Goal: Information Seeking & Learning: Learn about a topic

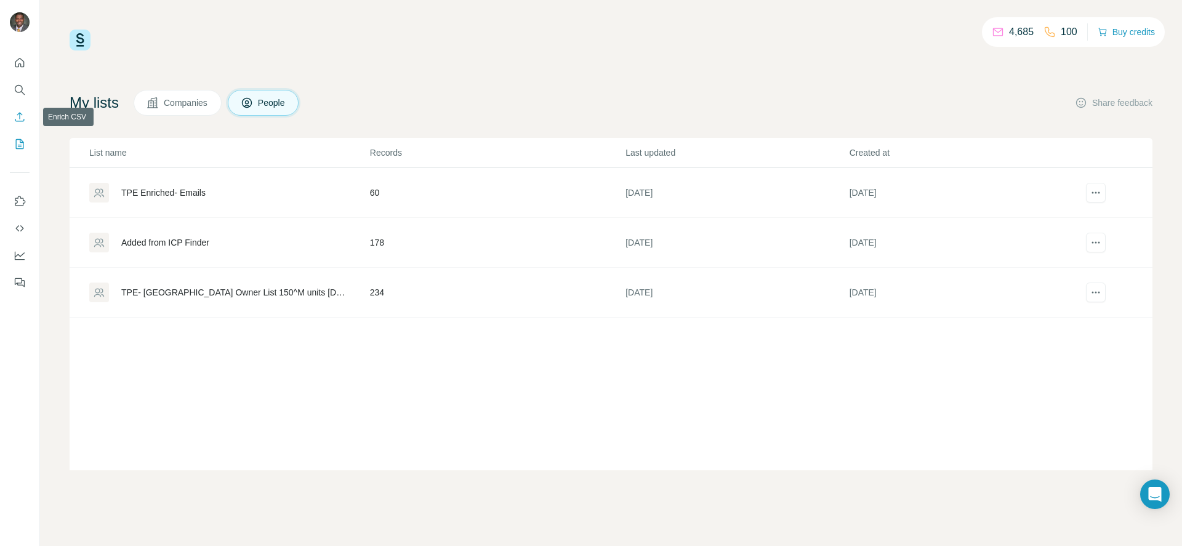
click at [14, 118] on icon "Enrich CSV" at bounding box center [20, 117] width 12 height 12
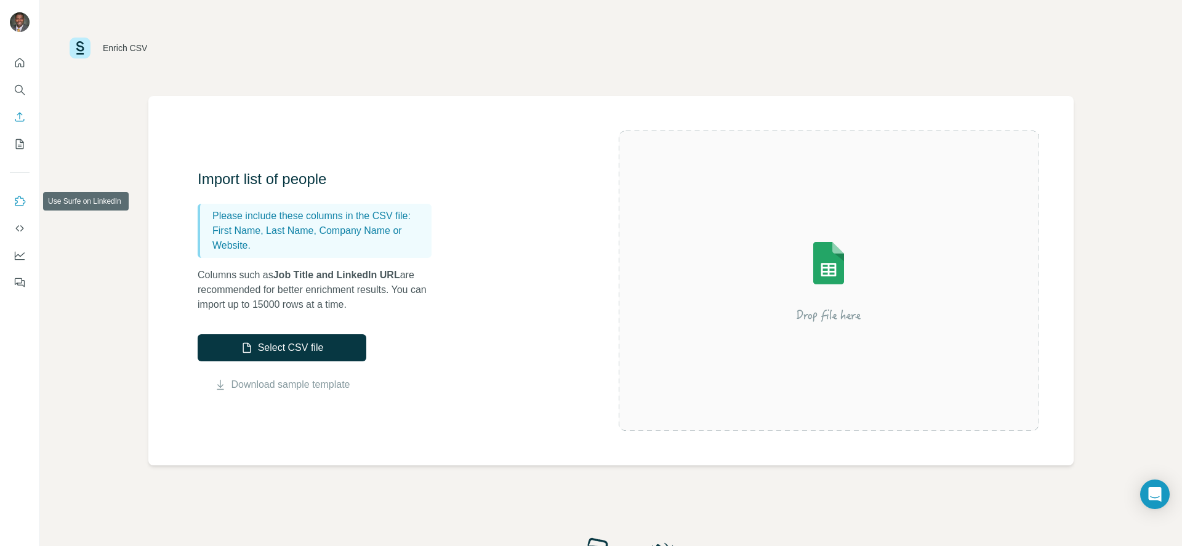
click at [15, 203] on icon "Use Surfe on LinkedIn" at bounding box center [20, 201] width 12 height 12
click at [20, 262] on button "Dashboard" at bounding box center [20, 255] width 20 height 22
click at [15, 63] on icon "Quick start" at bounding box center [19, 62] width 9 height 9
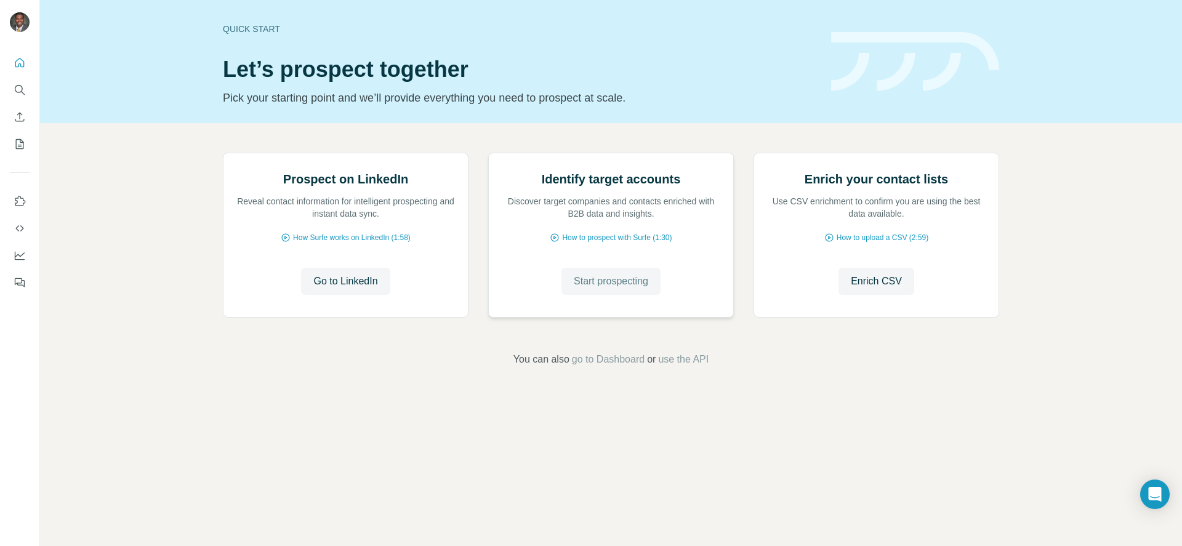
click at [603, 289] on span "Start prospecting" at bounding box center [611, 281] width 75 height 15
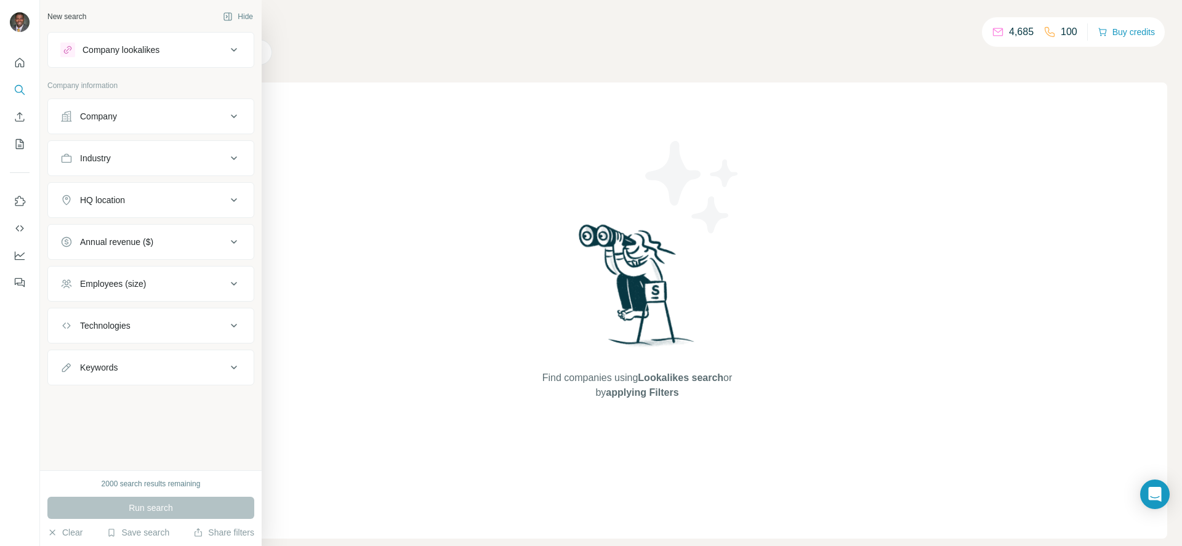
click at [115, 111] on div "Company" at bounding box center [98, 116] width 37 height 12
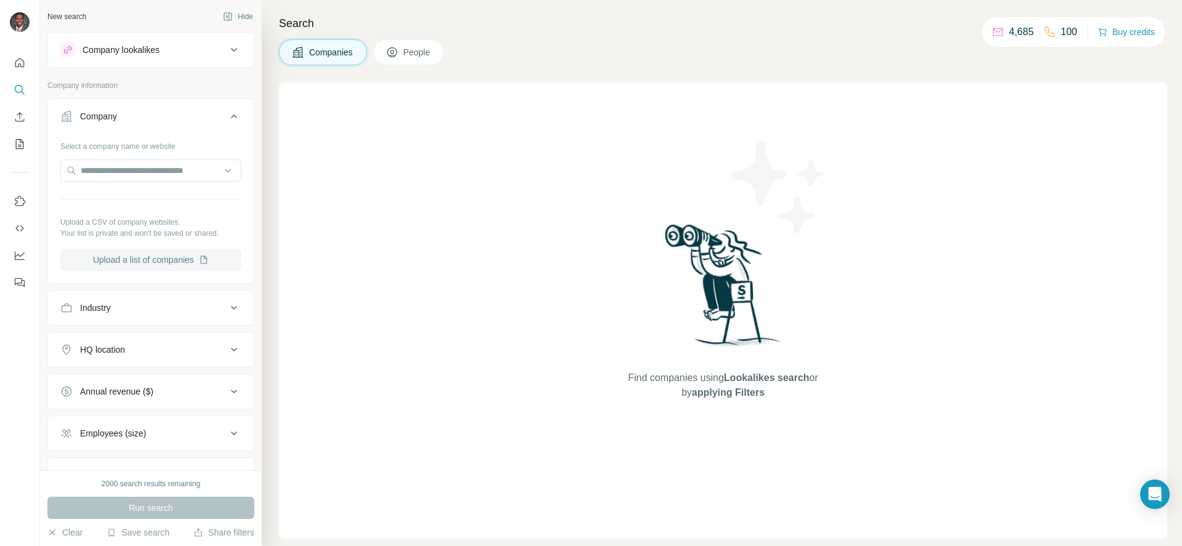
click at [135, 254] on button "Upload a list of companies" at bounding box center [150, 260] width 181 height 22
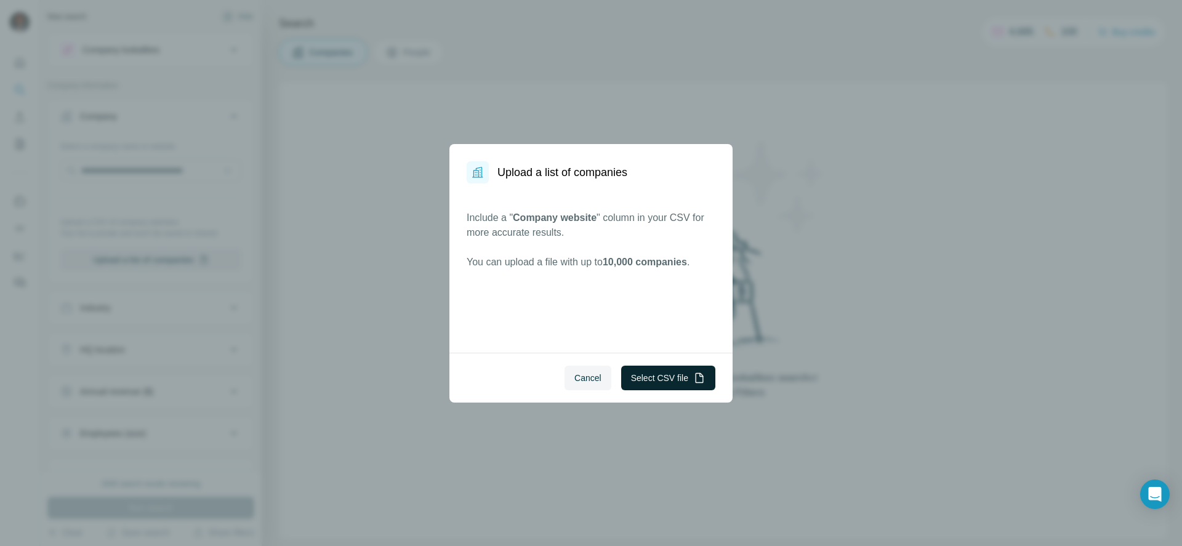
click at [668, 375] on button "Select CSV file" at bounding box center [668, 378] width 94 height 25
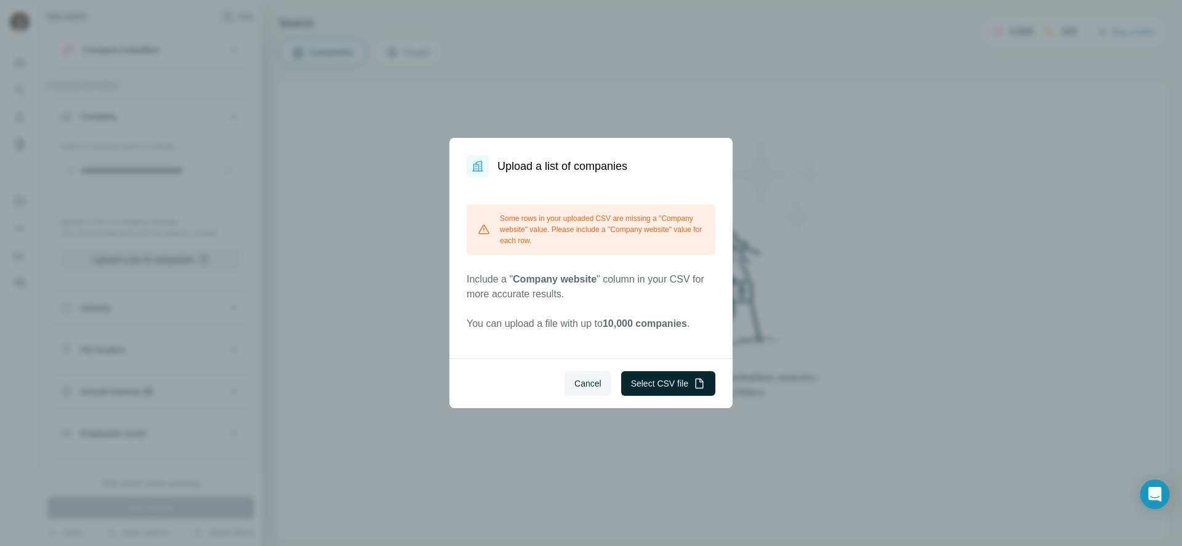
click at [663, 385] on button "Select CSV file" at bounding box center [668, 383] width 94 height 25
click at [653, 379] on button "Select CSV file" at bounding box center [668, 383] width 94 height 25
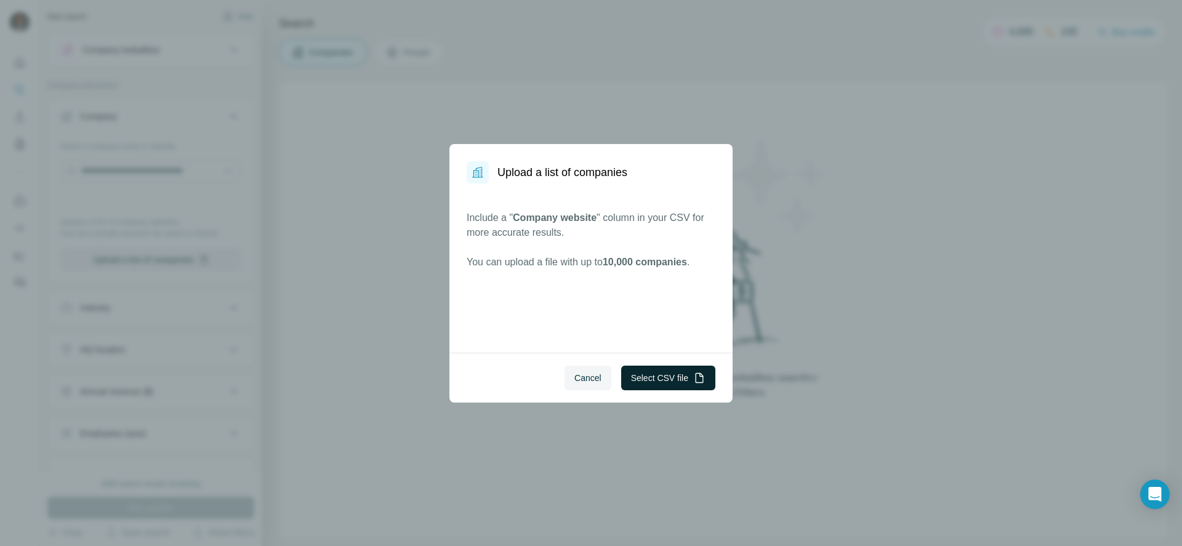
click at [648, 376] on button "Select CSV file" at bounding box center [668, 378] width 94 height 25
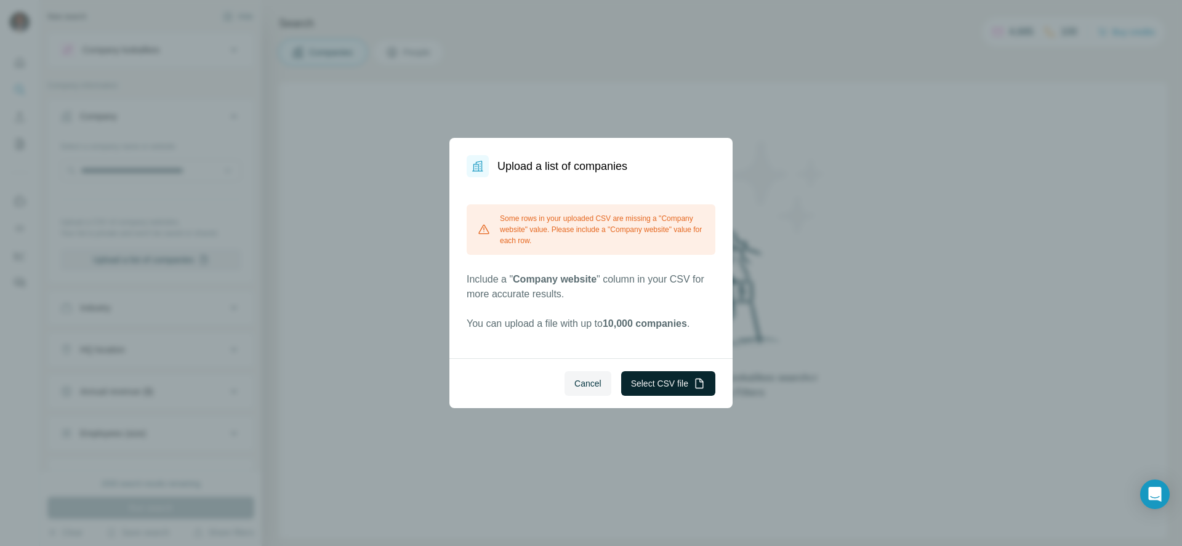
click at [674, 377] on button "Select CSV file" at bounding box center [668, 383] width 94 height 25
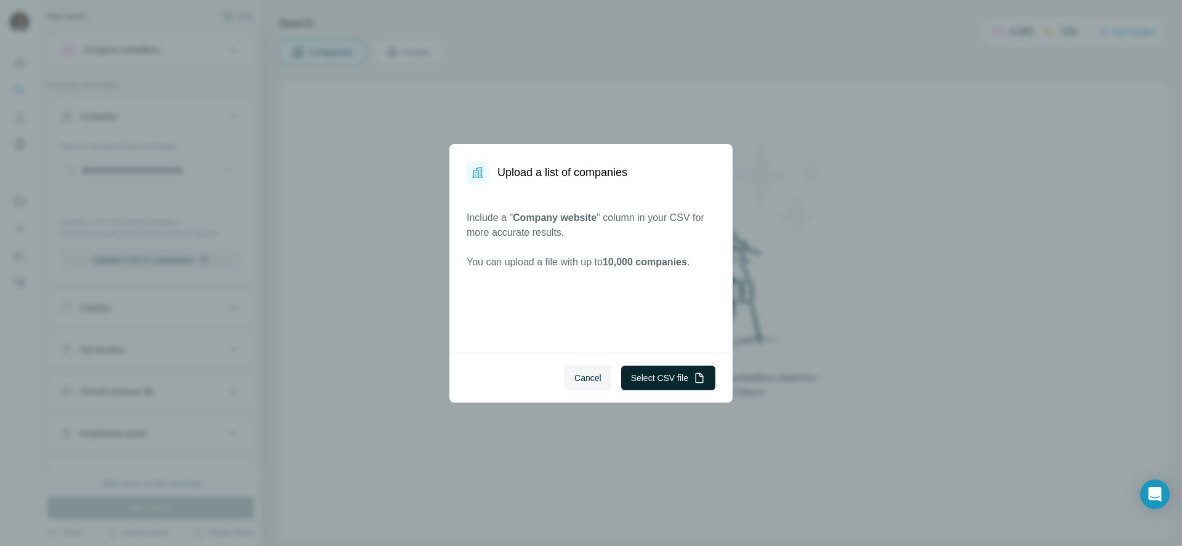
click at [657, 373] on button "Select CSV file" at bounding box center [668, 378] width 94 height 25
click at [674, 382] on button "Select CSV file" at bounding box center [668, 378] width 94 height 25
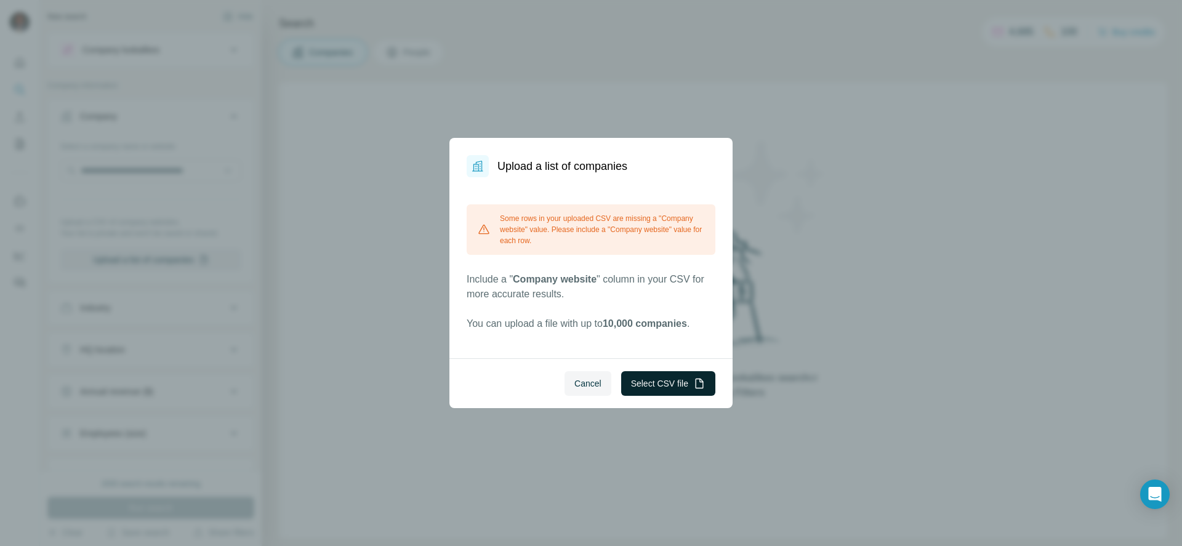
click at [666, 381] on button "Select CSV file" at bounding box center [668, 383] width 94 height 25
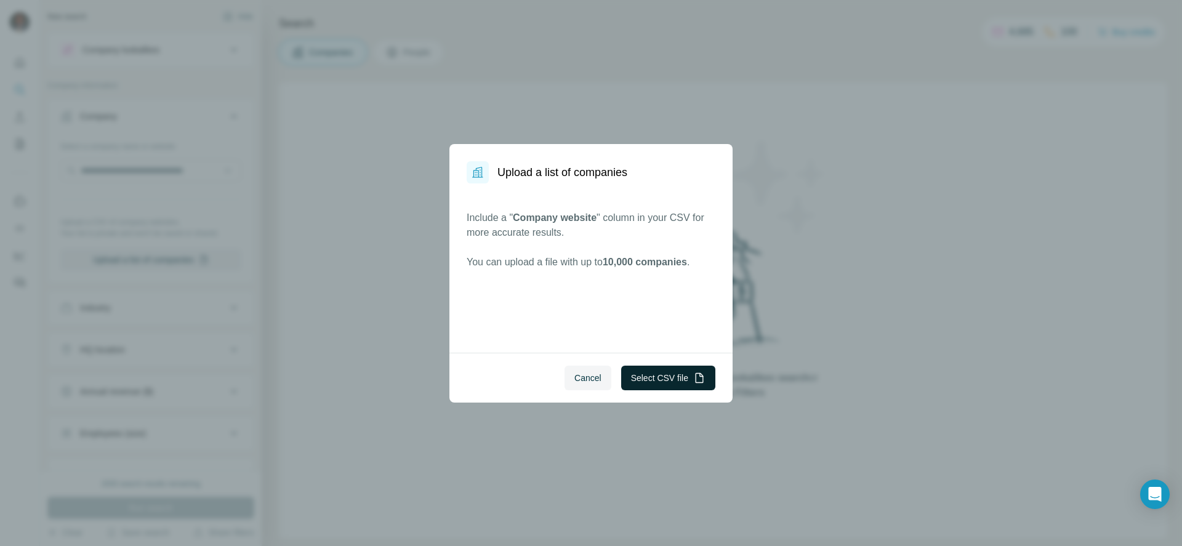
click at [672, 369] on button "Select CSV file" at bounding box center [668, 378] width 94 height 25
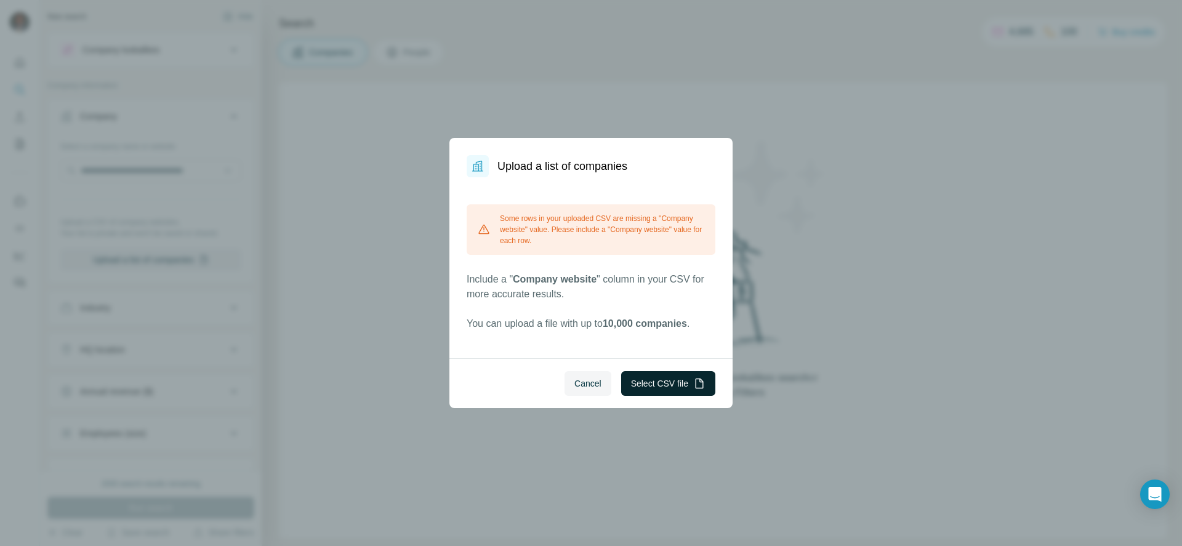
click at [676, 386] on button "Select CSV file" at bounding box center [668, 383] width 94 height 25
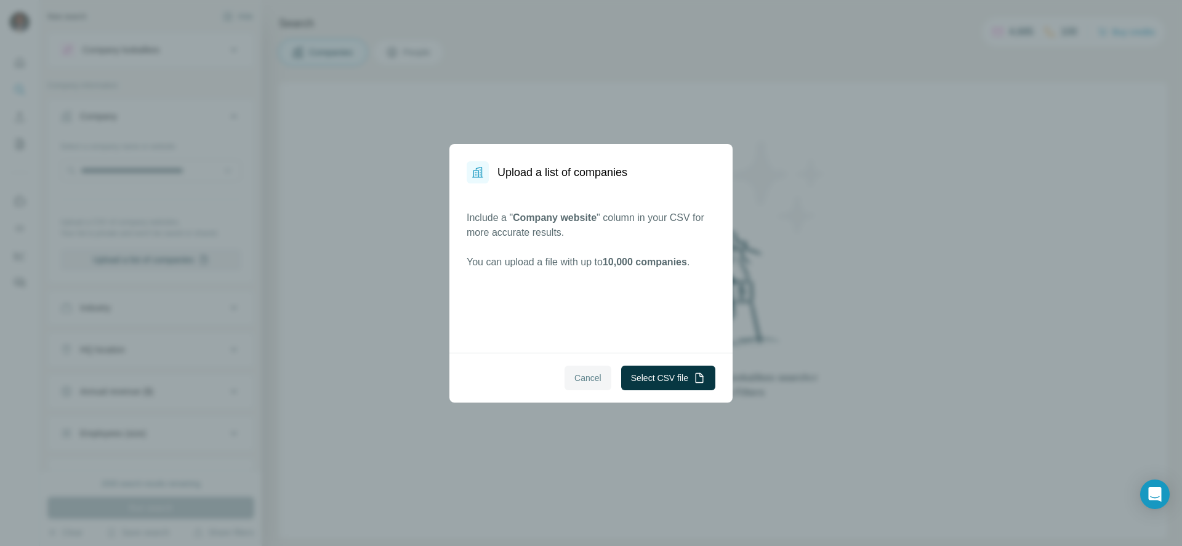
click at [581, 376] on span "Cancel" at bounding box center [588, 378] width 27 height 12
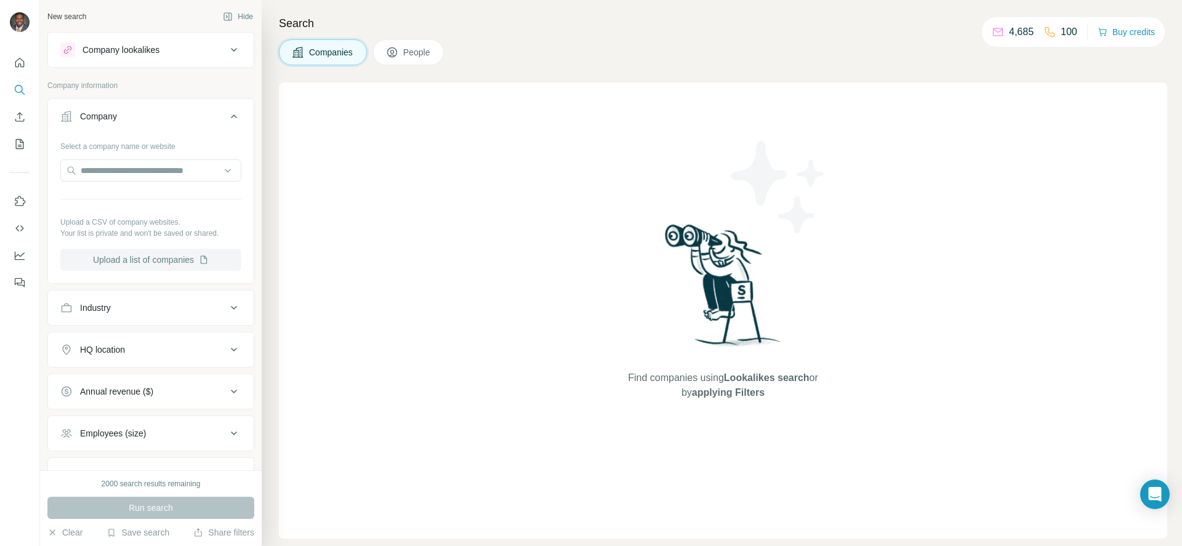
click at [175, 259] on button "Upload a list of companies" at bounding box center [150, 260] width 181 height 22
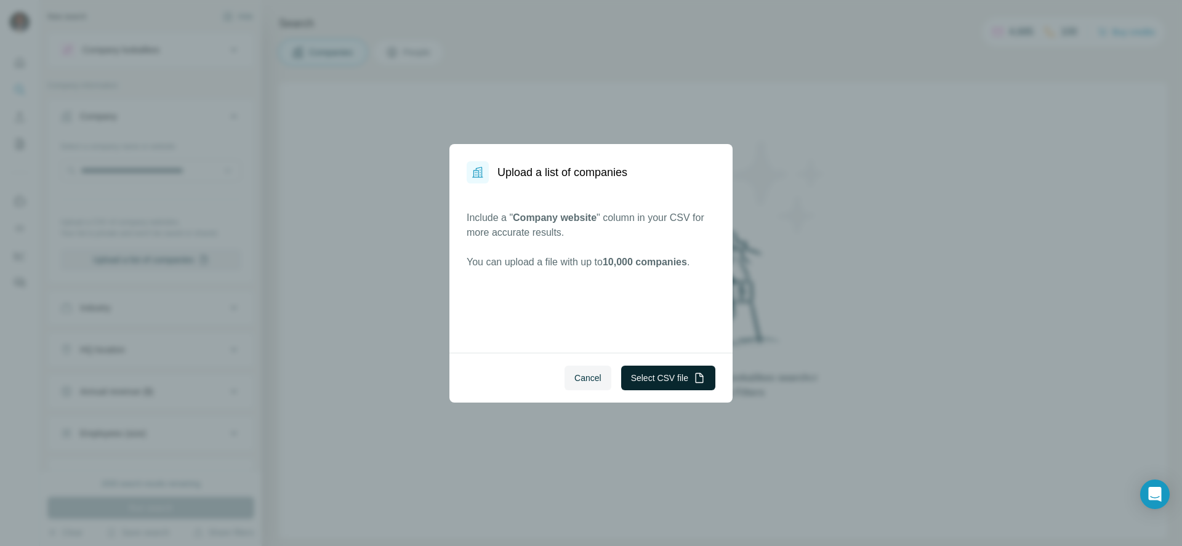
click at [642, 379] on button "Select CSV file" at bounding box center [668, 378] width 94 height 25
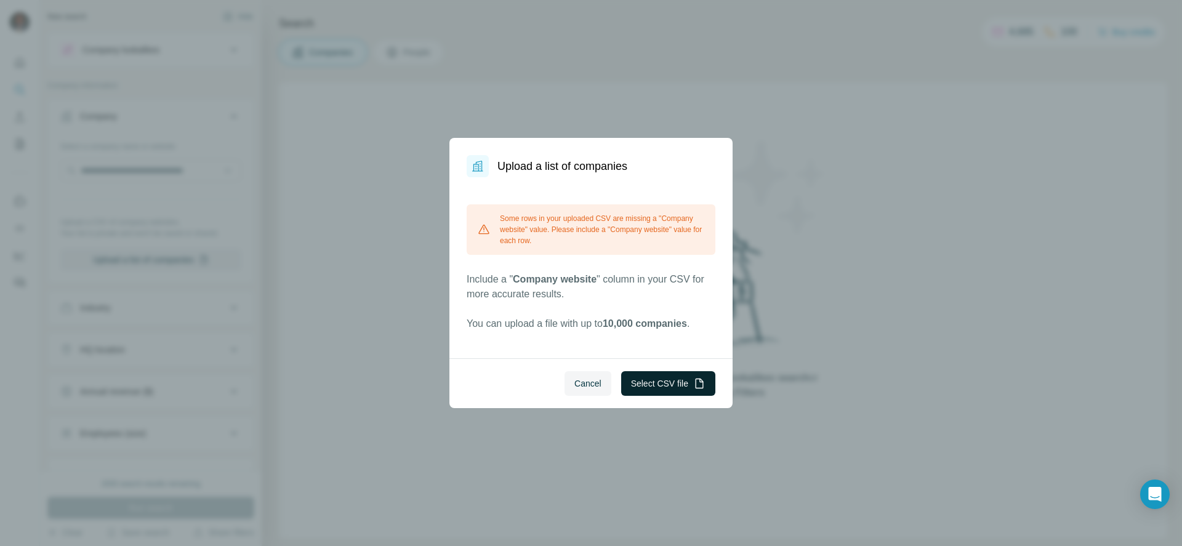
click at [637, 378] on button "Select CSV file" at bounding box center [668, 383] width 94 height 25
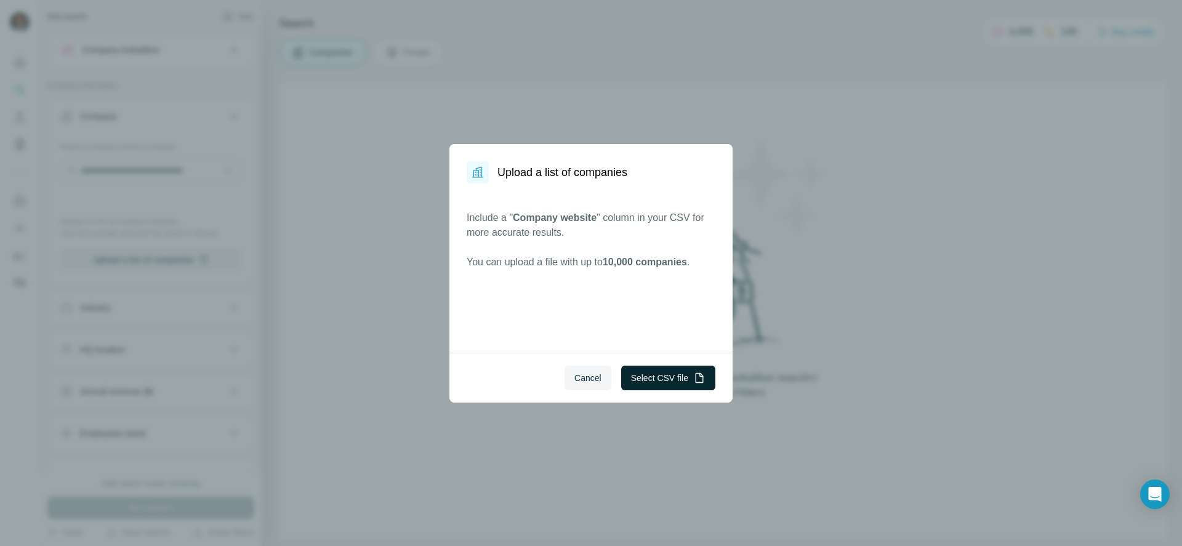
click at [637, 373] on button "Select CSV file" at bounding box center [668, 378] width 94 height 25
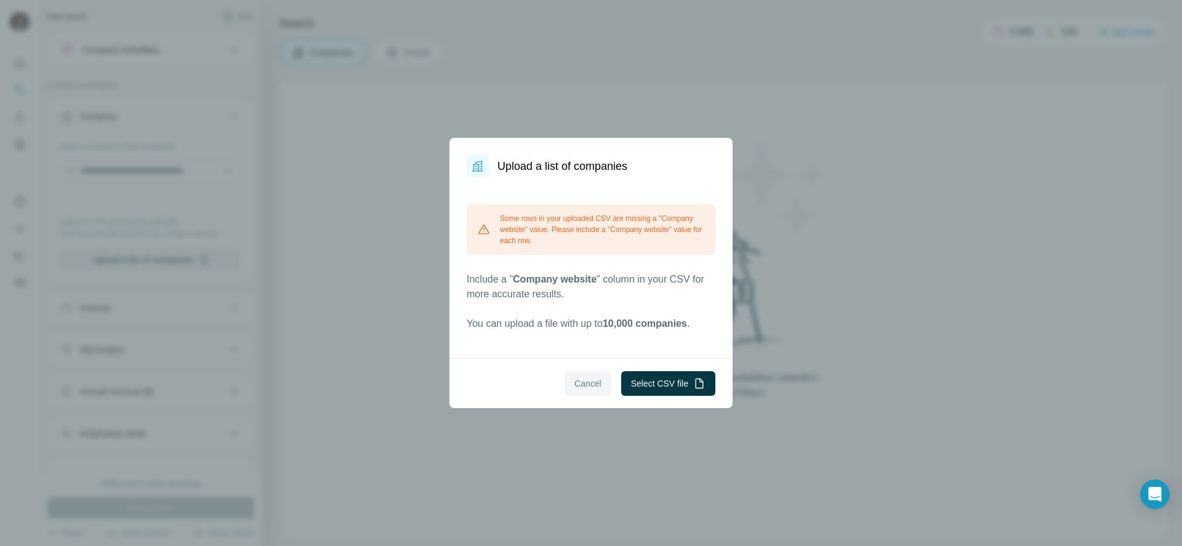
click at [600, 379] on button "Cancel" at bounding box center [588, 383] width 47 height 25
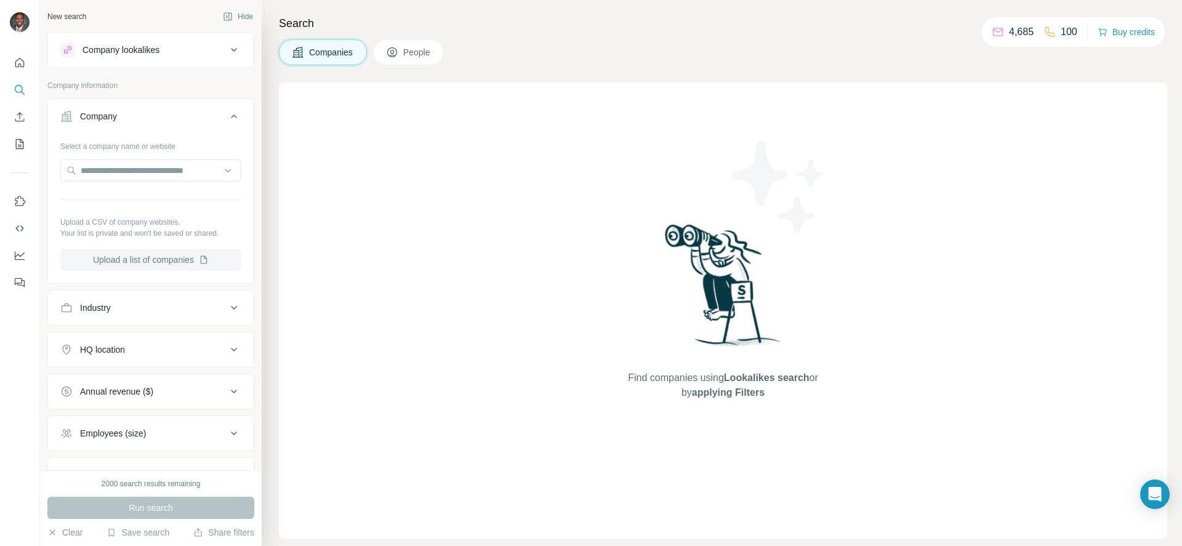
click at [171, 255] on button "Upload a list of companies" at bounding box center [150, 260] width 181 height 22
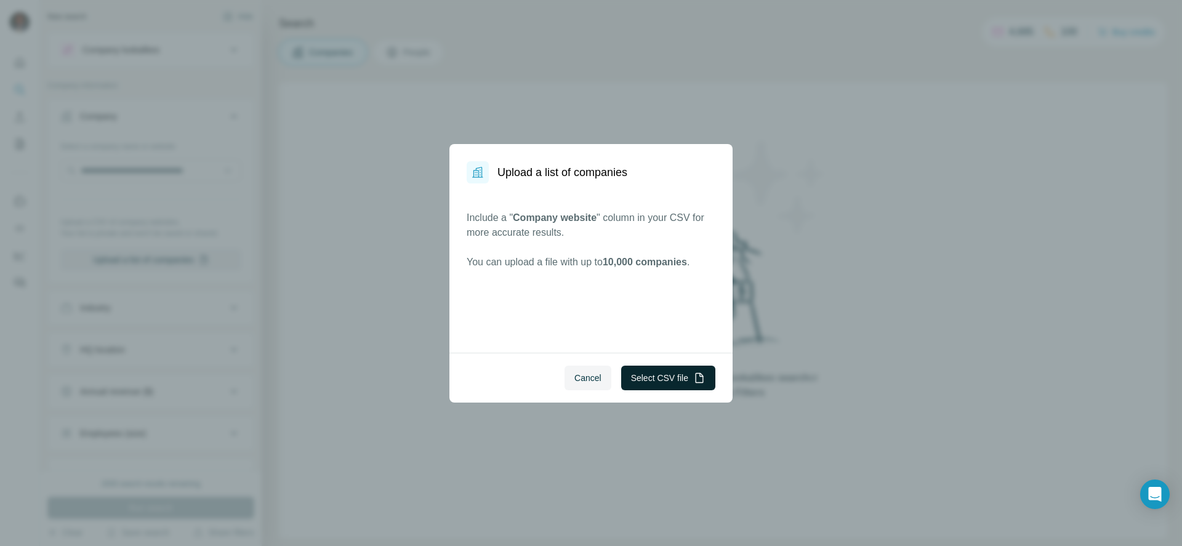
click at [655, 375] on button "Select CSV file" at bounding box center [668, 378] width 94 height 25
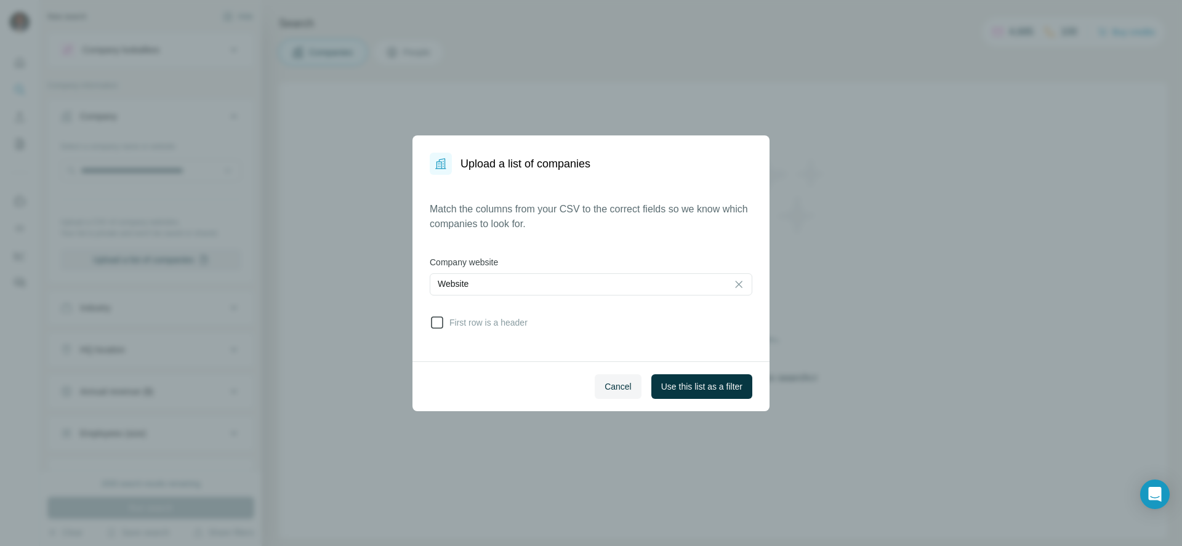
click at [438, 324] on icon at bounding box center [437, 322] width 15 height 15
click at [679, 389] on span "Use this list as a filter" at bounding box center [701, 387] width 81 height 12
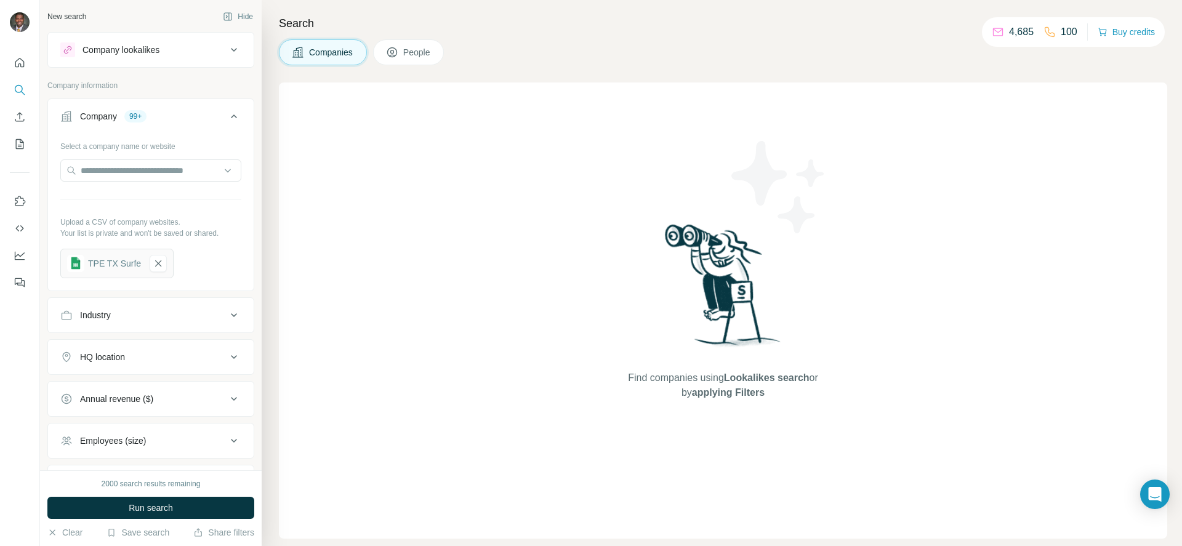
click at [414, 56] on span "People" at bounding box center [417, 52] width 28 height 12
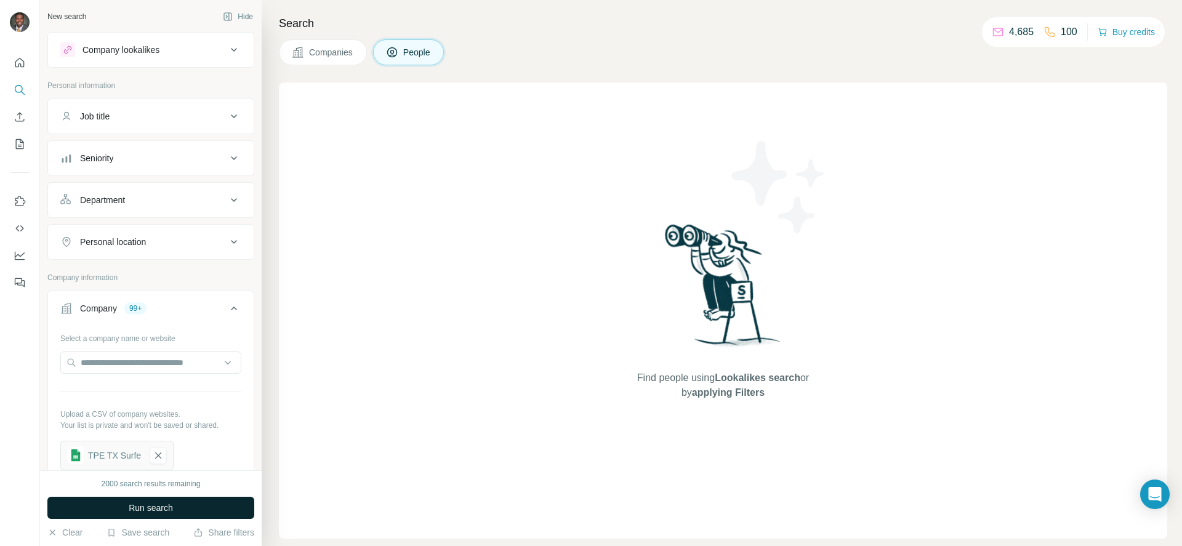
click at [218, 504] on button "Run search" at bounding box center [150, 508] width 207 height 22
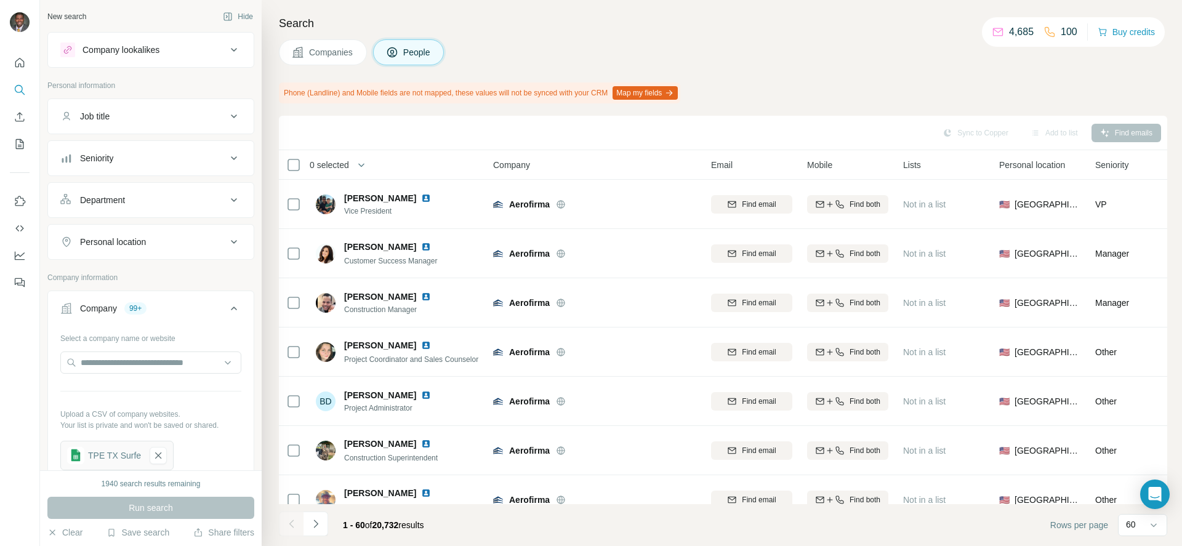
click at [349, 47] on span "Companies" at bounding box center [331, 52] width 45 height 12
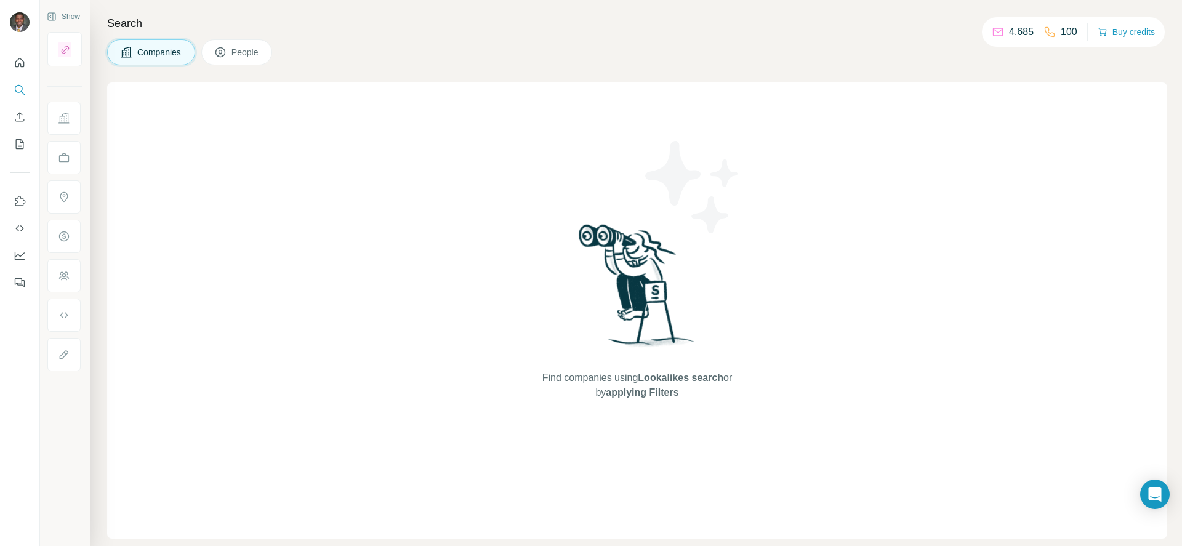
click at [251, 59] on button "People" at bounding box center [236, 52] width 71 height 26
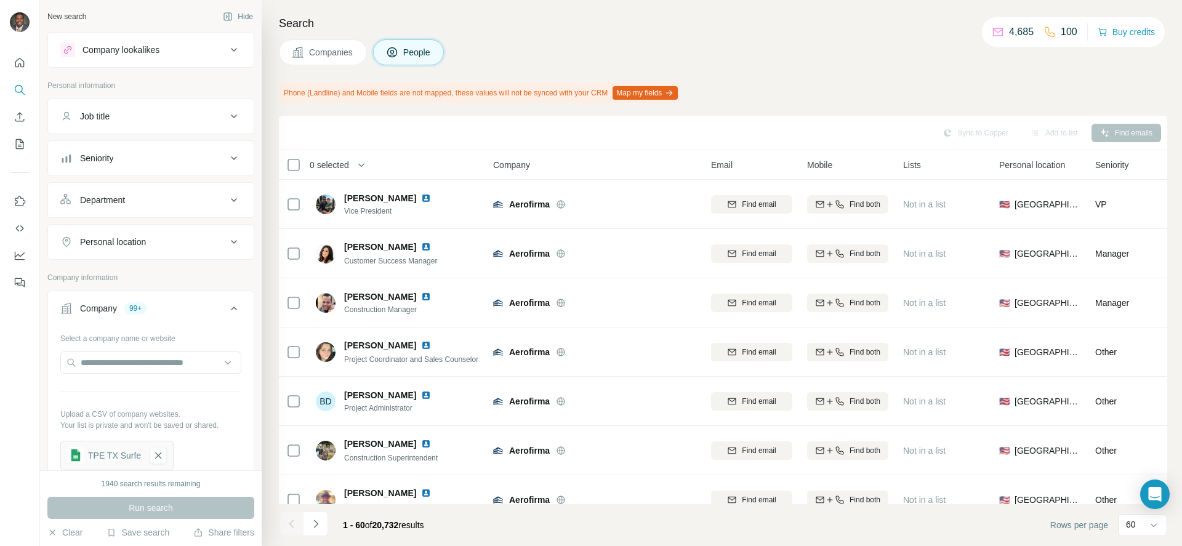
click at [337, 55] on span "Companies" at bounding box center [331, 52] width 45 height 12
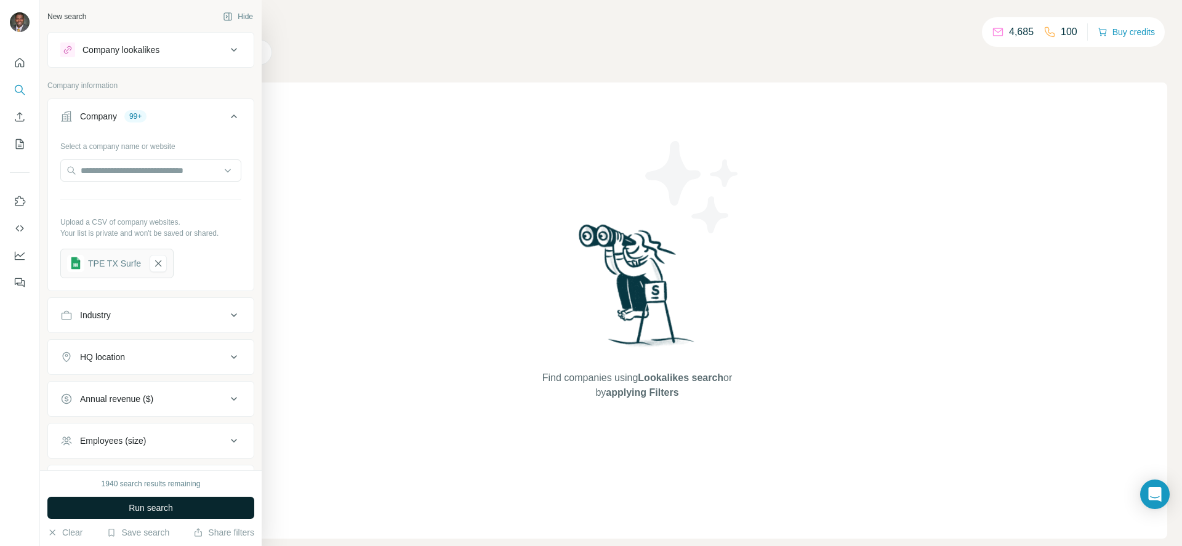
click at [170, 510] on span "Run search" at bounding box center [151, 508] width 44 height 12
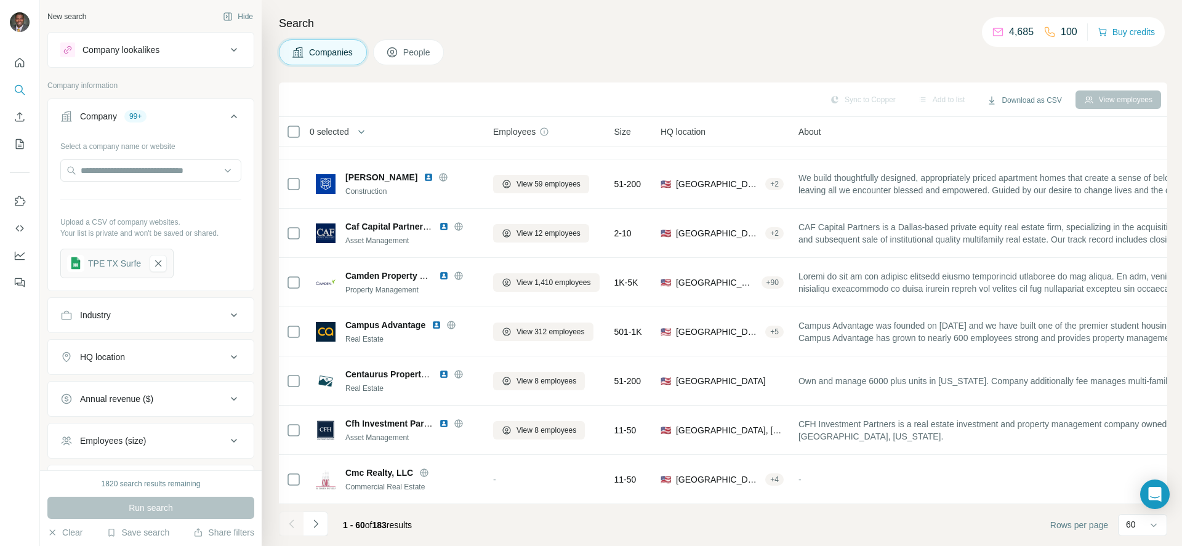
scroll to position [2604, 0]
drag, startPoint x: 320, startPoint y: 526, endPoint x: 328, endPoint y: 527, distance: 8.1
click at [323, 527] on button "Navigate to next page" at bounding box center [316, 524] width 25 height 25
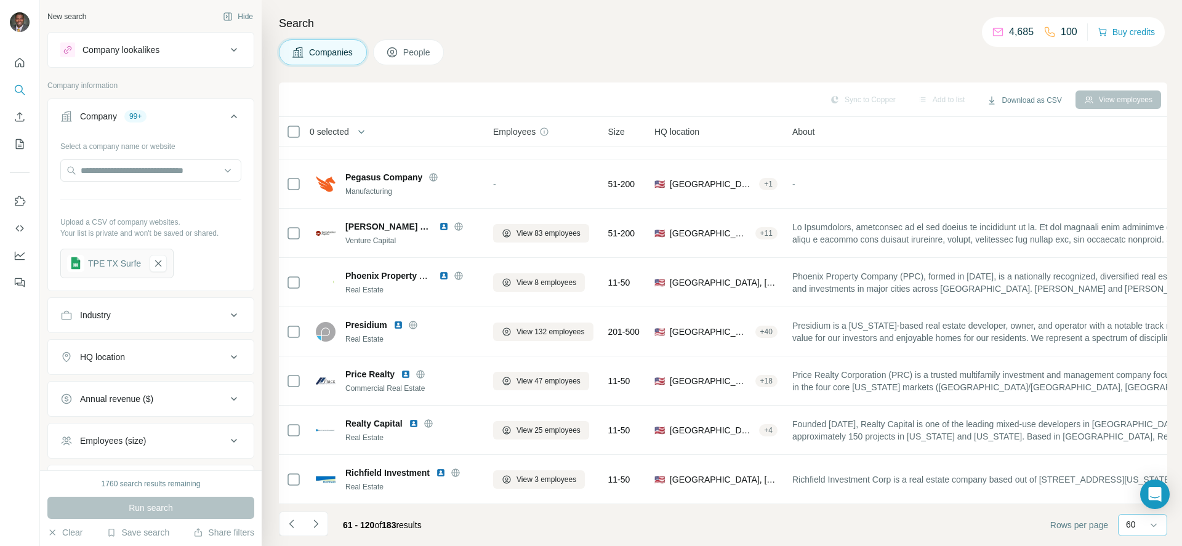
click at [1133, 526] on p "60" at bounding box center [1131, 524] width 10 height 12
click at [1136, 525] on input at bounding box center [1144, 525] width 37 height 14
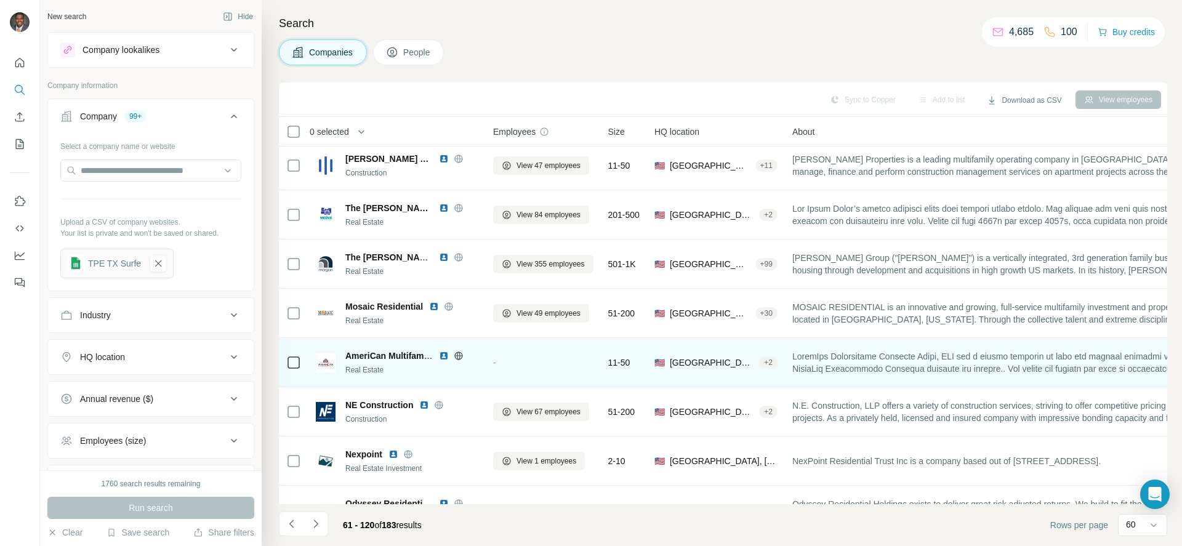
scroll to position [2604, 0]
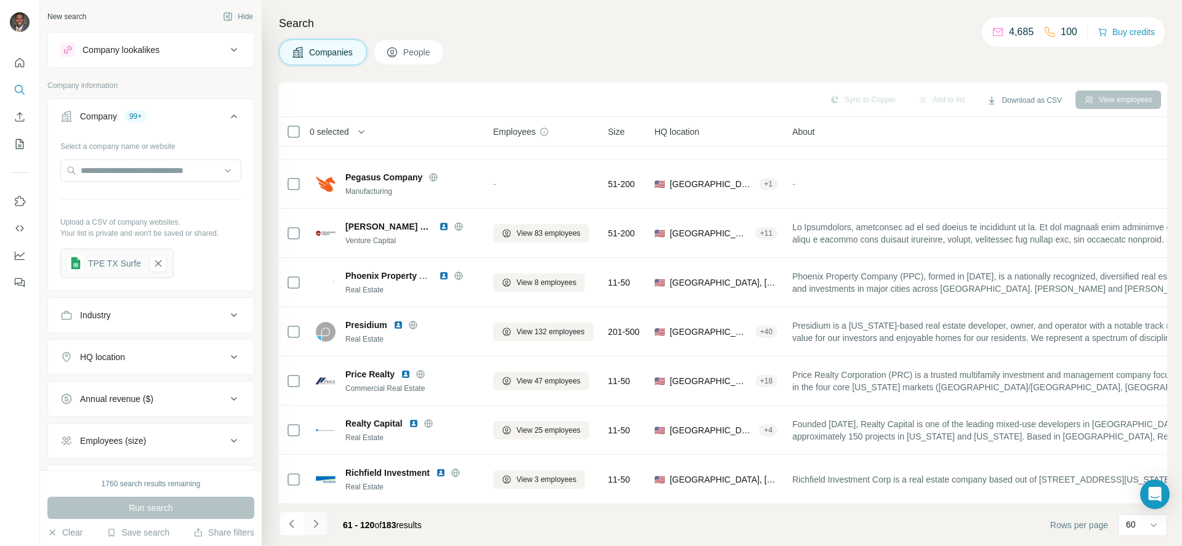
click at [318, 533] on button "Navigate to next page" at bounding box center [316, 524] width 25 height 25
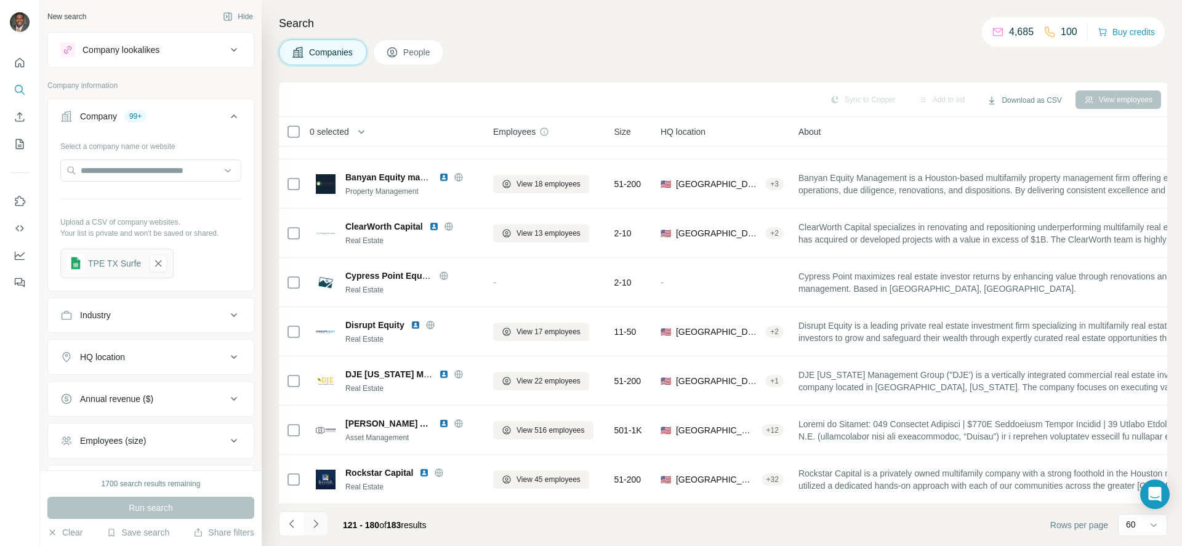
click at [321, 524] on icon "Navigate to next page" at bounding box center [316, 524] width 12 height 12
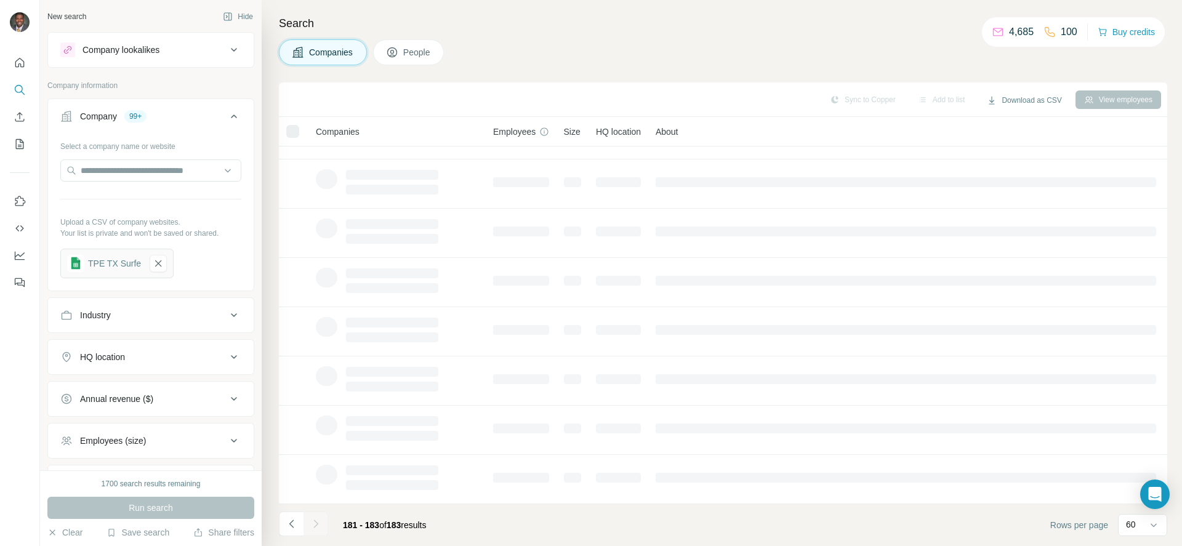
scroll to position [0, 0]
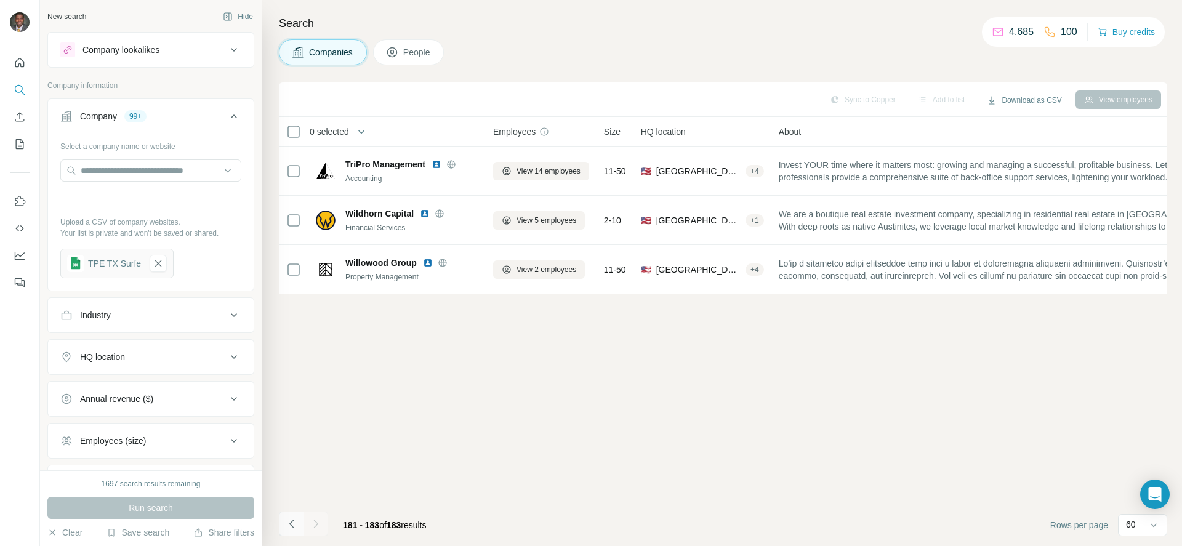
click at [298, 525] on button "Navigate to previous page" at bounding box center [291, 524] width 25 height 25
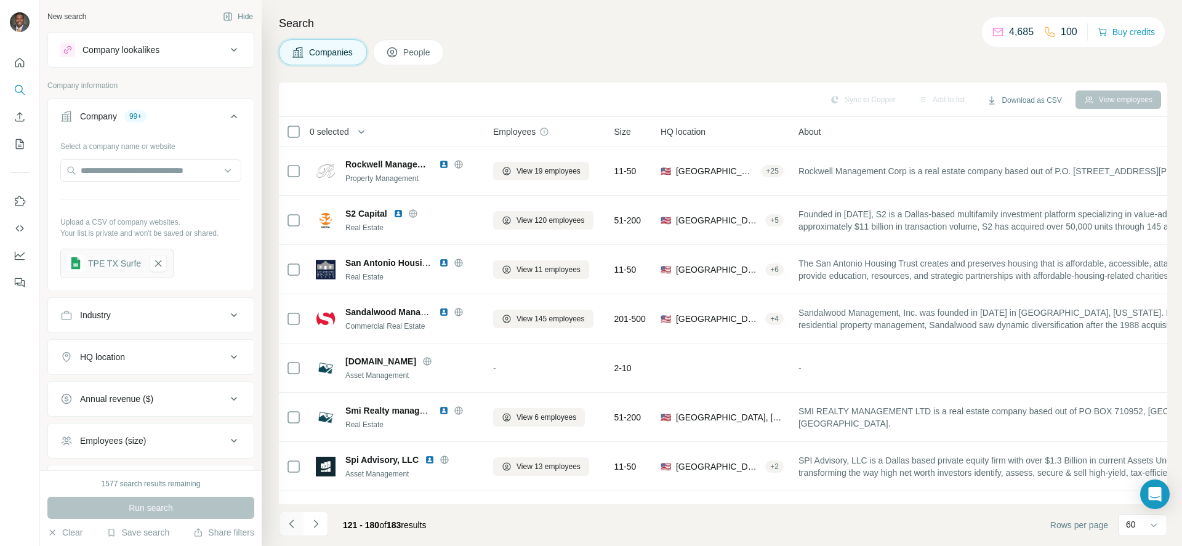
click at [298, 525] on button "Navigate to previous page" at bounding box center [291, 524] width 25 height 25
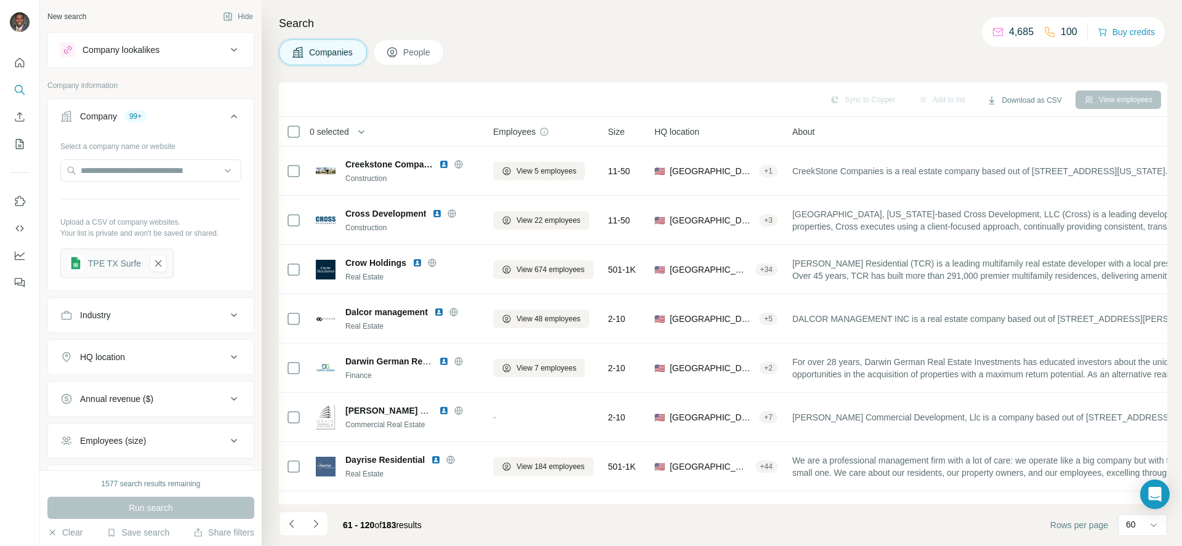
click at [432, 52] on span "People" at bounding box center [417, 52] width 28 height 12
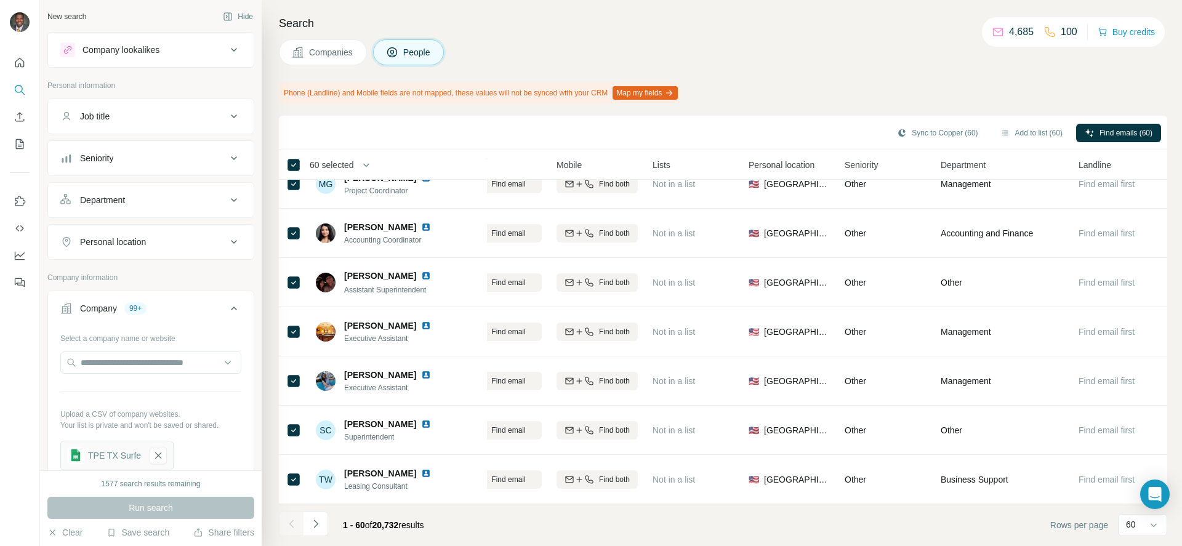
scroll to position [2637, 0]
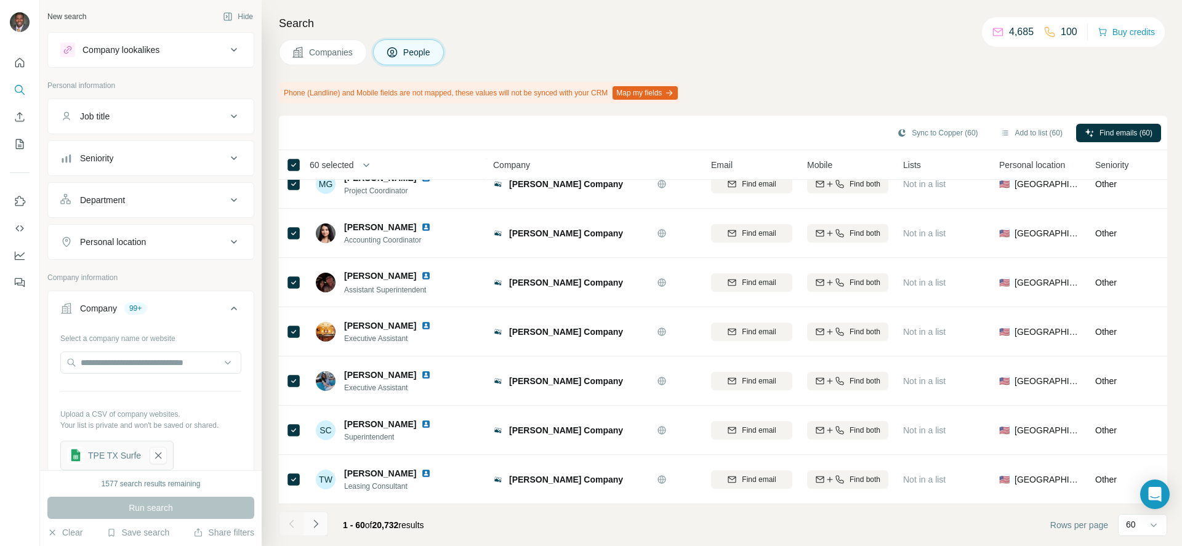
click at [316, 527] on icon "Navigate to next page" at bounding box center [316, 524] width 12 height 12
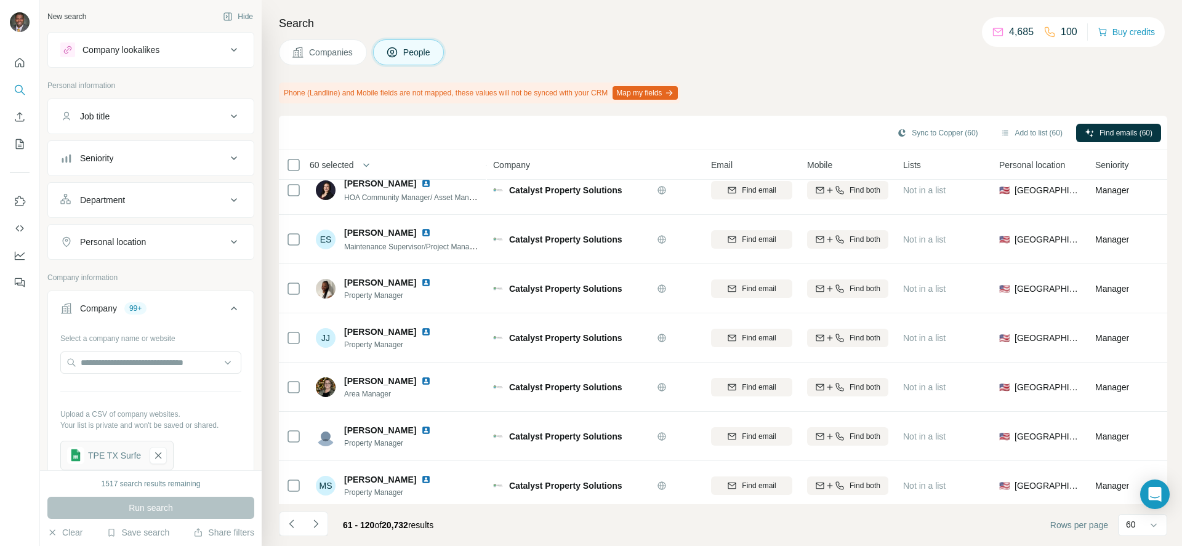
scroll to position [913, 0]
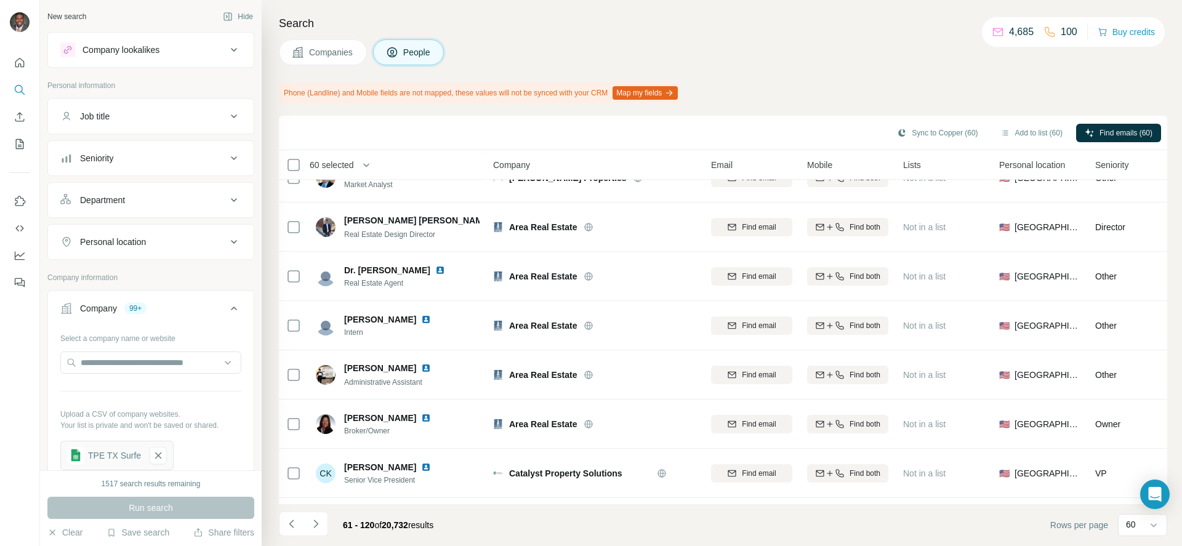
click at [330, 53] on span "Companies" at bounding box center [331, 52] width 45 height 12
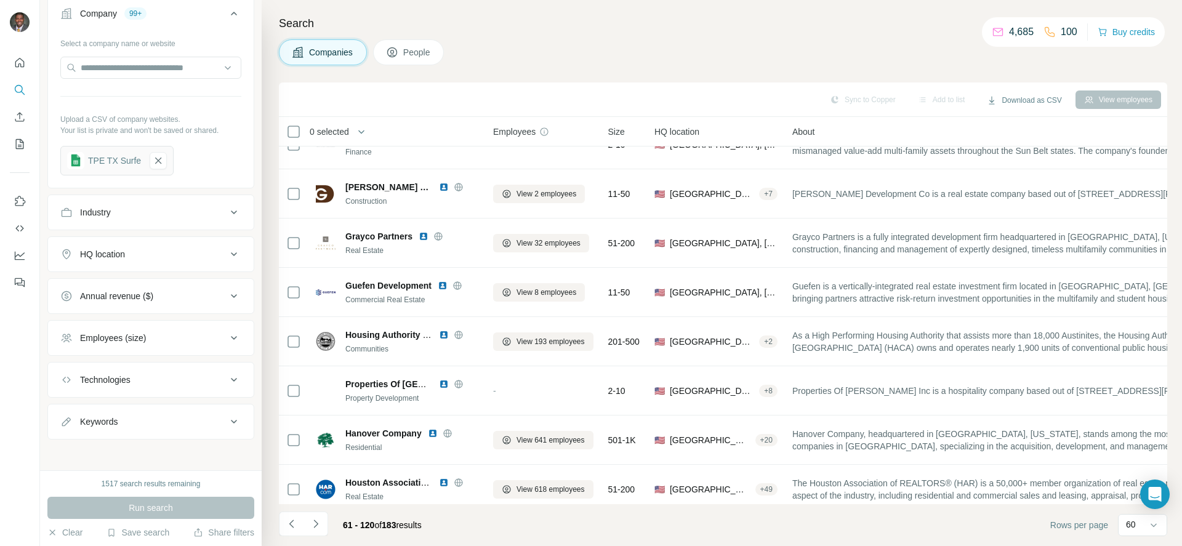
scroll to position [107, 0]
click at [131, 334] on div "Employees (size)" at bounding box center [113, 334] width 66 height 12
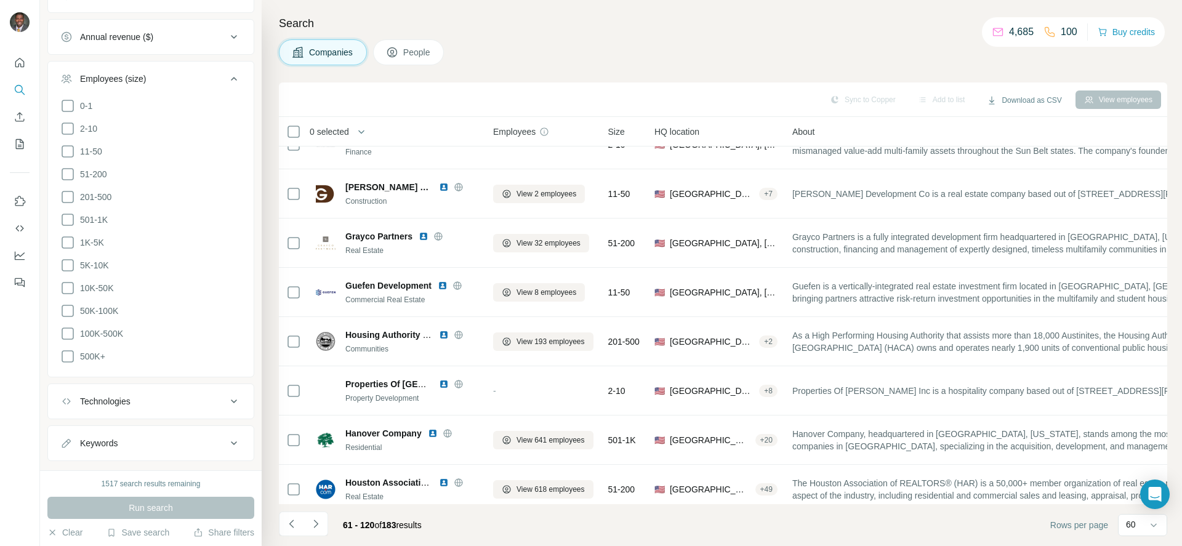
scroll to position [380, 0]
click at [64, 88] on icon at bounding box center [67, 88] width 15 height 15
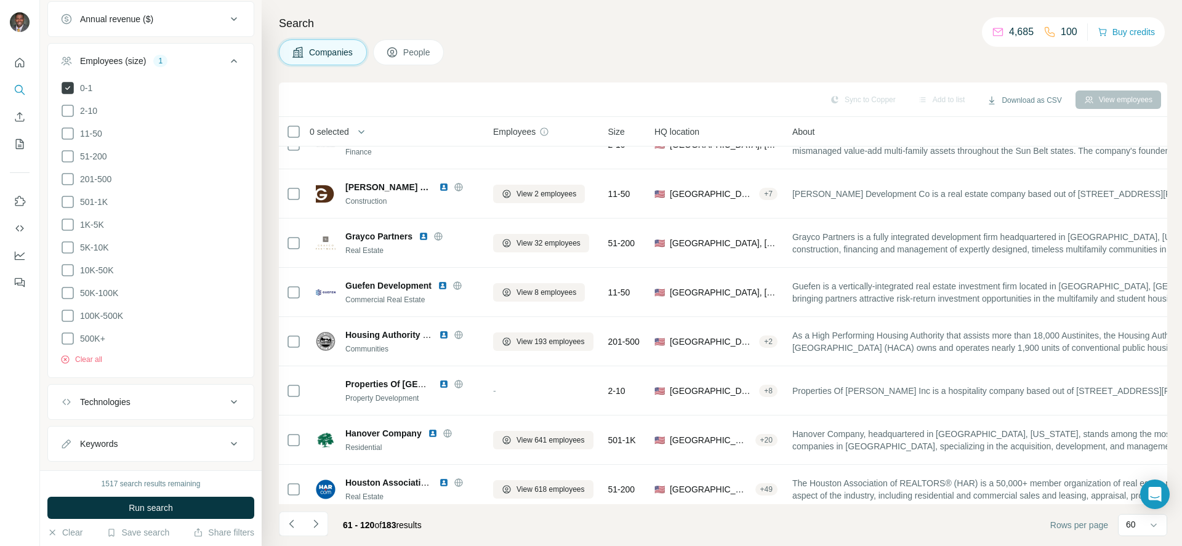
click at [64, 89] on icon at bounding box center [68, 88] width 12 height 12
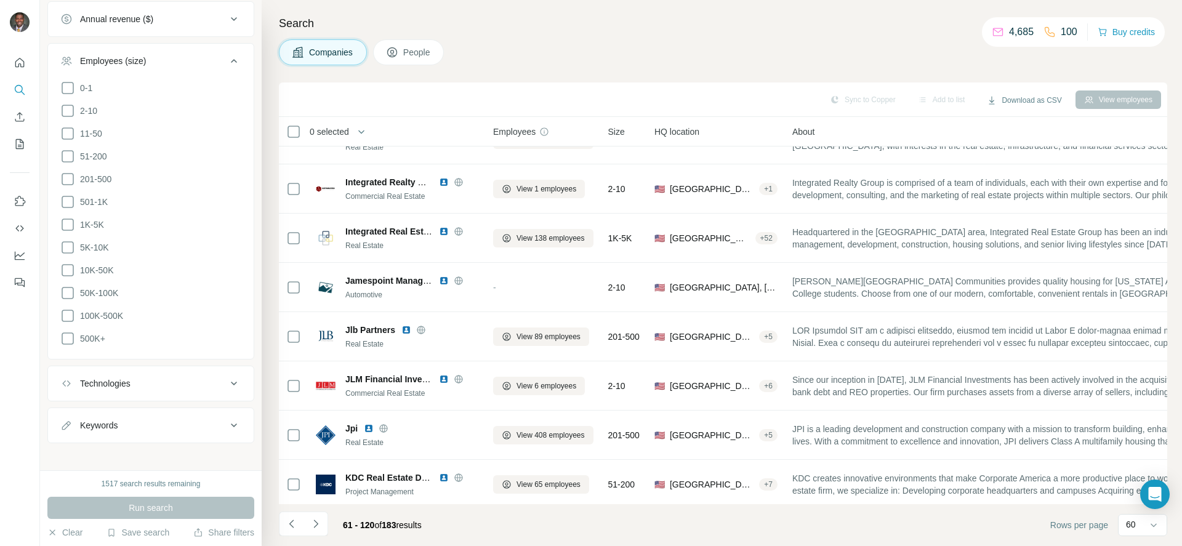
scroll to position [1283, 0]
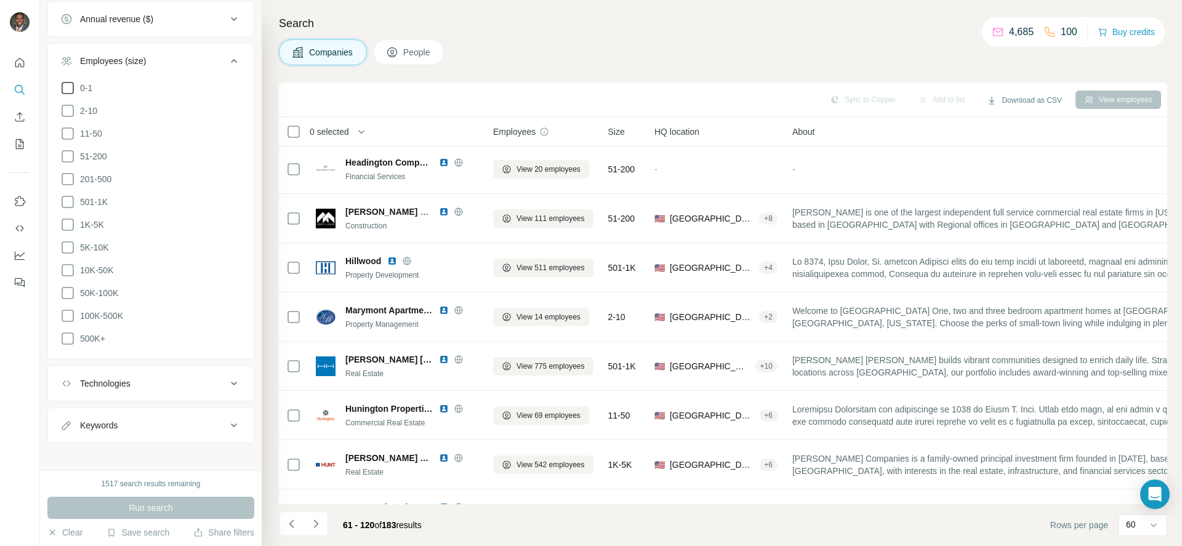
click at [67, 86] on icon at bounding box center [67, 88] width 15 height 15
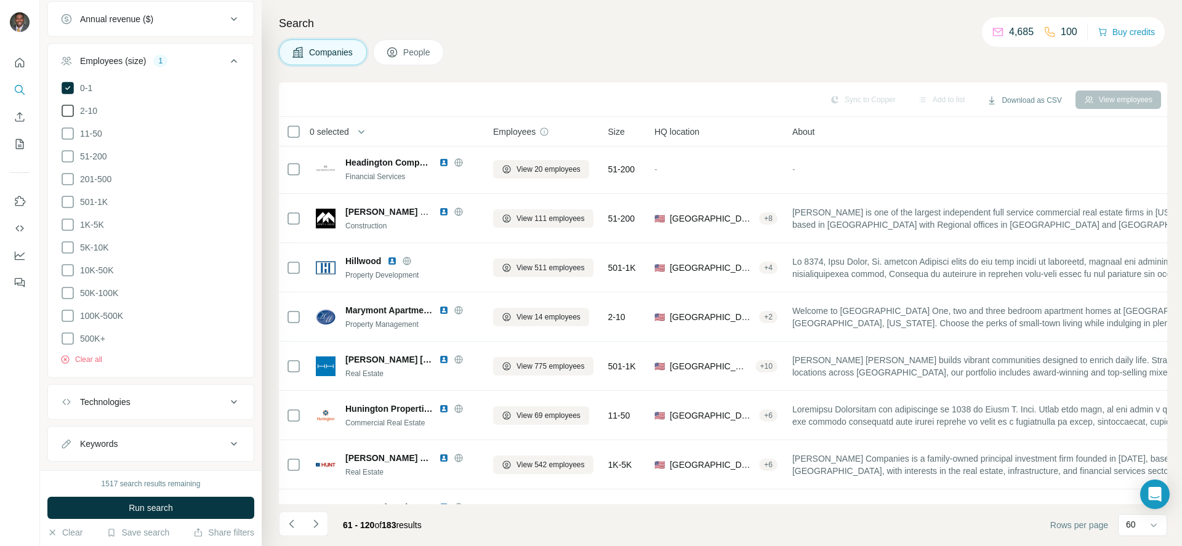
click at [70, 113] on icon at bounding box center [67, 110] width 15 height 15
click at [70, 113] on icon at bounding box center [68, 111] width 12 height 12
click at [64, 83] on icon at bounding box center [68, 88] width 12 height 12
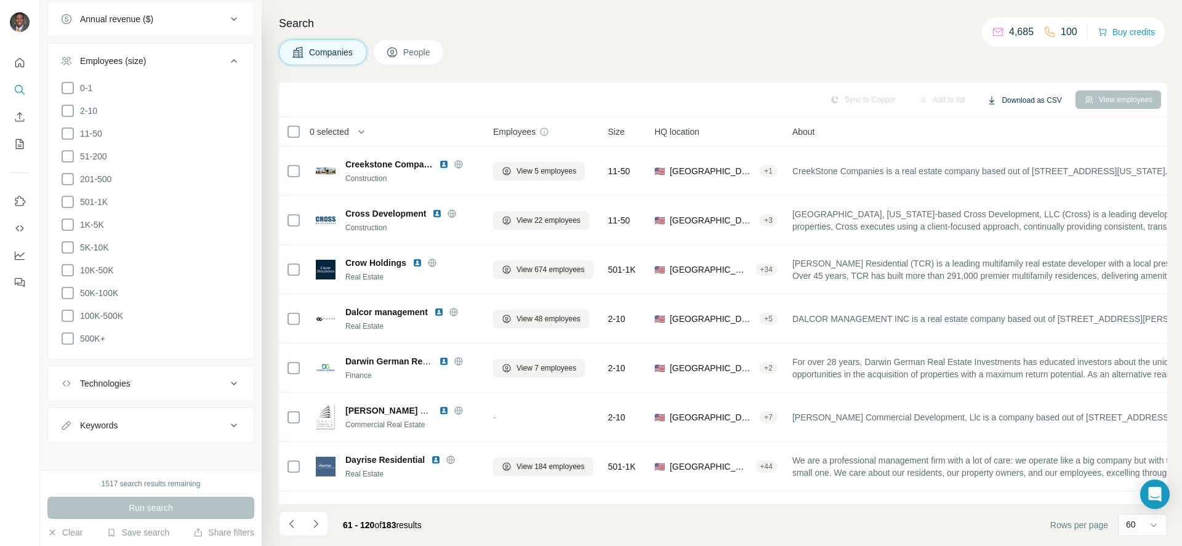
click at [1004, 93] on button "Download as CSV" at bounding box center [1024, 100] width 92 height 18
click at [1011, 148] on div "All viewed companies (183)" at bounding box center [1035, 148] width 120 height 22
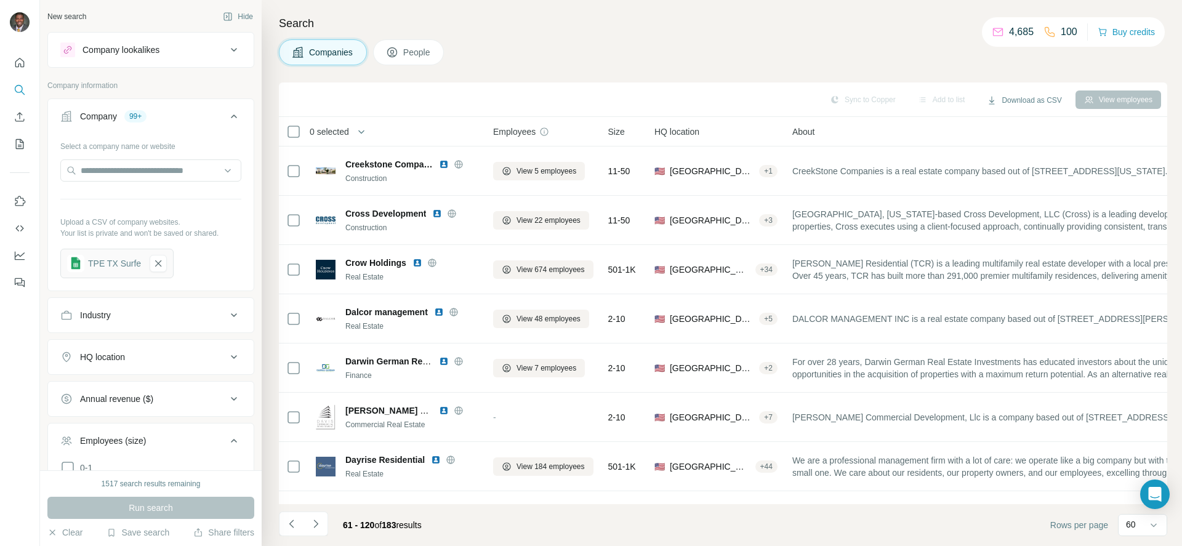
click at [214, 318] on div "Industry" at bounding box center [143, 315] width 166 height 12
click at [209, 313] on div "Industry" at bounding box center [143, 315] width 166 height 12
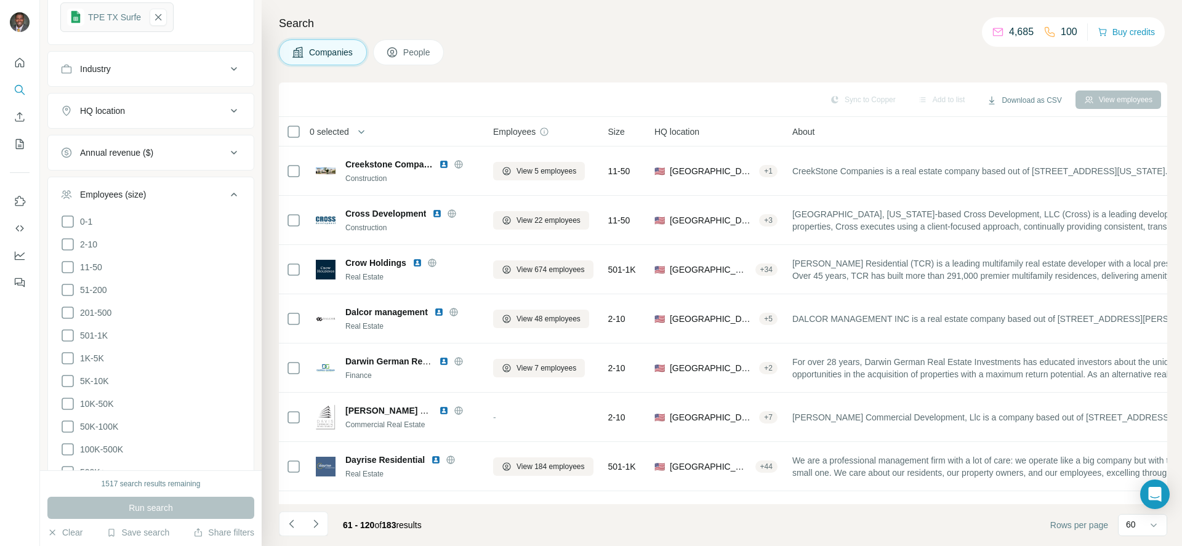
click at [227, 191] on icon at bounding box center [234, 194] width 15 height 15
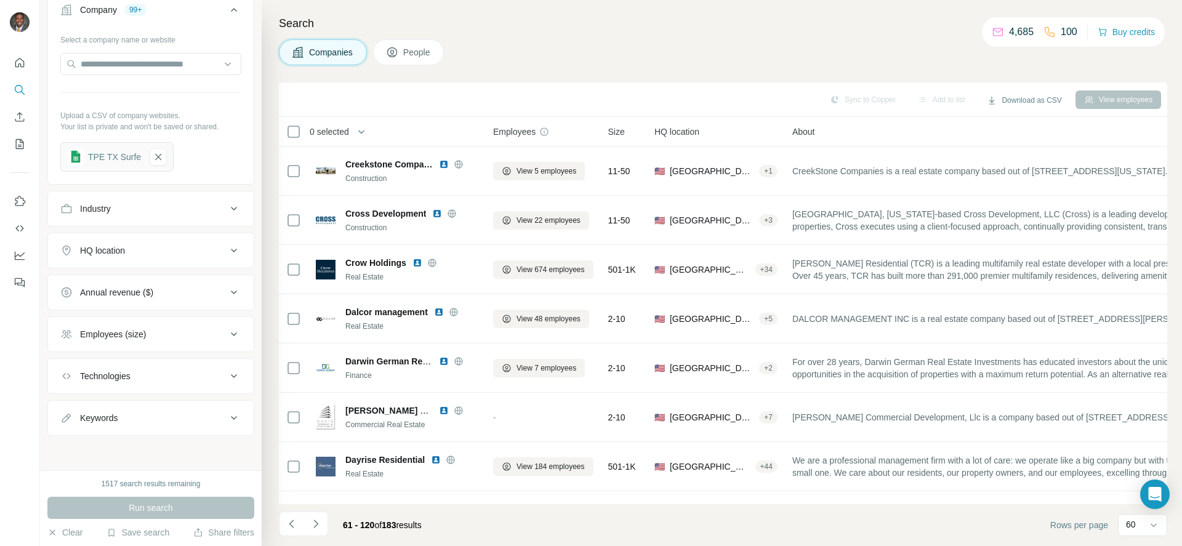
scroll to position [107, 0]
click at [190, 240] on button "HQ location" at bounding box center [151, 251] width 206 height 30
click at [189, 240] on button "HQ location" at bounding box center [151, 253] width 206 height 34
click at [158, 416] on div "Keywords" at bounding box center [143, 418] width 166 height 12
click at [152, 416] on div "Keywords" at bounding box center [143, 418] width 166 height 12
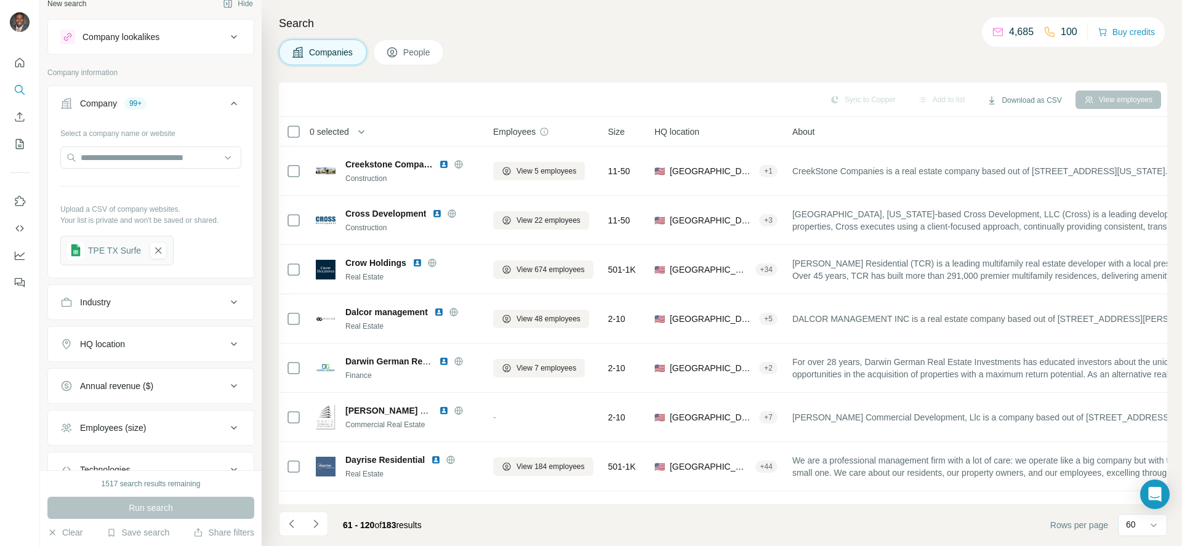
scroll to position [0, 0]
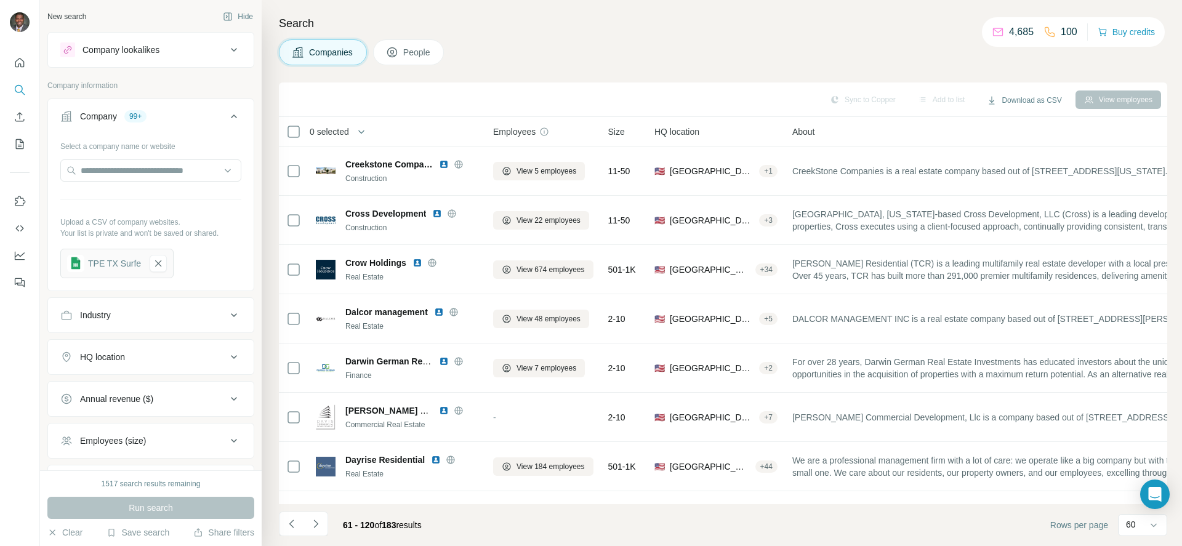
click at [419, 56] on span "People" at bounding box center [417, 52] width 28 height 12
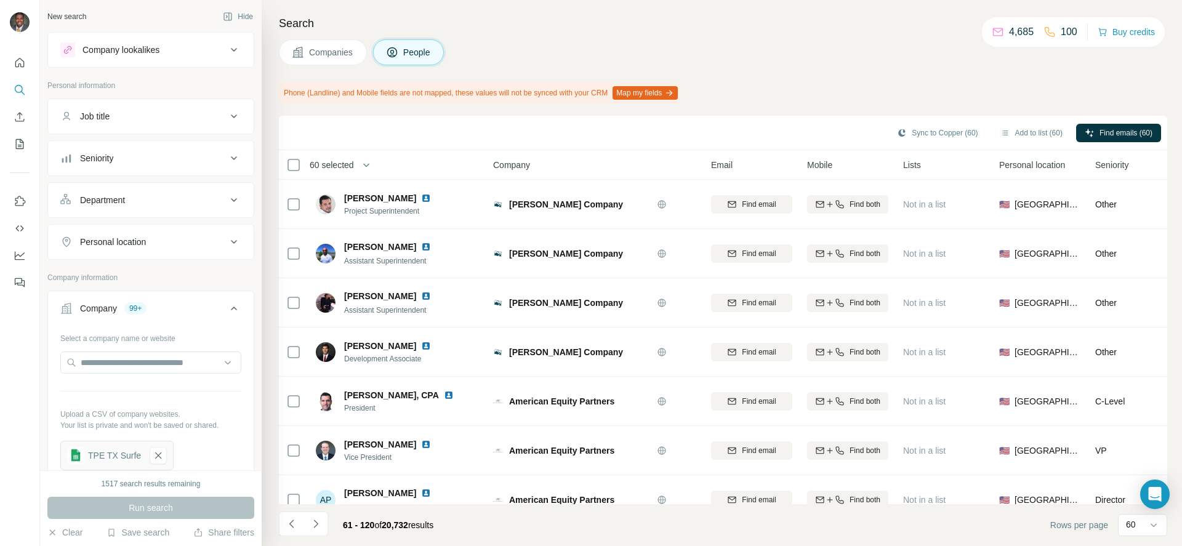
click at [211, 49] on div "Company lookalikes" at bounding box center [143, 49] width 166 height 15
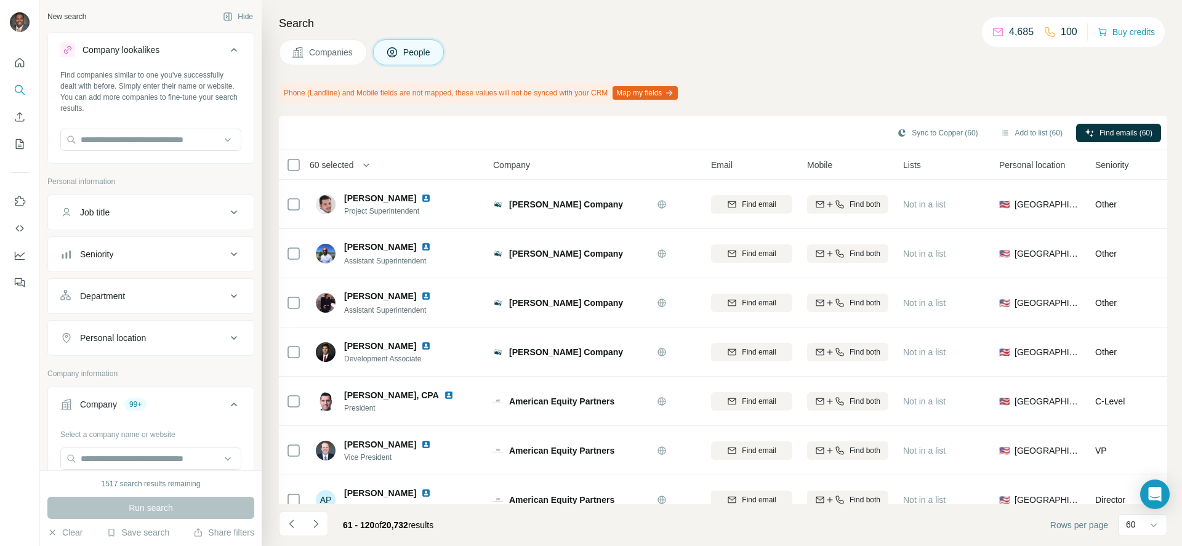
click at [211, 49] on div "Company lookalikes" at bounding box center [143, 49] width 166 height 15
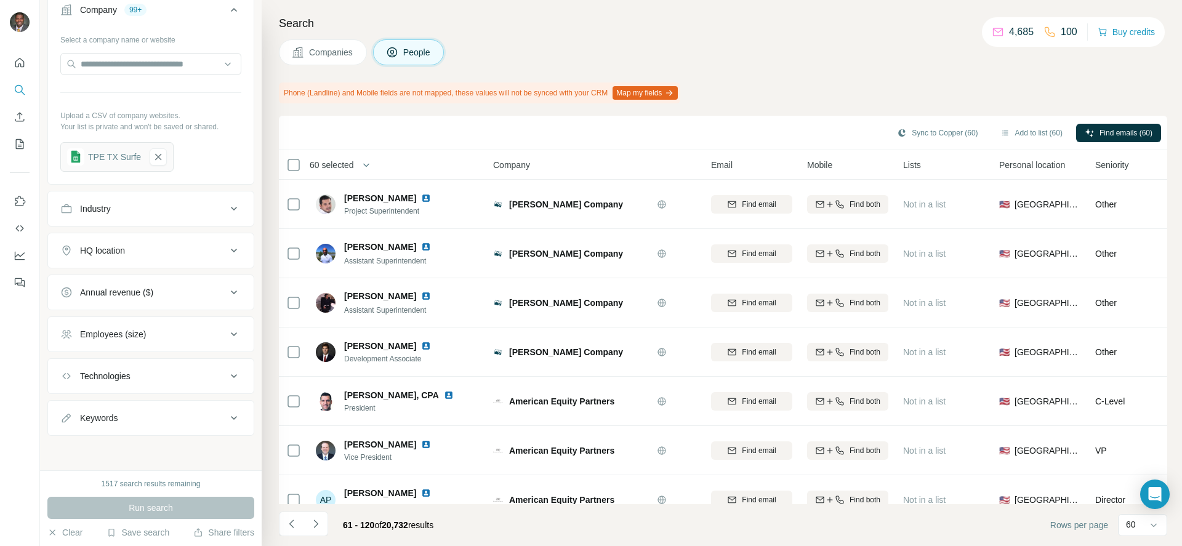
click at [342, 59] on button "Companies" at bounding box center [323, 52] width 88 height 26
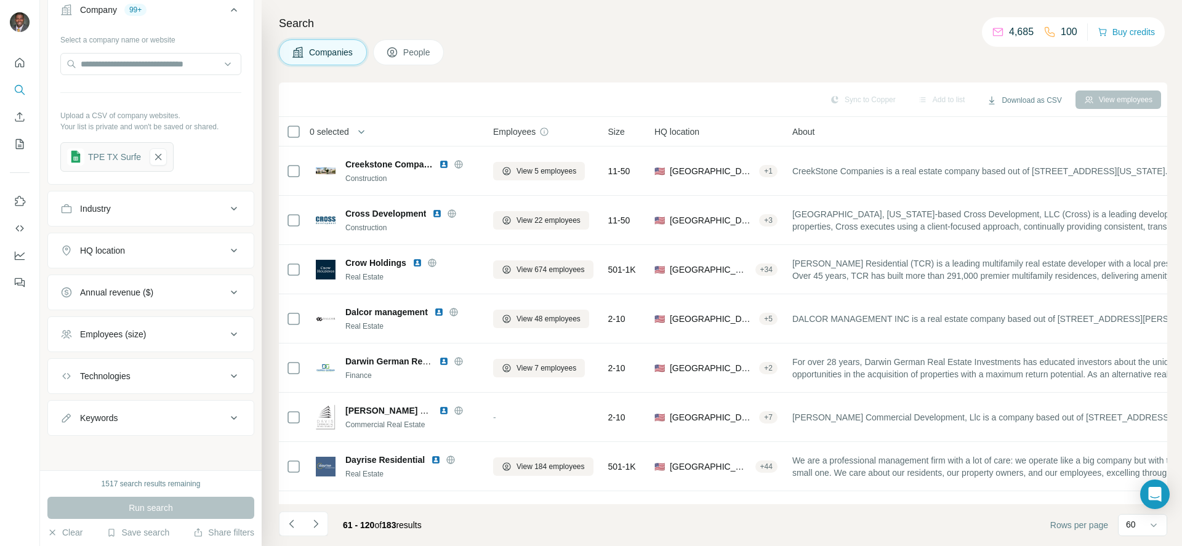
scroll to position [107, 0]
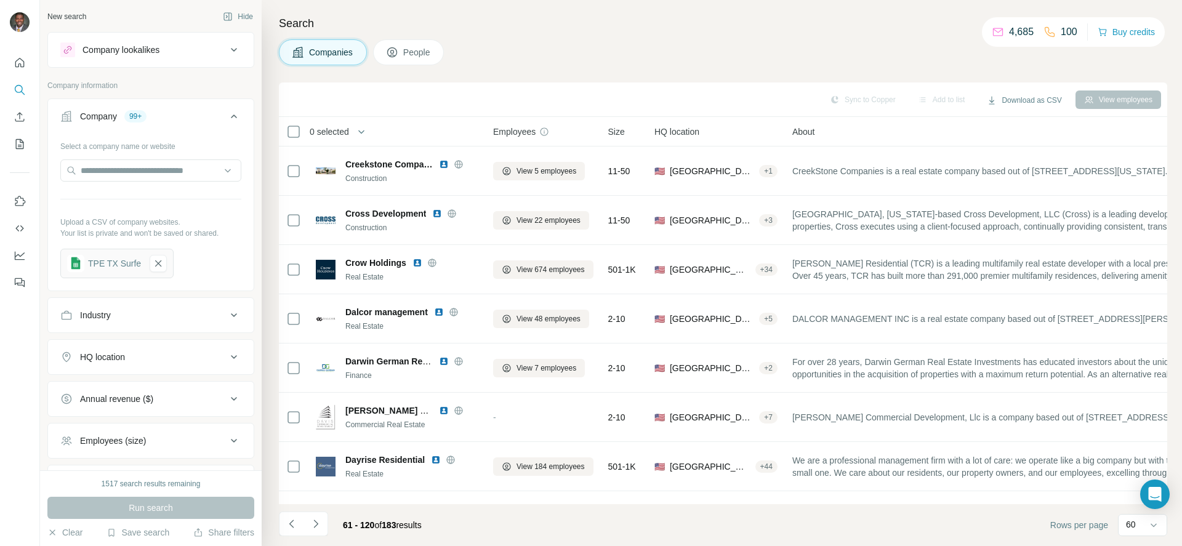
click at [138, 115] on div "99+" at bounding box center [135, 116] width 22 height 11
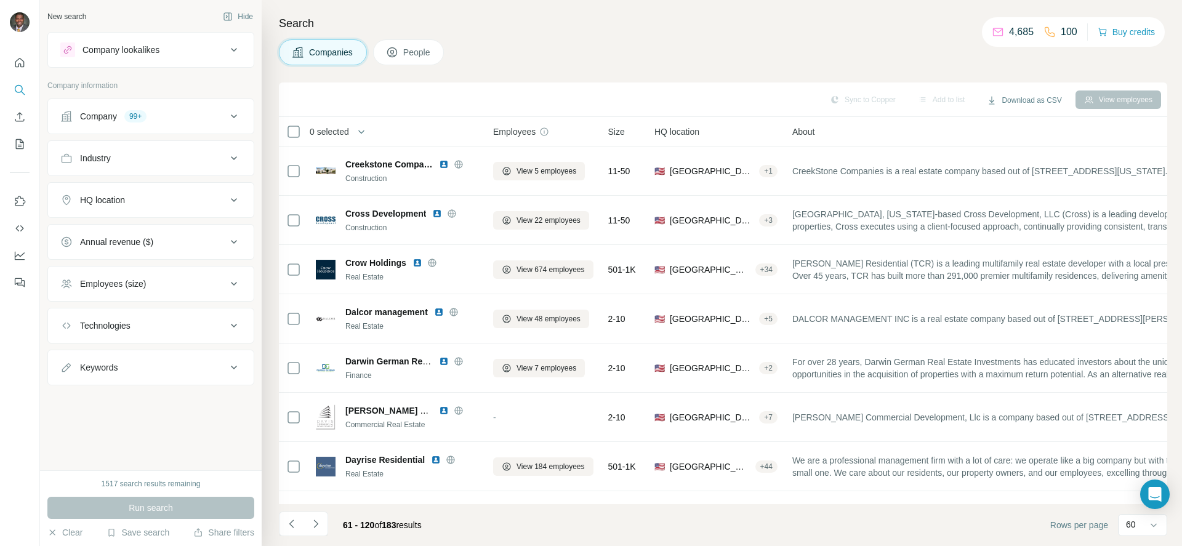
click at [138, 115] on div "99+" at bounding box center [135, 116] width 22 height 11
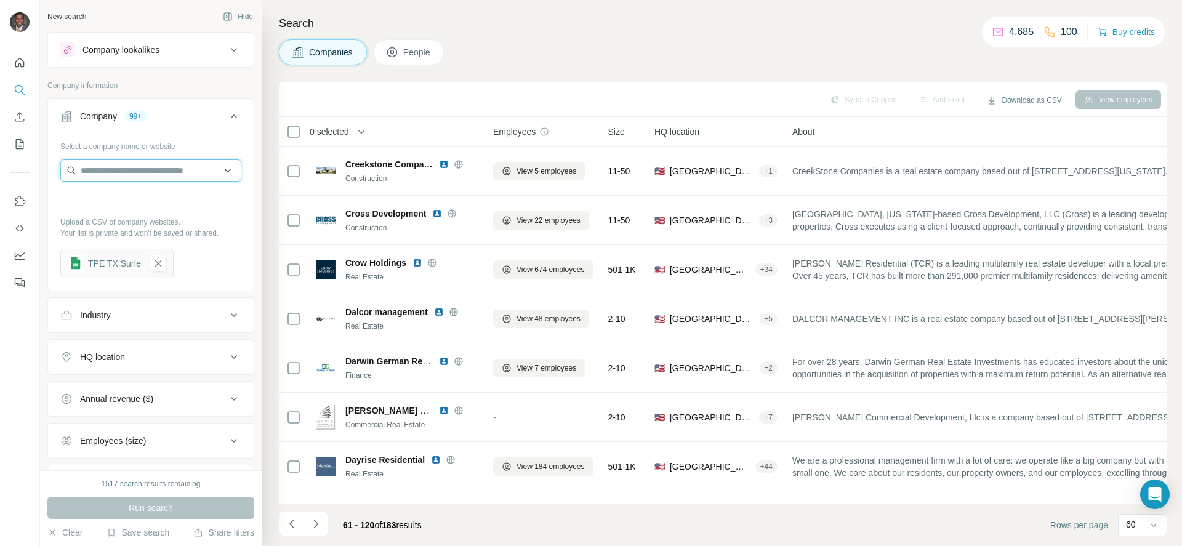
click at [215, 170] on input "text" at bounding box center [150, 170] width 181 height 22
click at [220, 169] on input "text" at bounding box center [150, 170] width 181 height 22
click at [217, 236] on p "Your list is private and won't be saved or shared." at bounding box center [150, 233] width 181 height 11
click at [398, 57] on icon at bounding box center [392, 52] width 12 height 12
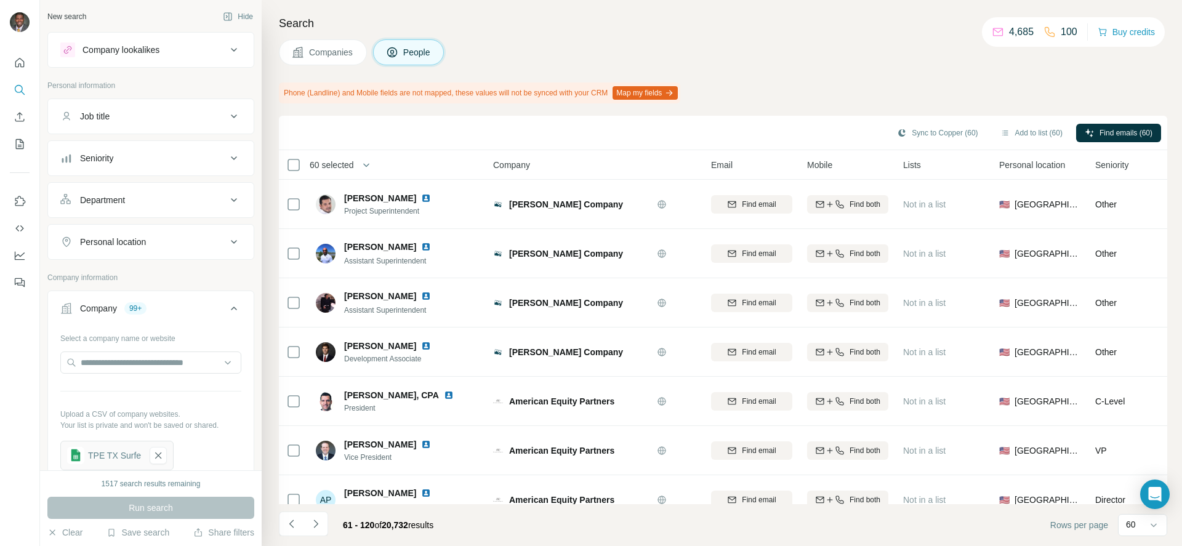
click at [231, 159] on icon at bounding box center [234, 158] width 6 height 4
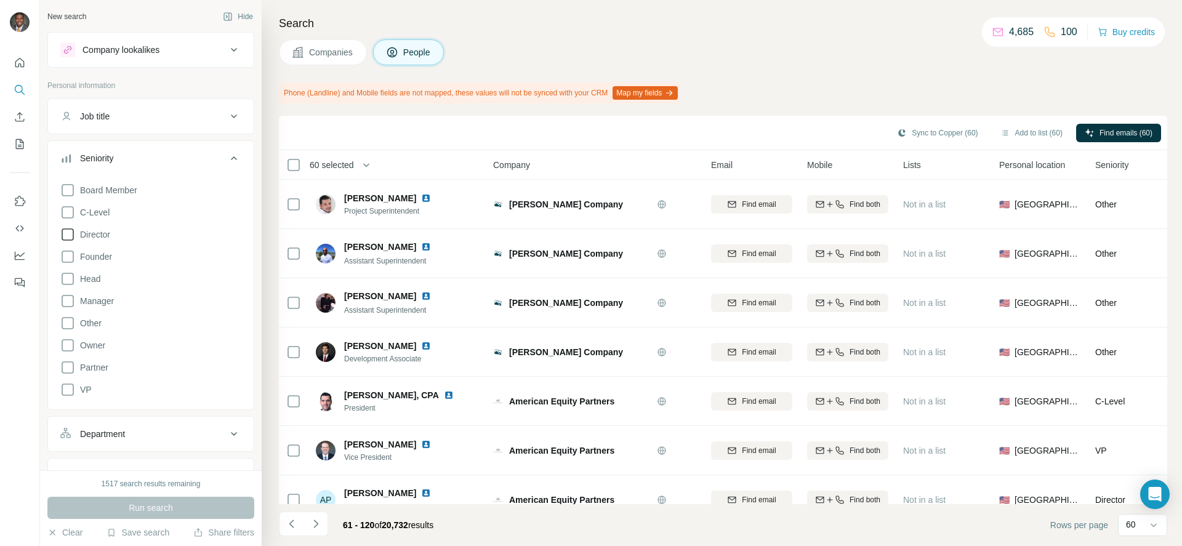
click at [67, 232] on icon at bounding box center [67, 234] width 15 height 15
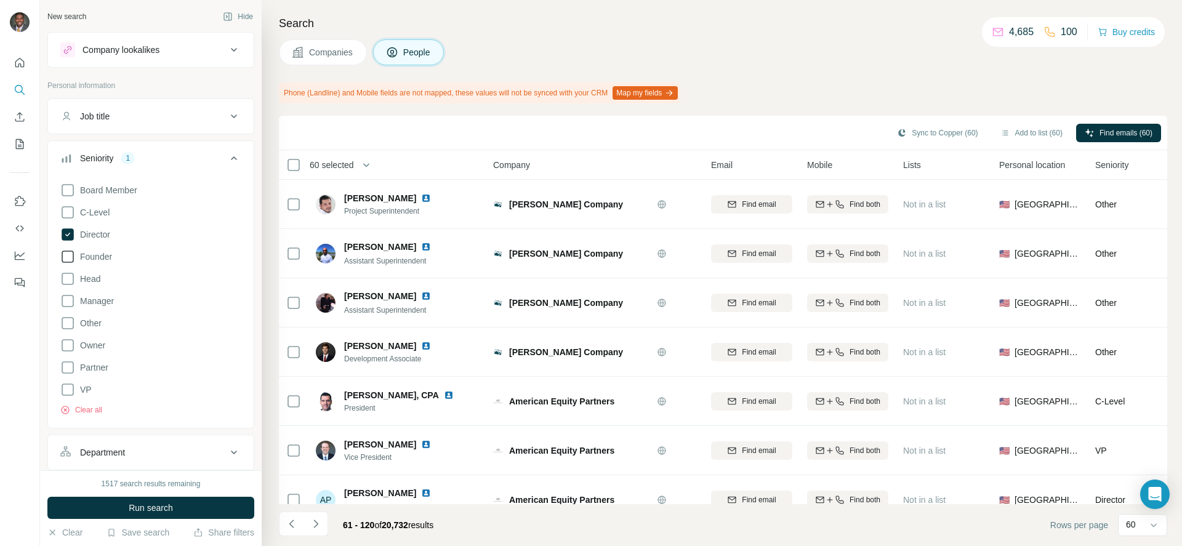
click at [65, 257] on icon at bounding box center [67, 256] width 15 height 15
click at [64, 280] on icon at bounding box center [67, 279] width 15 height 15
click at [66, 211] on icon at bounding box center [67, 212] width 15 height 15
click at [67, 194] on icon at bounding box center [67, 190] width 15 height 15
click at [67, 369] on icon at bounding box center [67, 367] width 15 height 15
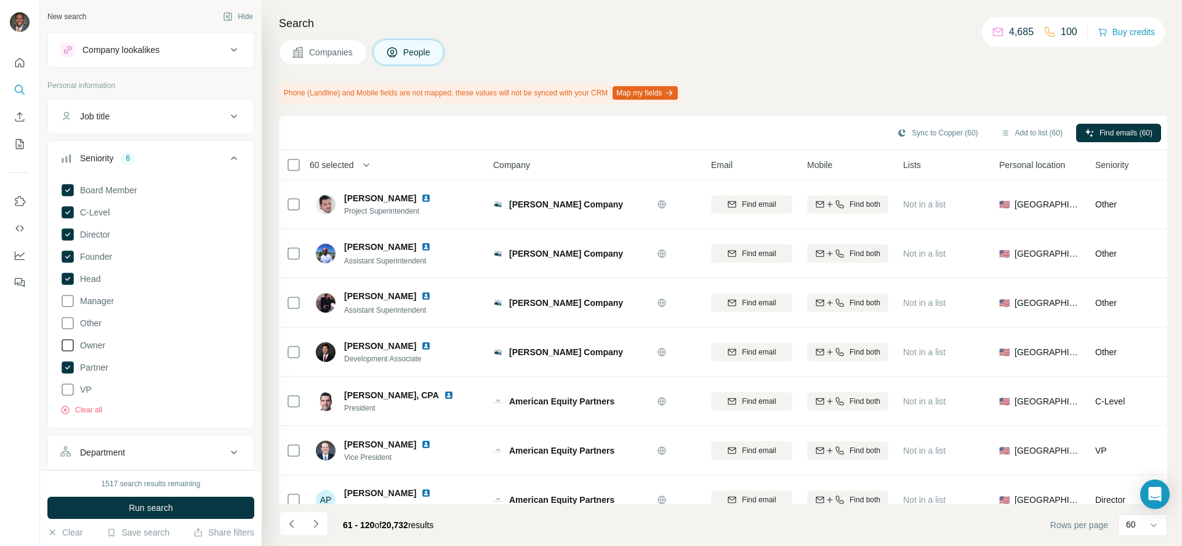
click at [71, 340] on icon at bounding box center [68, 345] width 12 height 12
click at [163, 509] on span "Run search" at bounding box center [151, 508] width 44 height 12
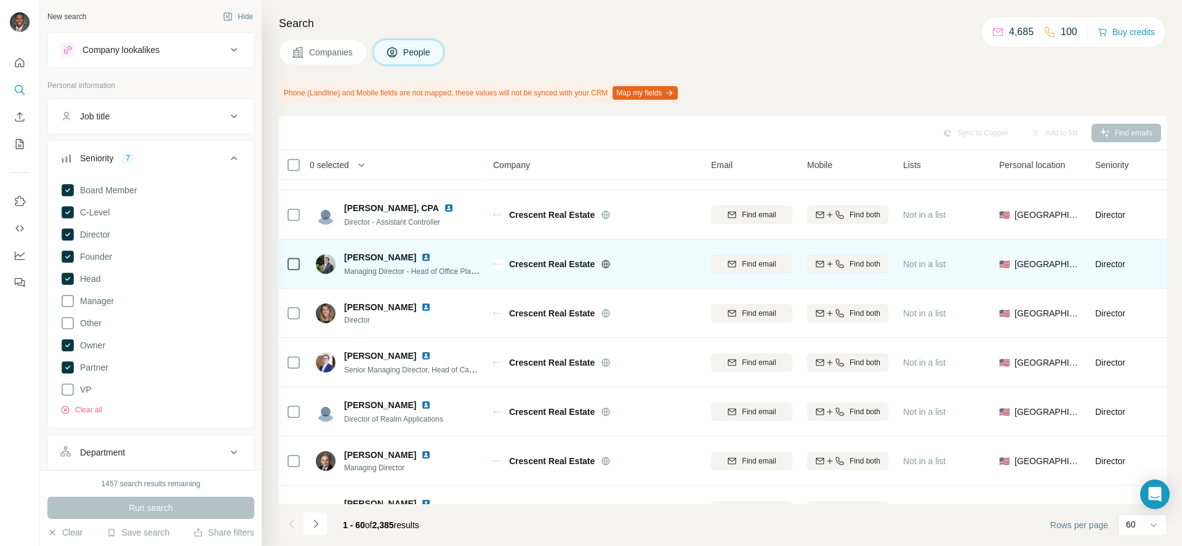
scroll to position [482, 0]
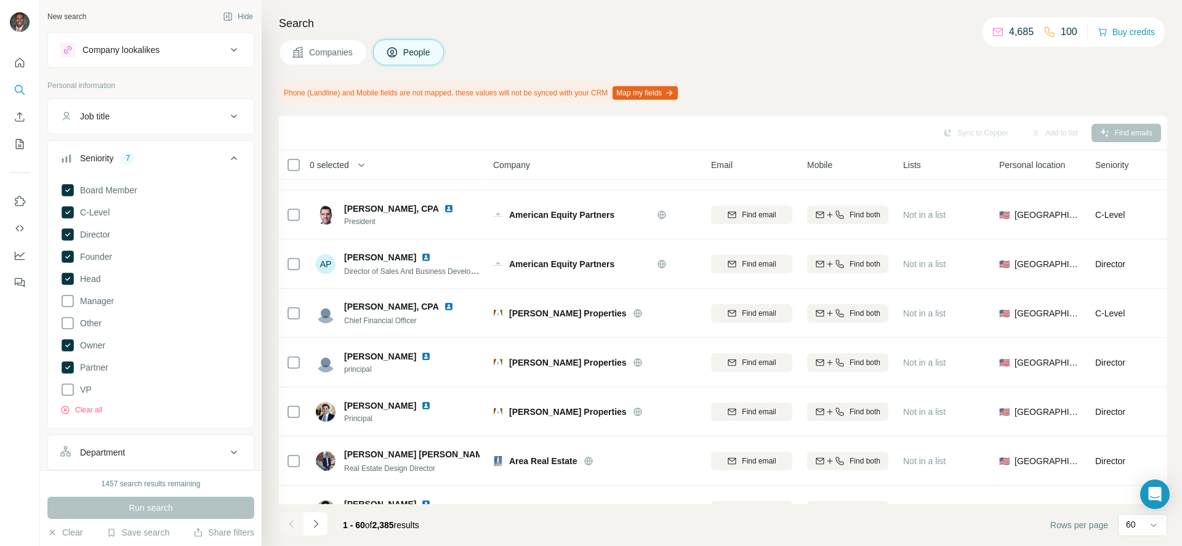
click at [619, 35] on div "Search Companies People Phone (Landline) and Mobile fields are not mapped, thes…" at bounding box center [722, 273] width 921 height 546
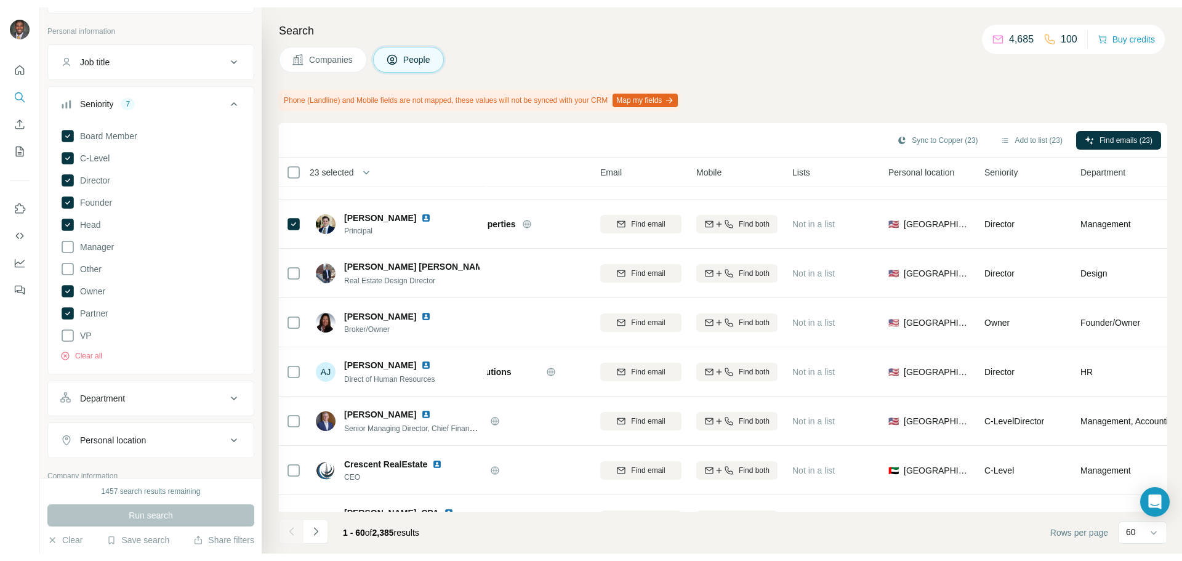
scroll to position [677, 0]
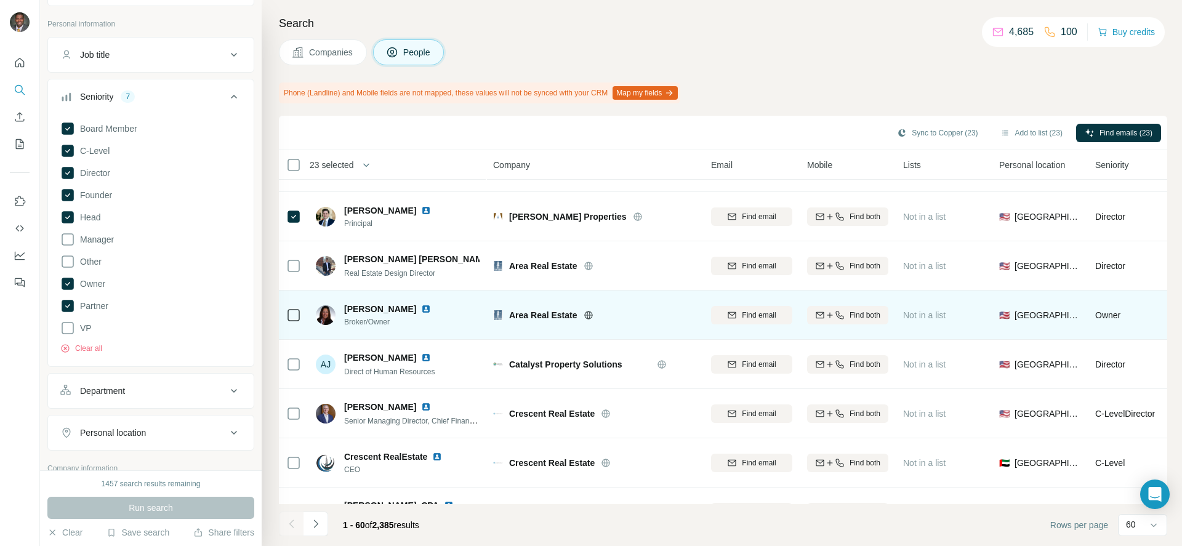
click at [422, 310] on img at bounding box center [426, 309] width 10 height 10
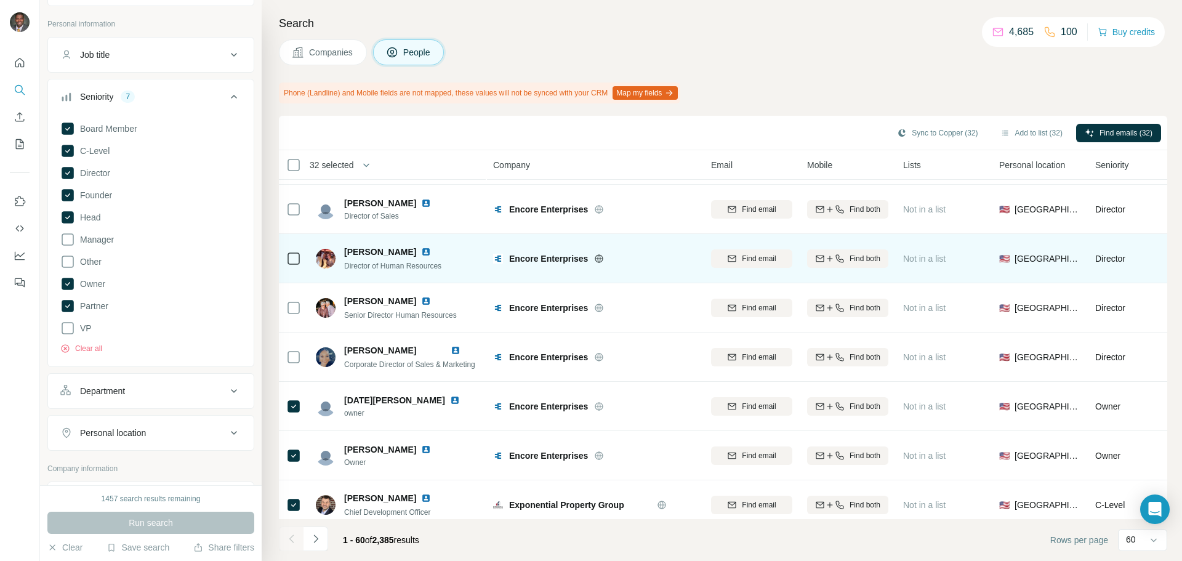
scroll to position [2623, 0]
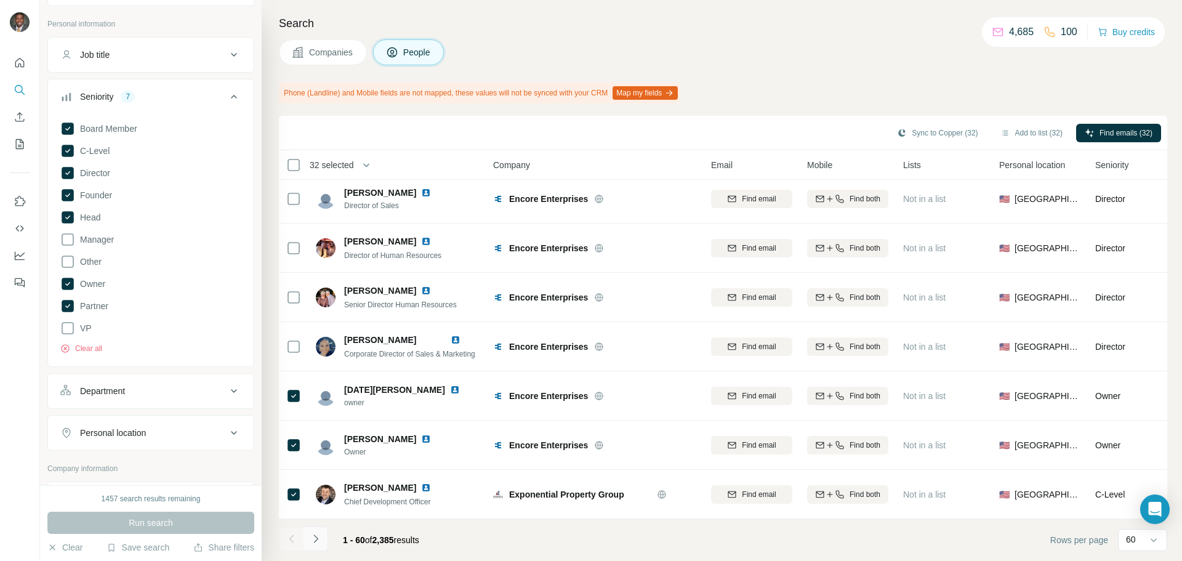
click at [315, 539] on icon "Navigate to next page" at bounding box center [316, 539] width 12 height 12
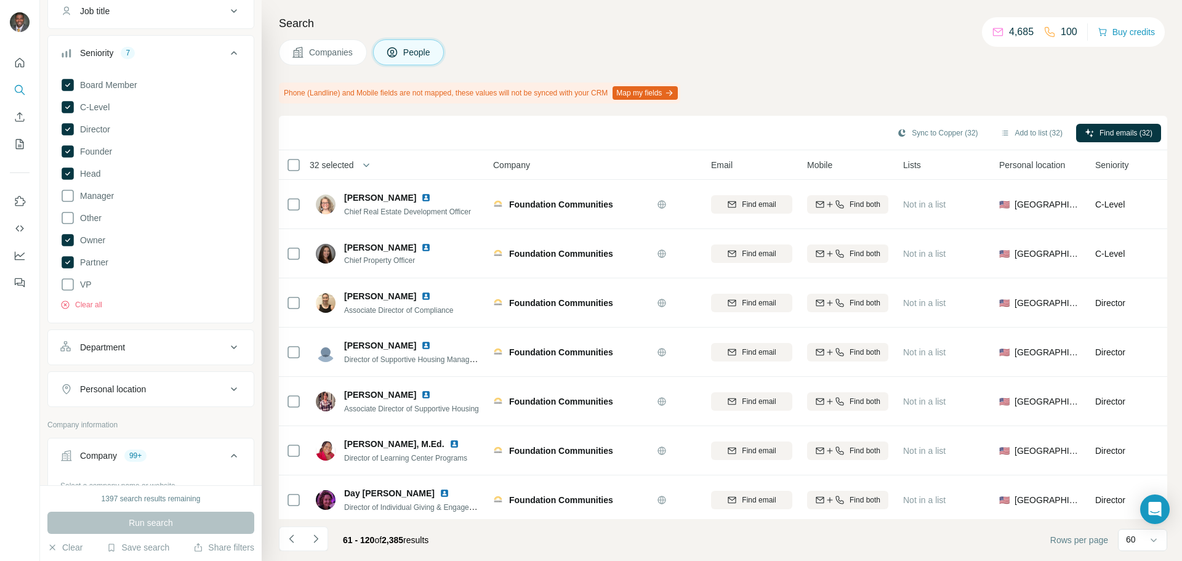
scroll to position [246, 0]
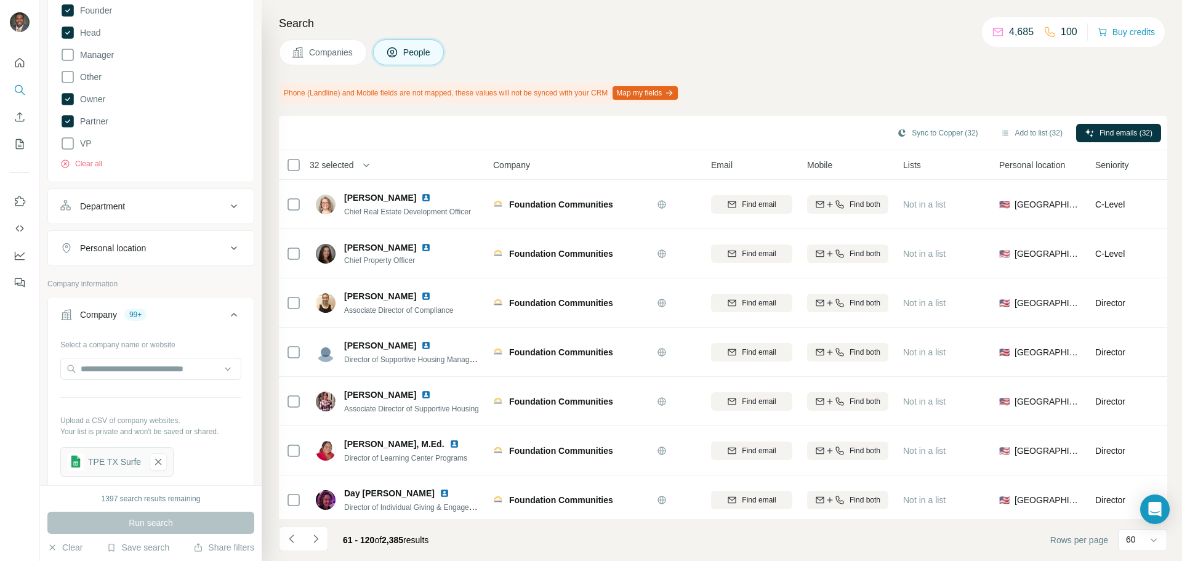
click at [233, 207] on button "Department" at bounding box center [151, 207] width 206 height 30
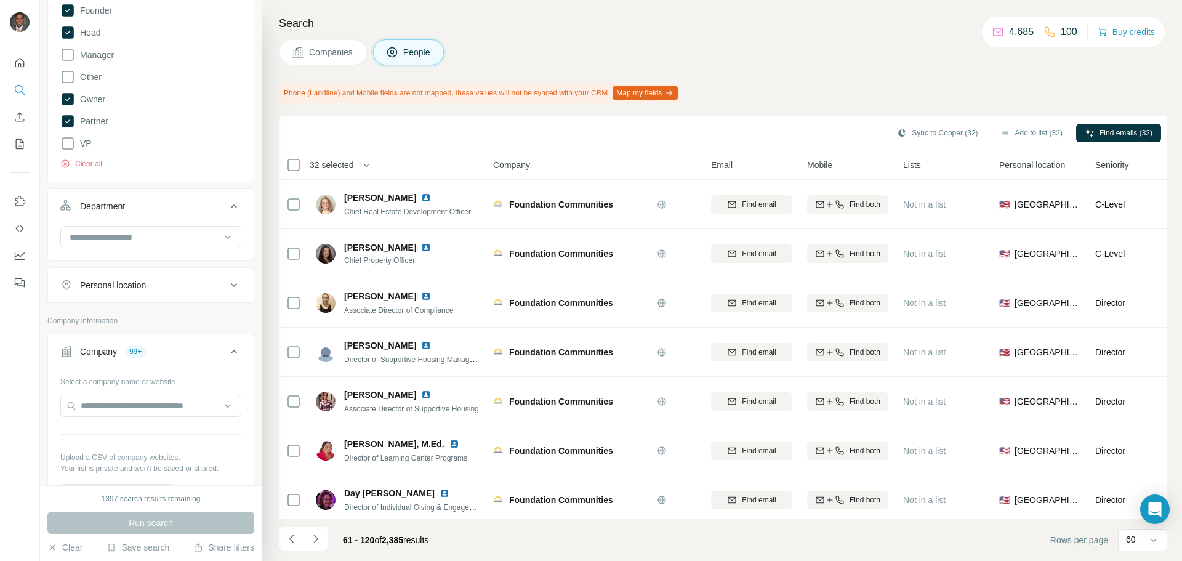
click at [233, 207] on button "Department" at bounding box center [151, 209] width 206 height 34
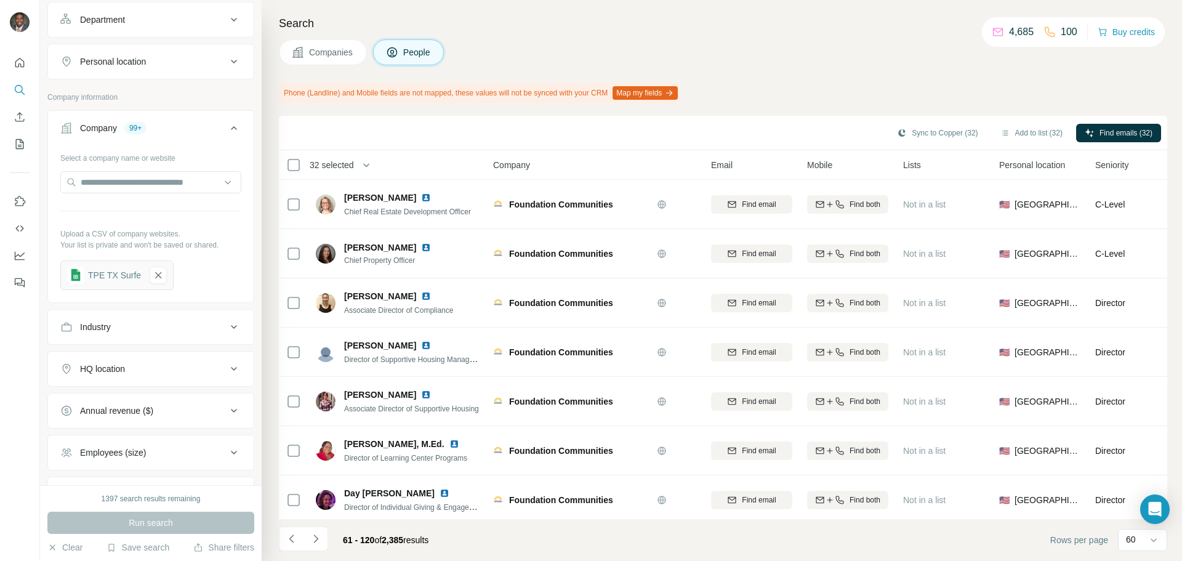
scroll to position [413, 0]
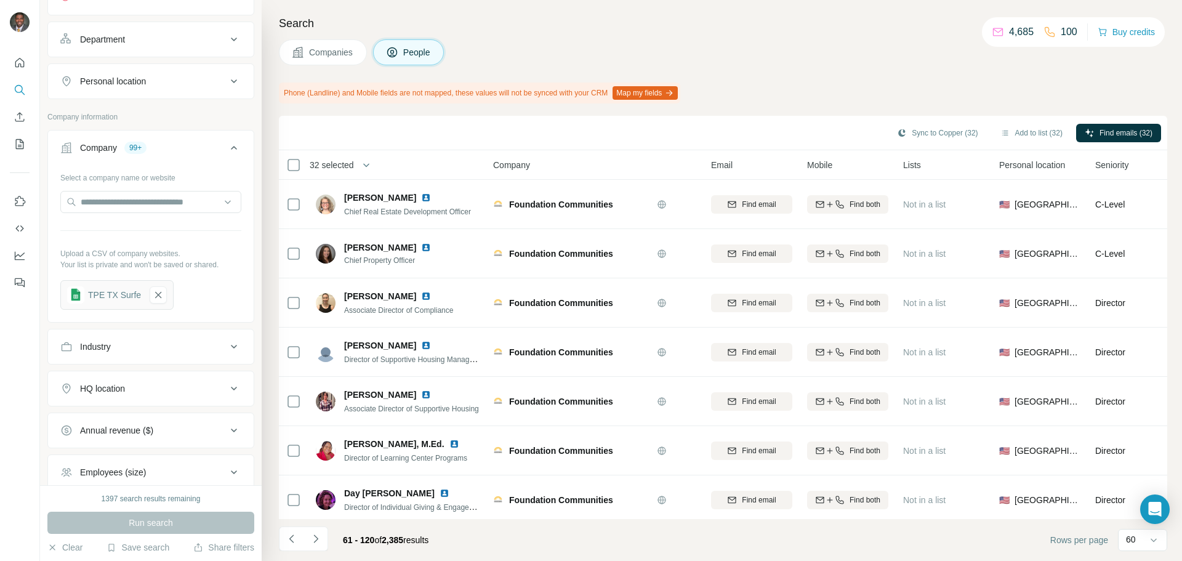
click at [199, 344] on div "Industry" at bounding box center [143, 347] width 166 height 12
click at [222, 377] on icon at bounding box center [228, 377] width 12 height 12
click at [227, 348] on icon at bounding box center [234, 346] width 15 height 15
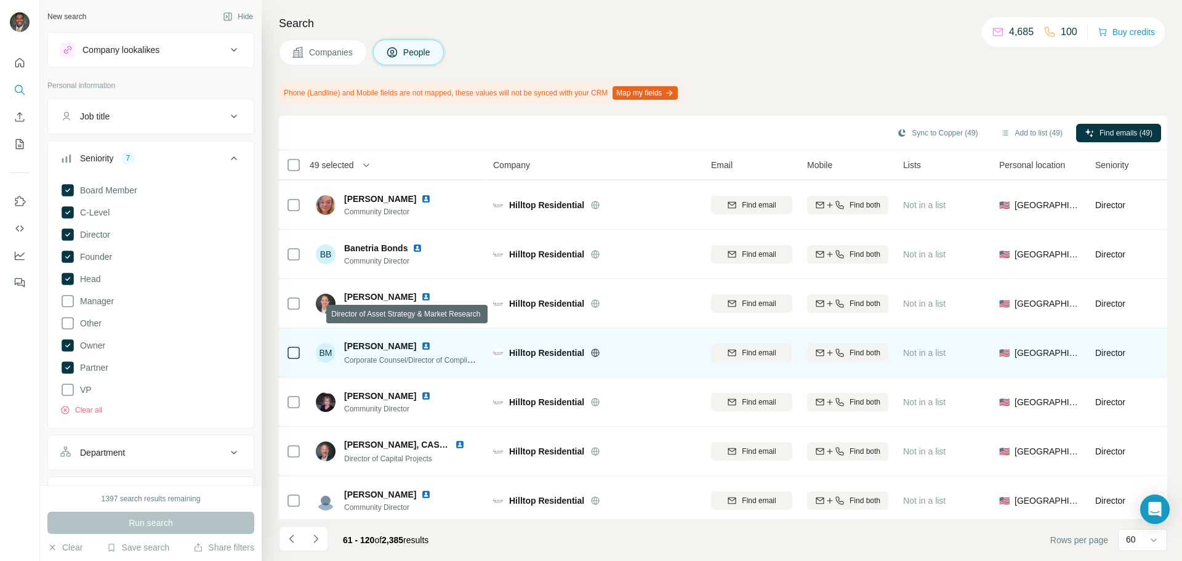
scroll to position [2623, 0]
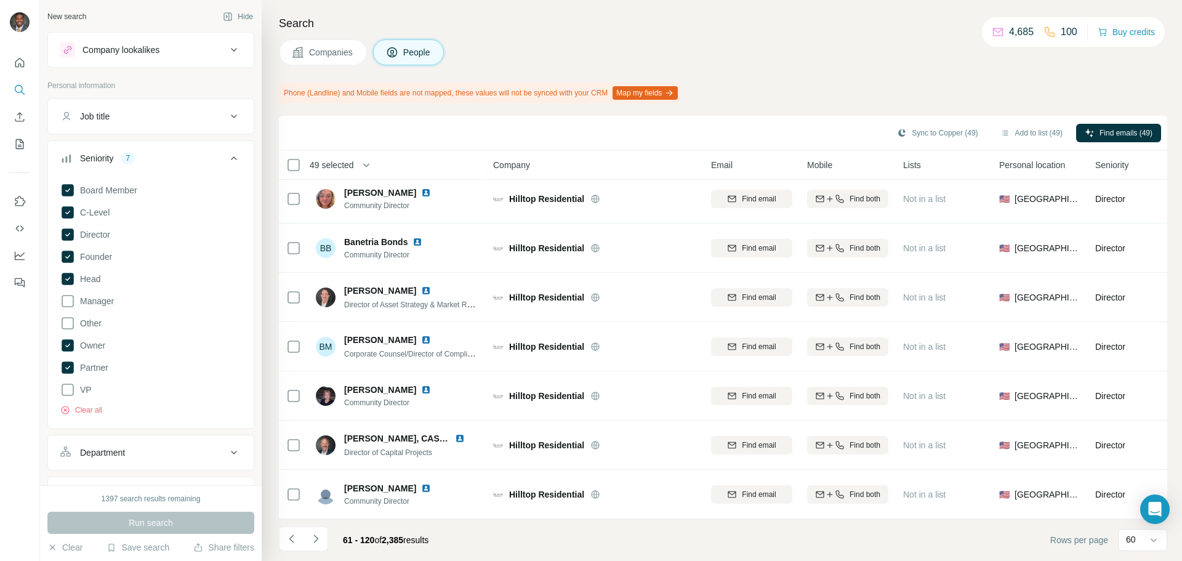
click at [320, 541] on icon "Navigate to next page" at bounding box center [316, 539] width 12 height 12
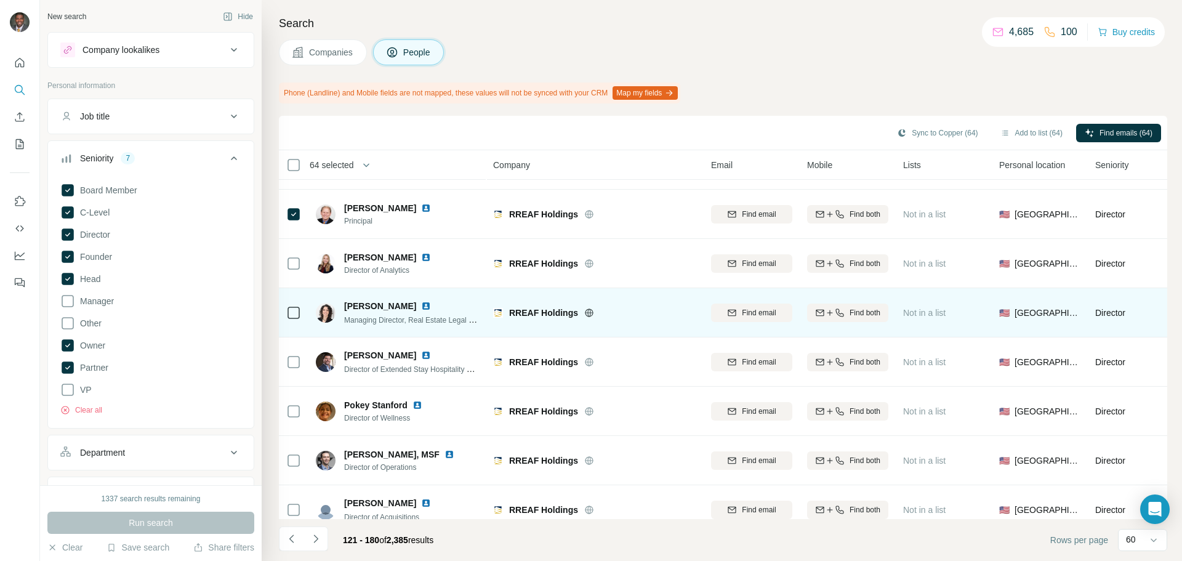
scroll to position [2032, 0]
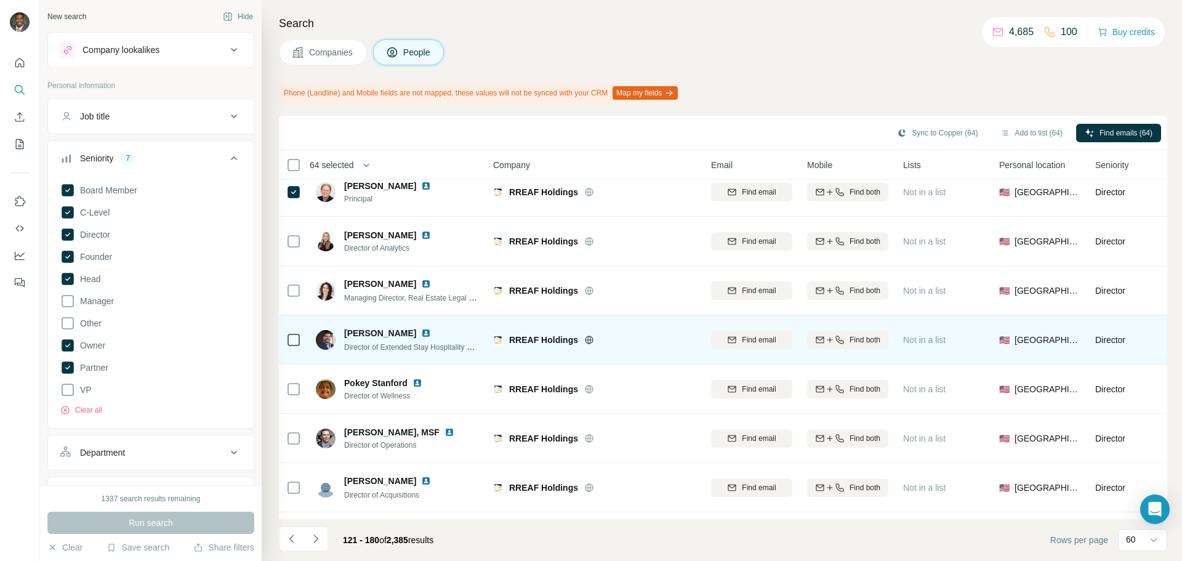
click at [295, 345] on div at bounding box center [293, 340] width 15 height 15
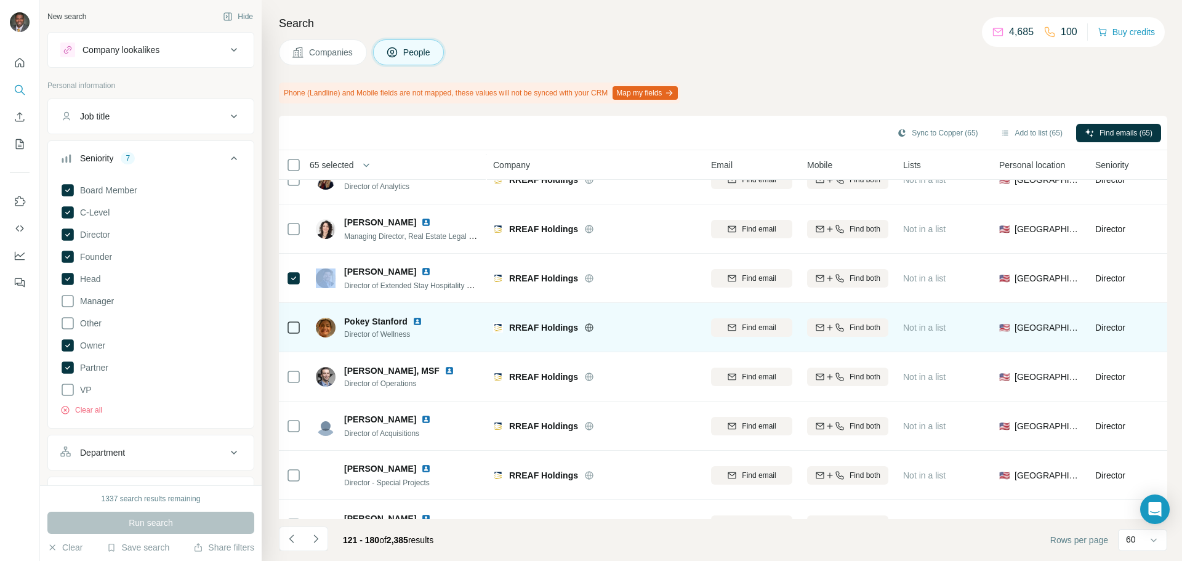
scroll to position [2155, 0]
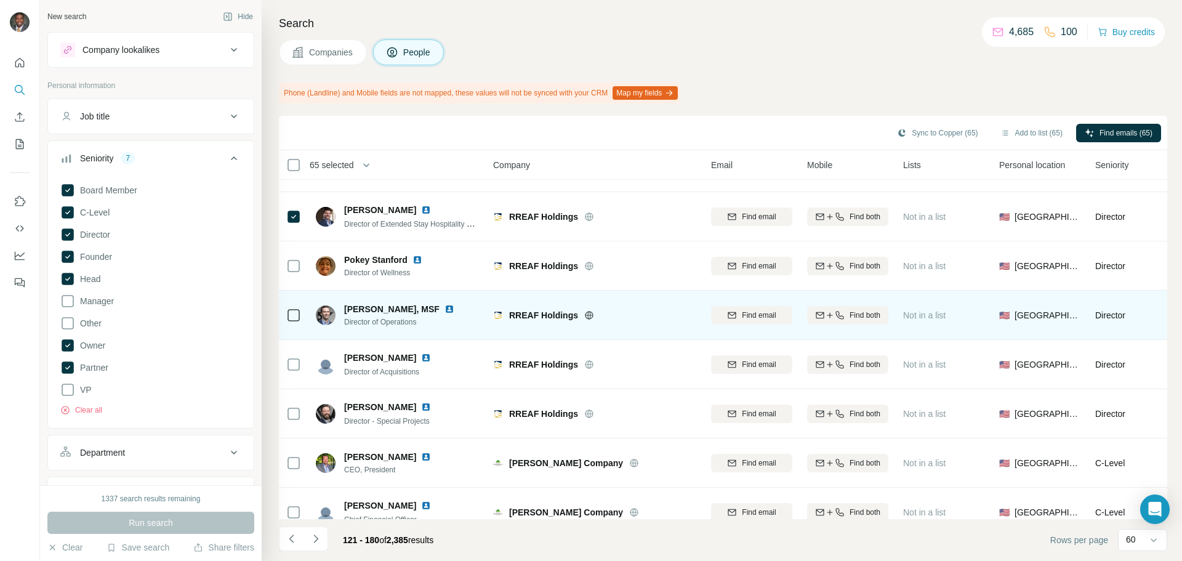
click at [310, 312] on td "Spencer Rotenberg, MSF Director of Operations" at bounding box center [398, 315] width 179 height 49
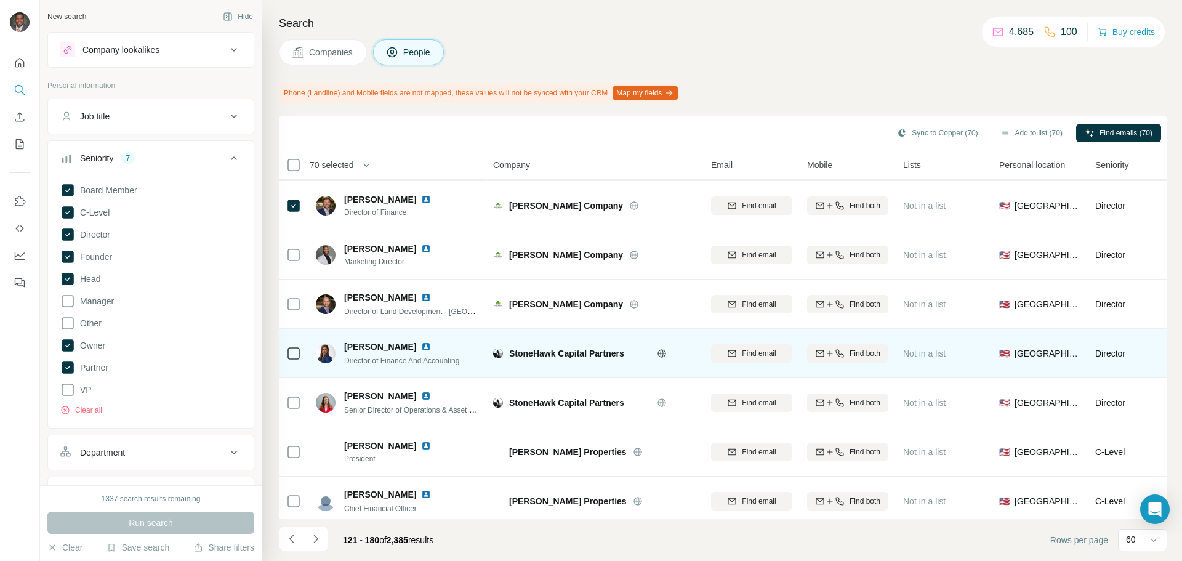
scroll to position [2623, 0]
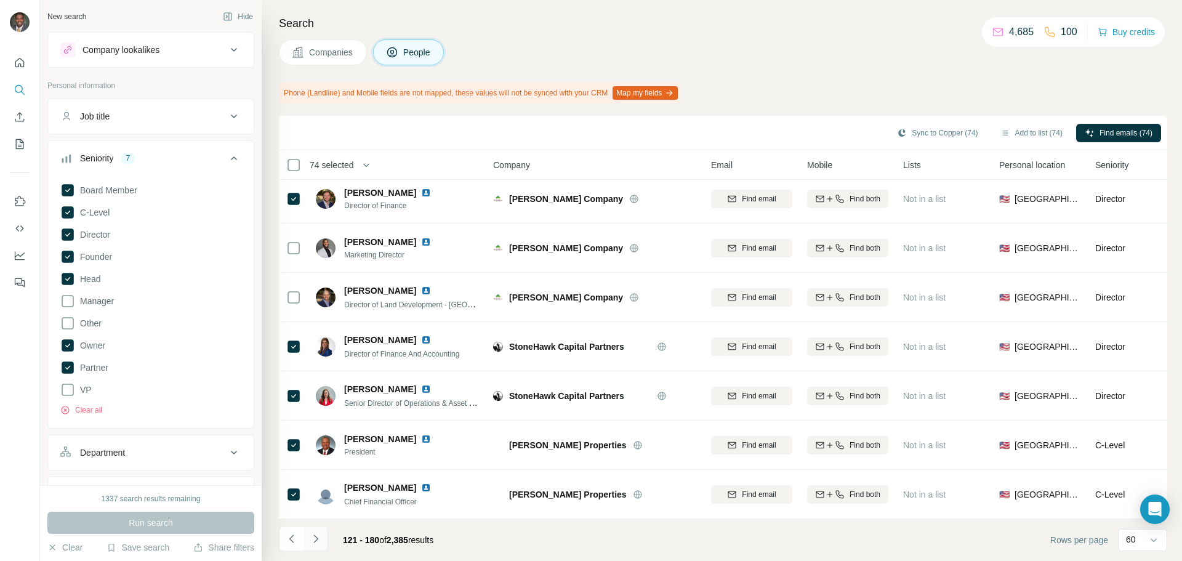
click at [313, 541] on icon "Navigate to next page" at bounding box center [316, 539] width 12 height 12
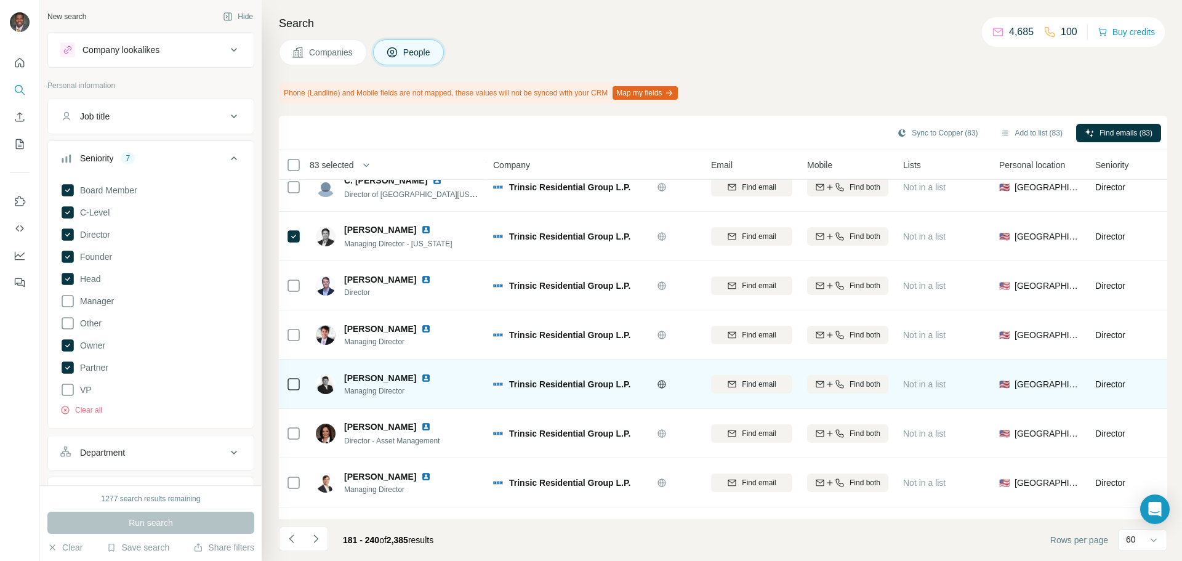
scroll to position [2094, 0]
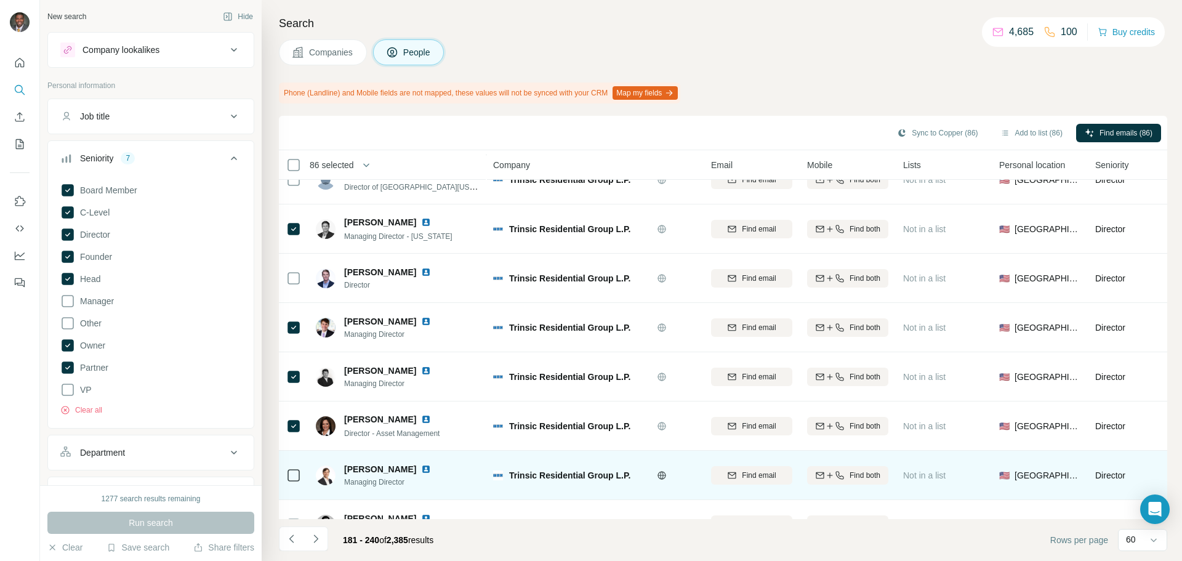
click at [287, 474] on icon at bounding box center [293, 475] width 15 height 15
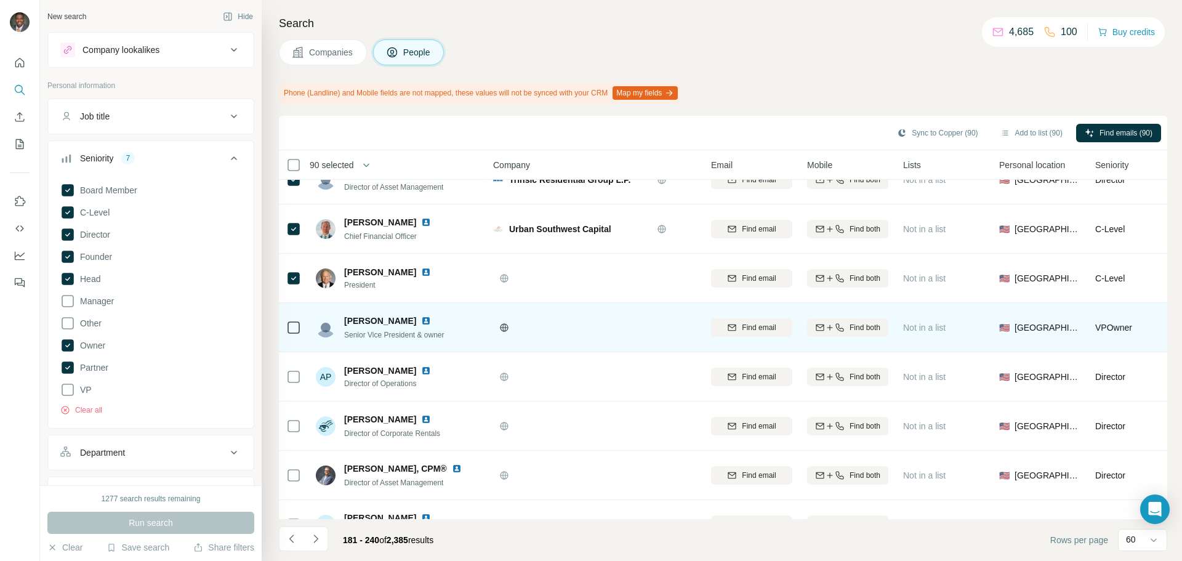
scroll to position [2623, 0]
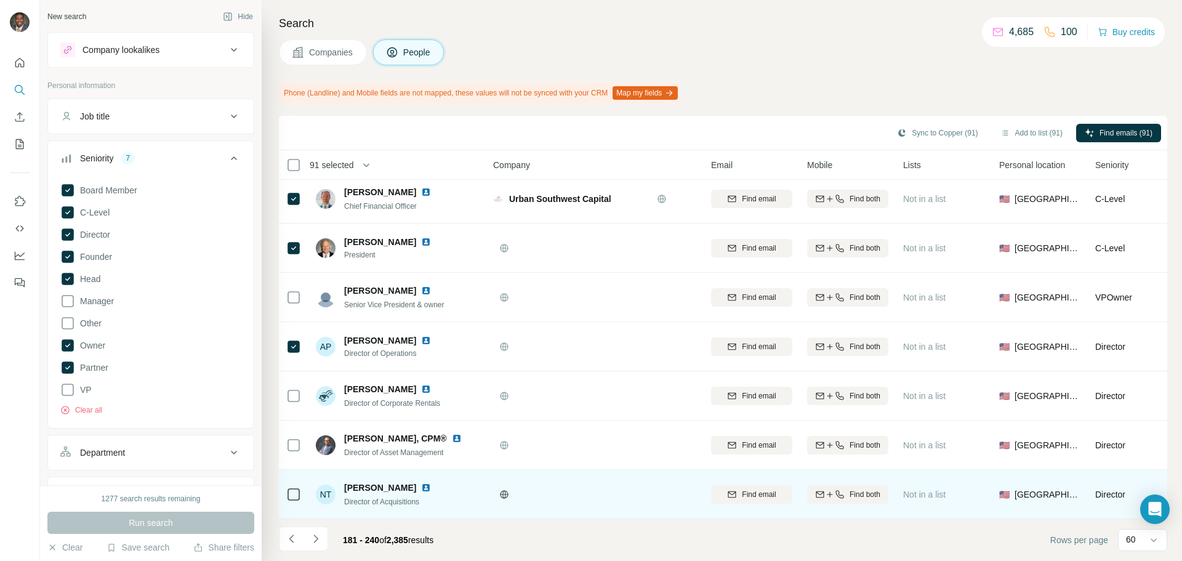
click at [285, 487] on td at bounding box center [294, 494] width 30 height 49
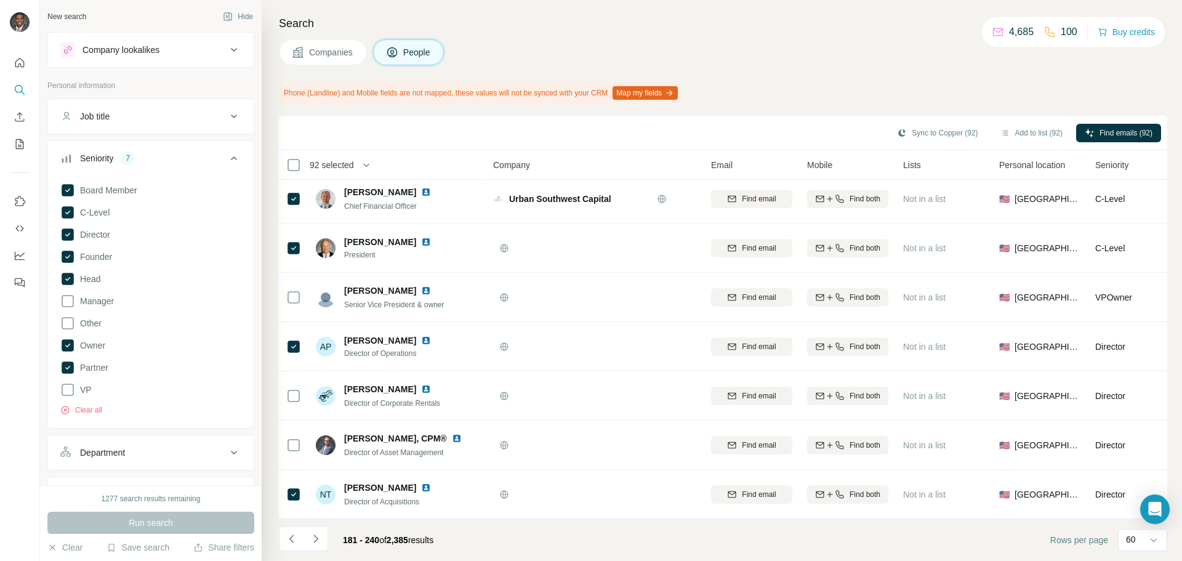
click at [317, 533] on button "Navigate to next page" at bounding box center [316, 539] width 25 height 25
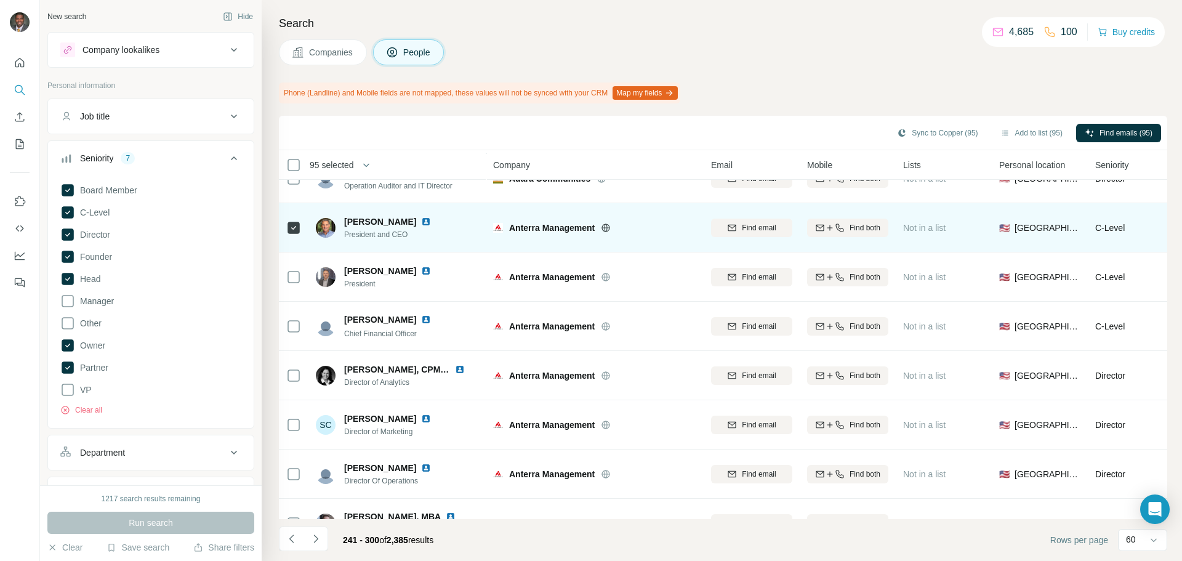
scroll to position [185, 0]
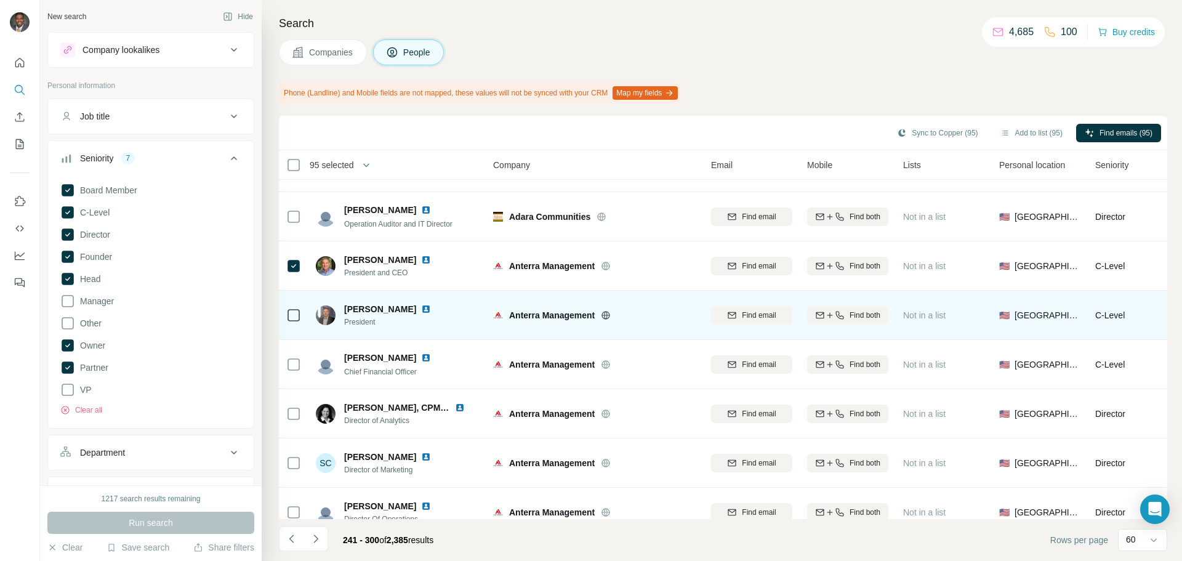
click at [292, 321] on icon at bounding box center [293, 315] width 15 height 15
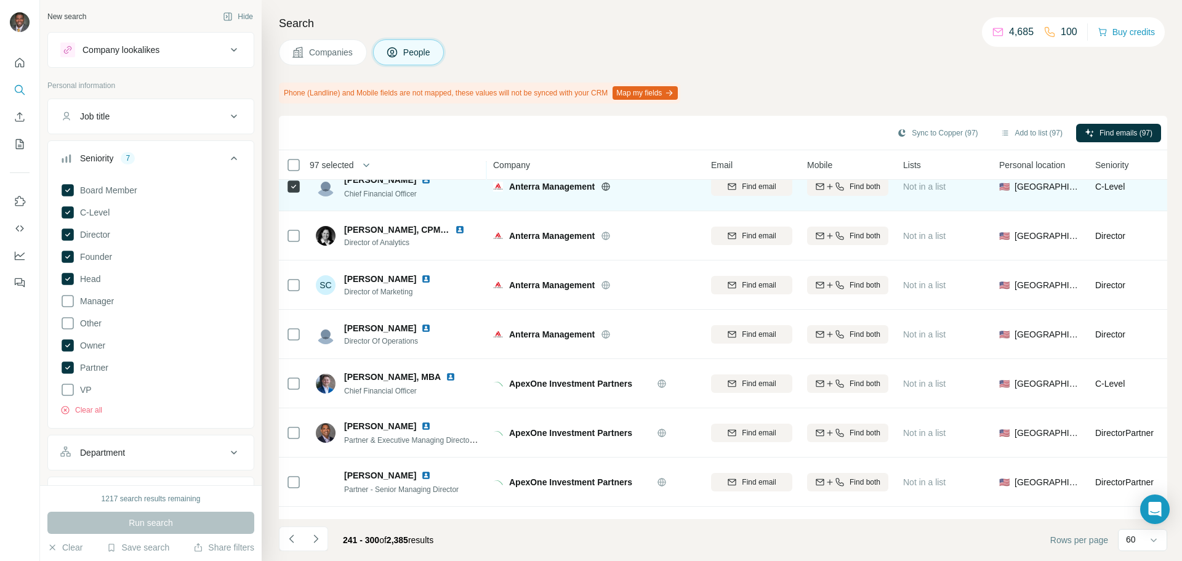
scroll to position [369, 0]
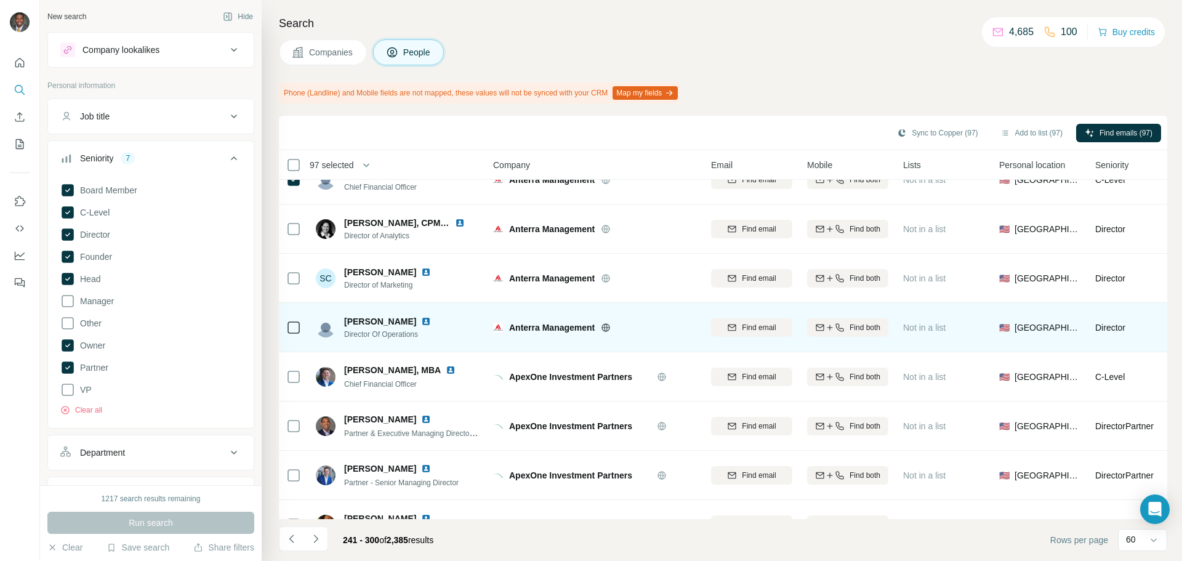
click at [300, 328] on icon at bounding box center [293, 327] width 15 height 15
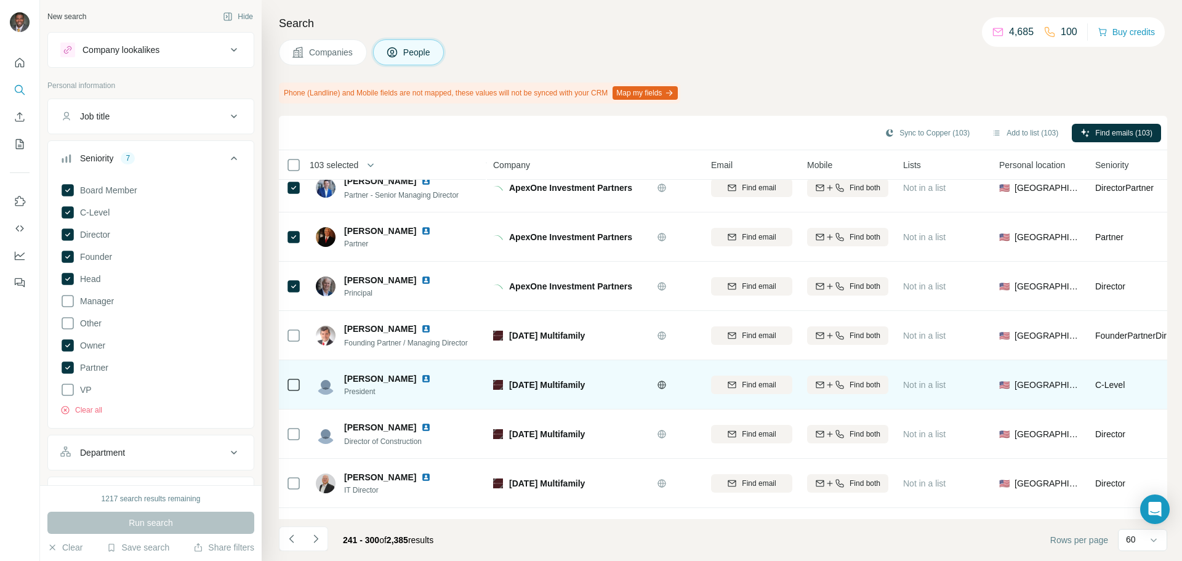
scroll to position [739, 0]
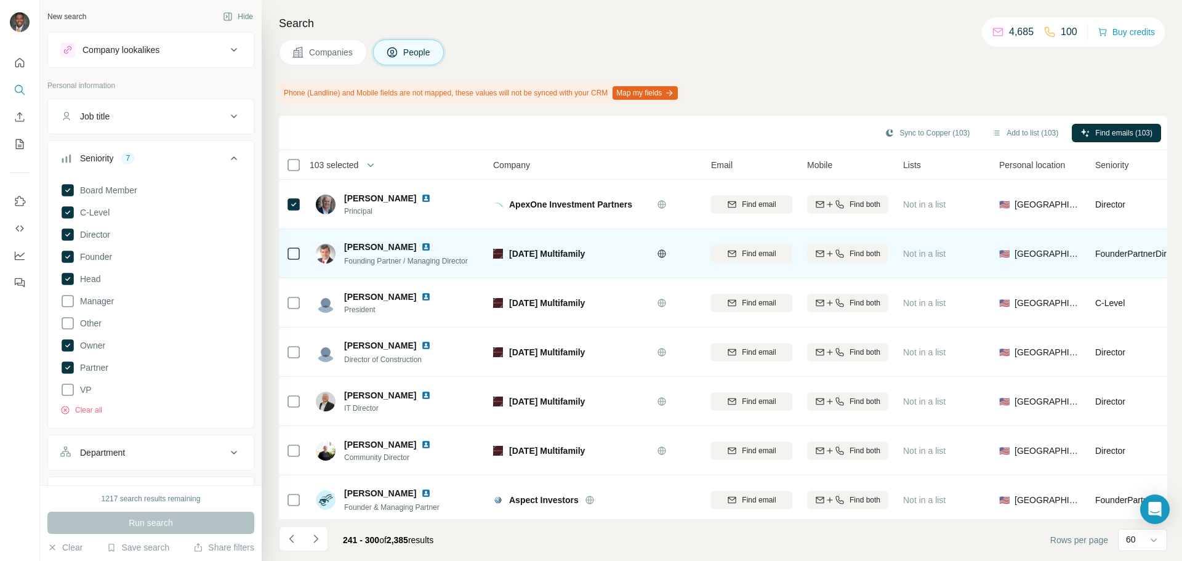
click at [285, 257] on td at bounding box center [294, 253] width 30 height 49
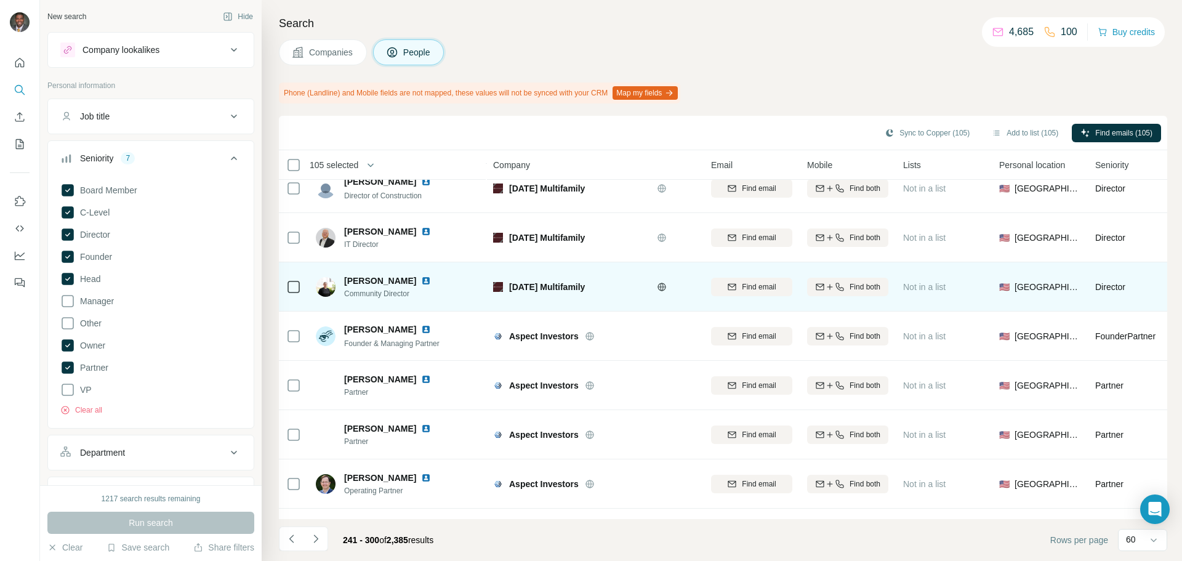
scroll to position [924, 0]
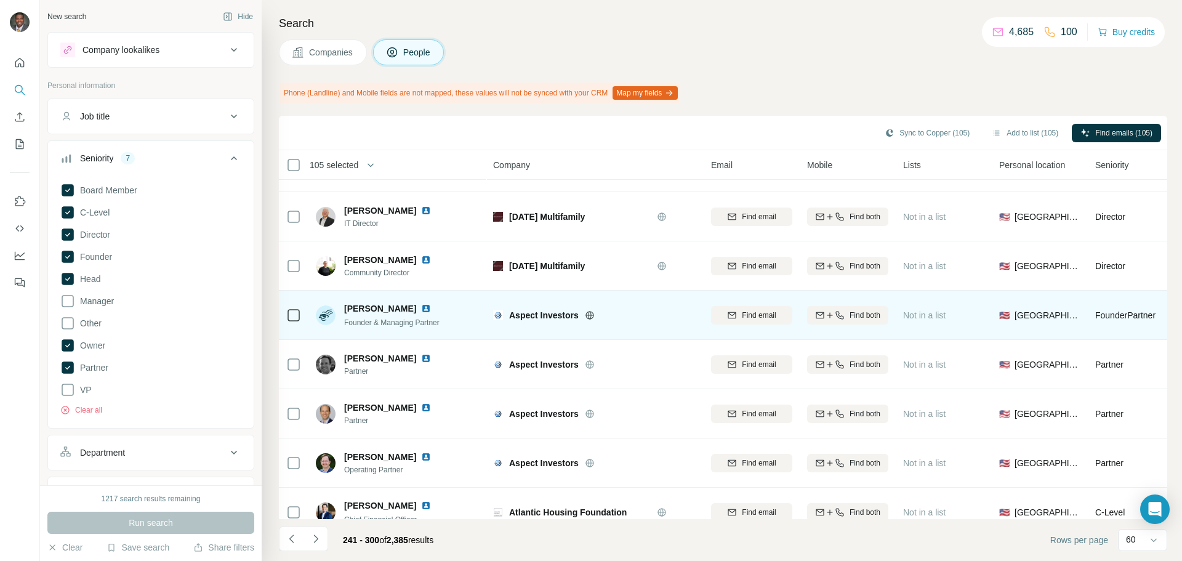
click at [287, 313] on icon at bounding box center [293, 315] width 15 height 15
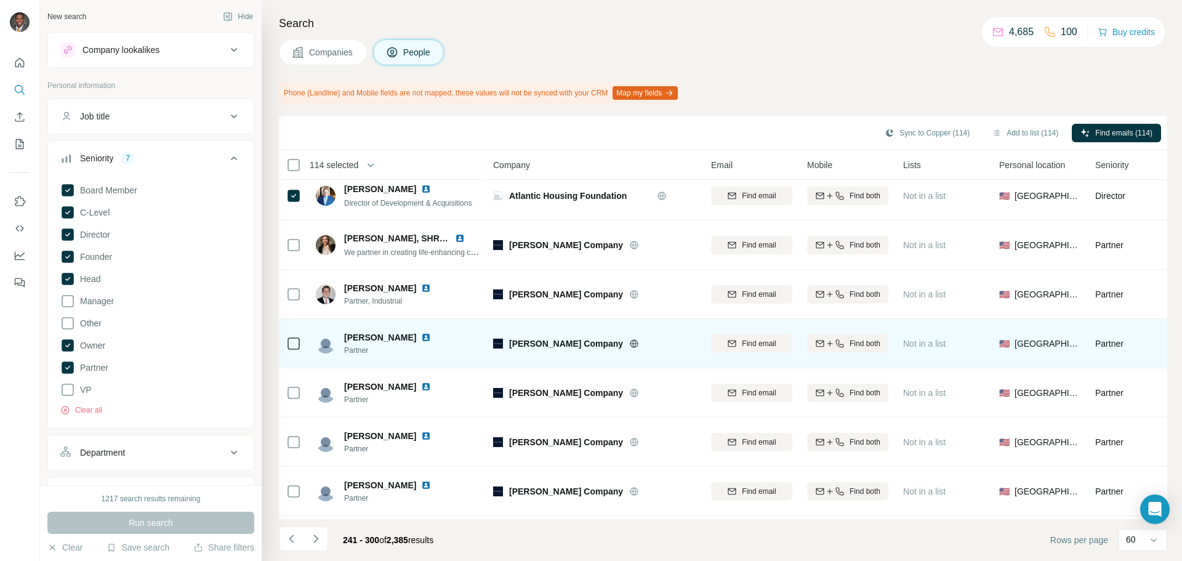
scroll to position [1663, 0]
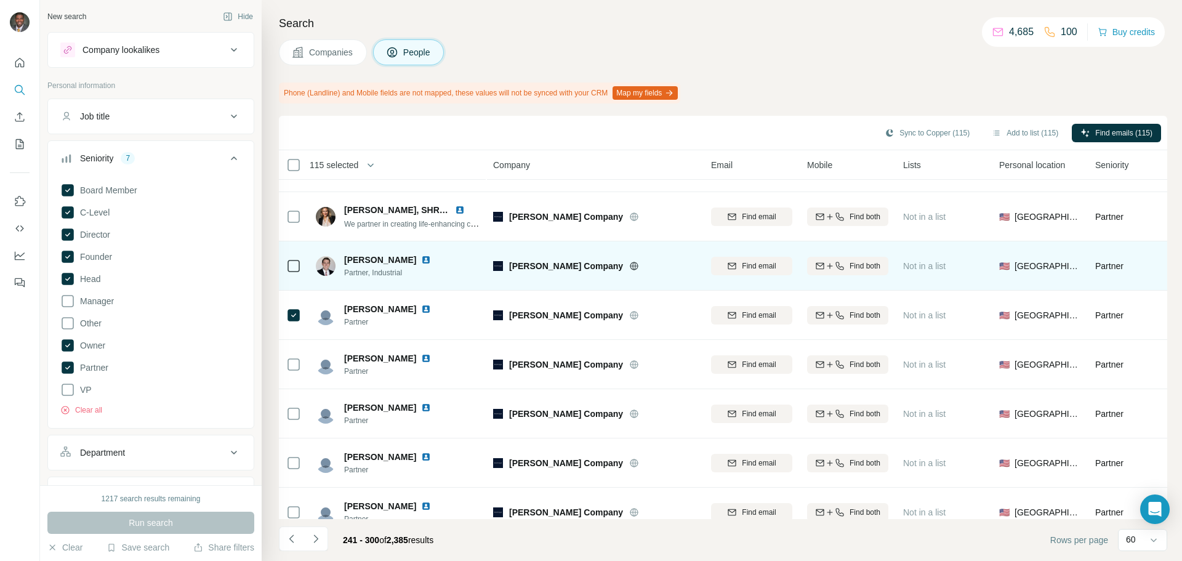
click at [294, 272] on icon at bounding box center [293, 266] width 15 height 15
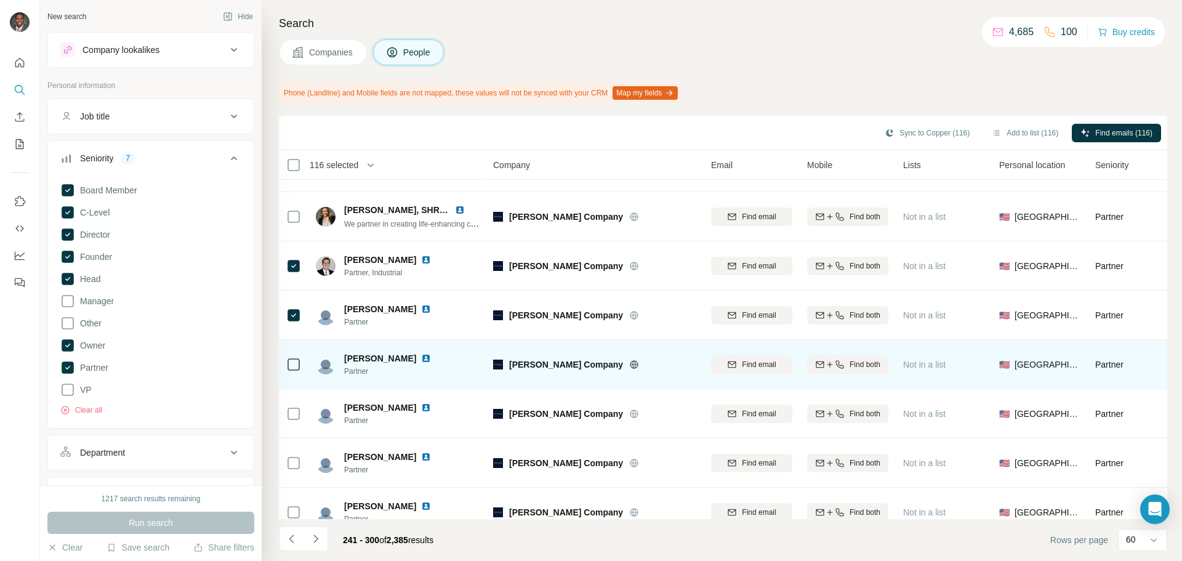
click at [285, 361] on td at bounding box center [294, 364] width 30 height 49
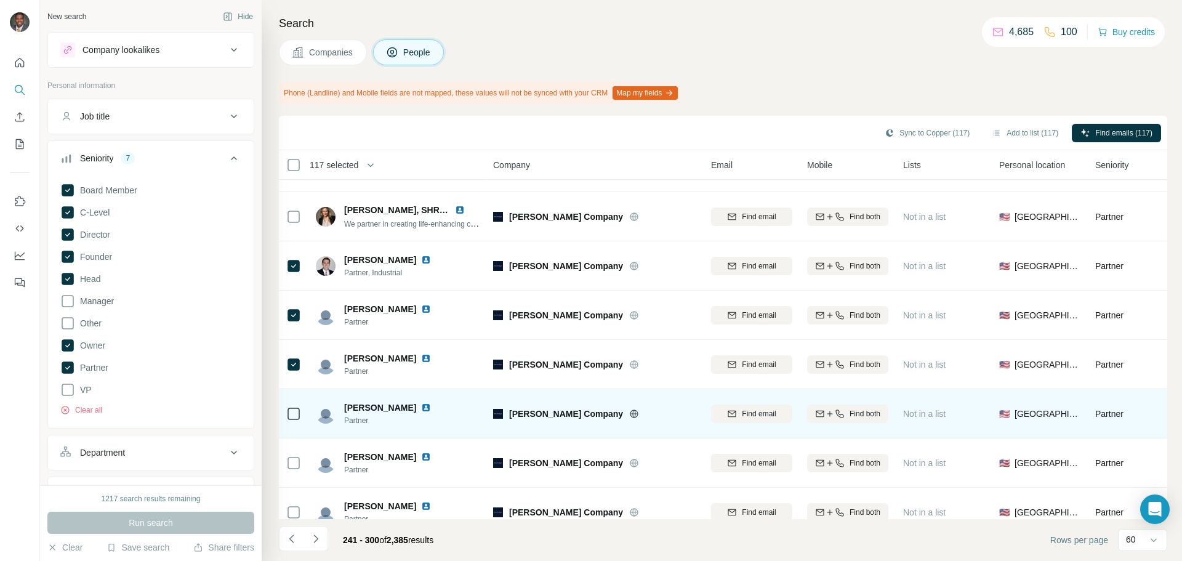
click at [287, 410] on icon at bounding box center [293, 413] width 15 height 15
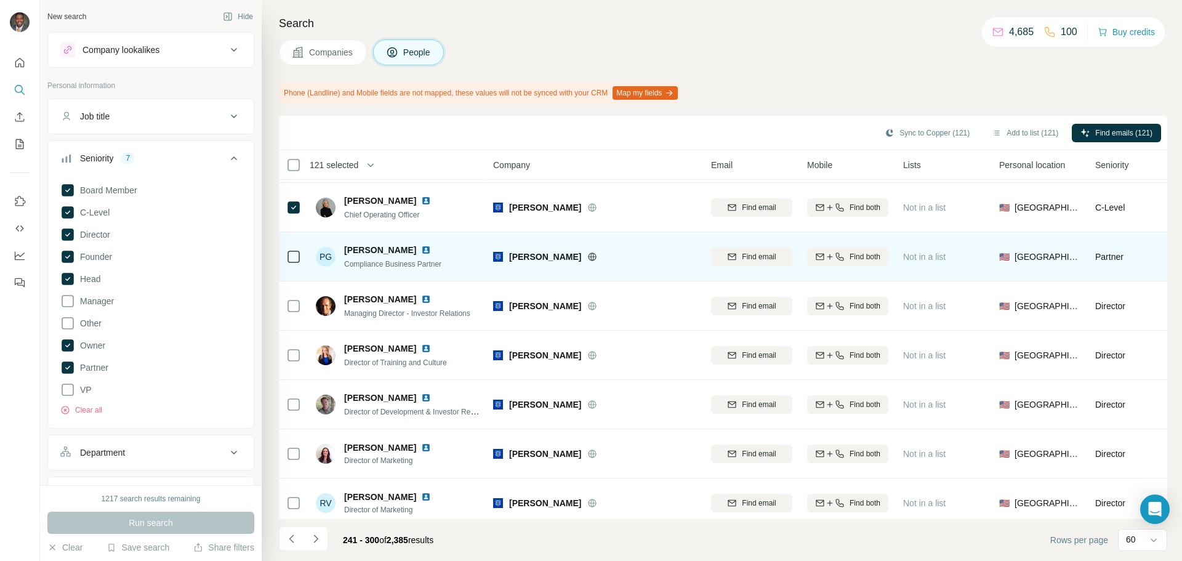
scroll to position [2623, 0]
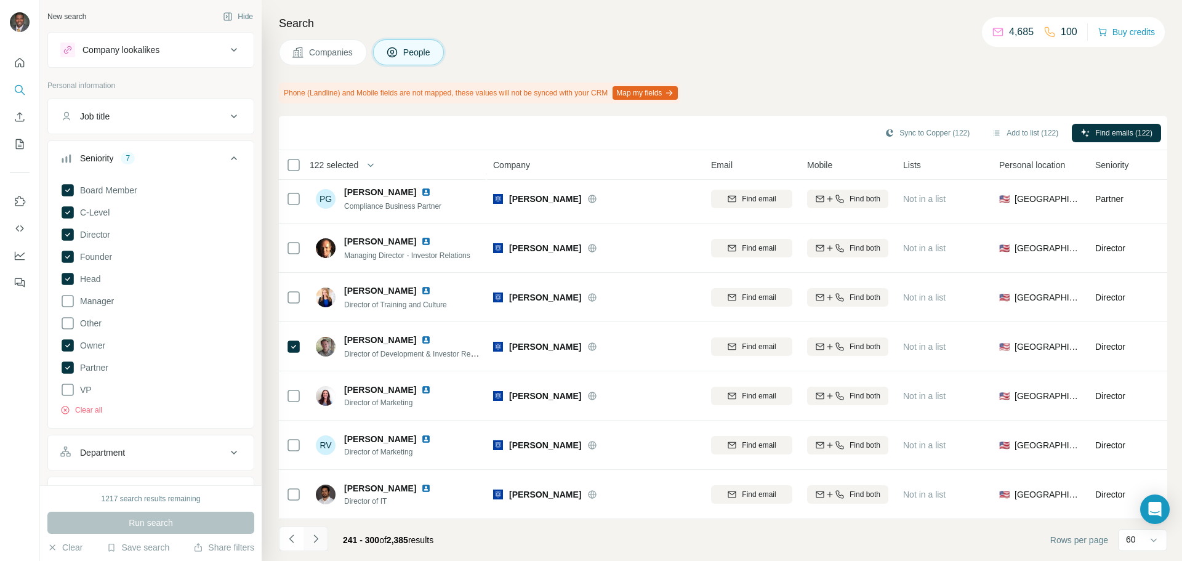
click at [320, 544] on icon "Navigate to next page" at bounding box center [316, 539] width 12 height 12
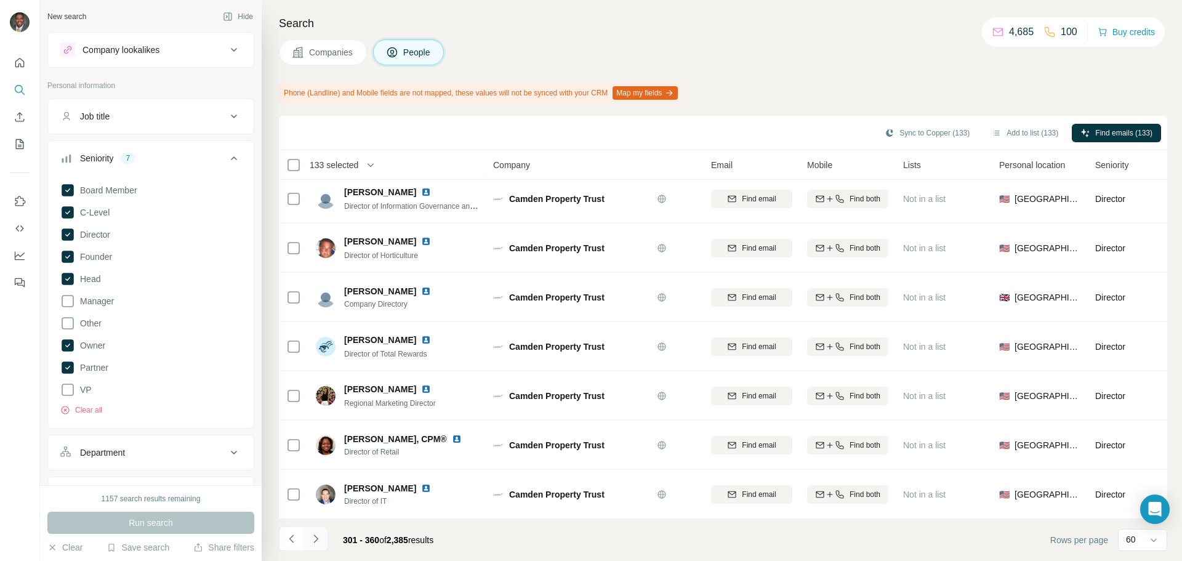
click at [313, 538] on icon "Navigate to next page" at bounding box center [316, 539] width 12 height 12
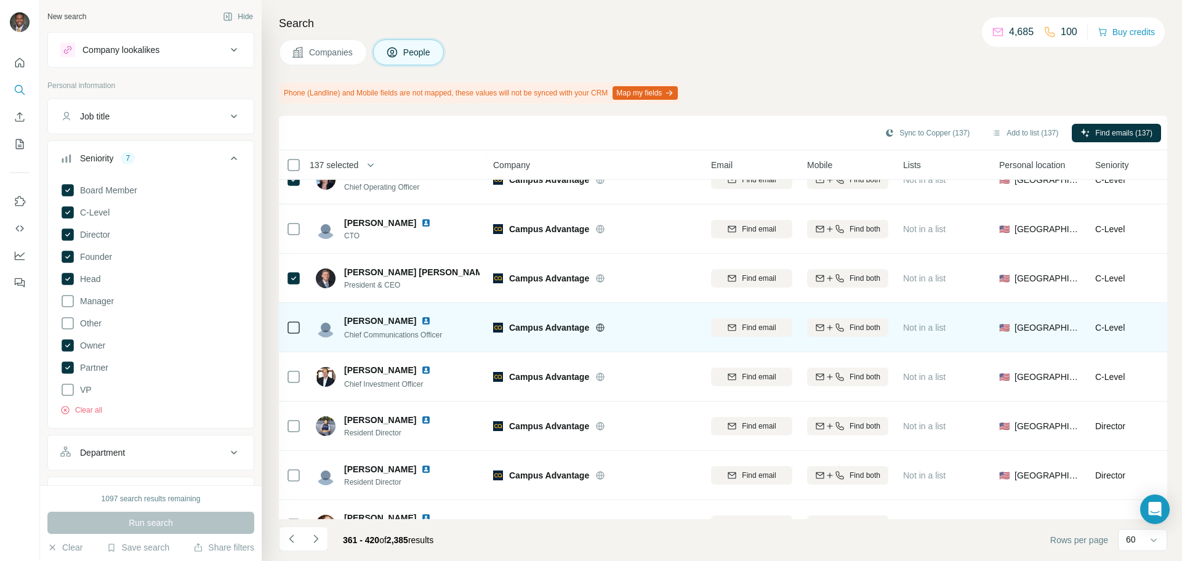
scroll to position [431, 0]
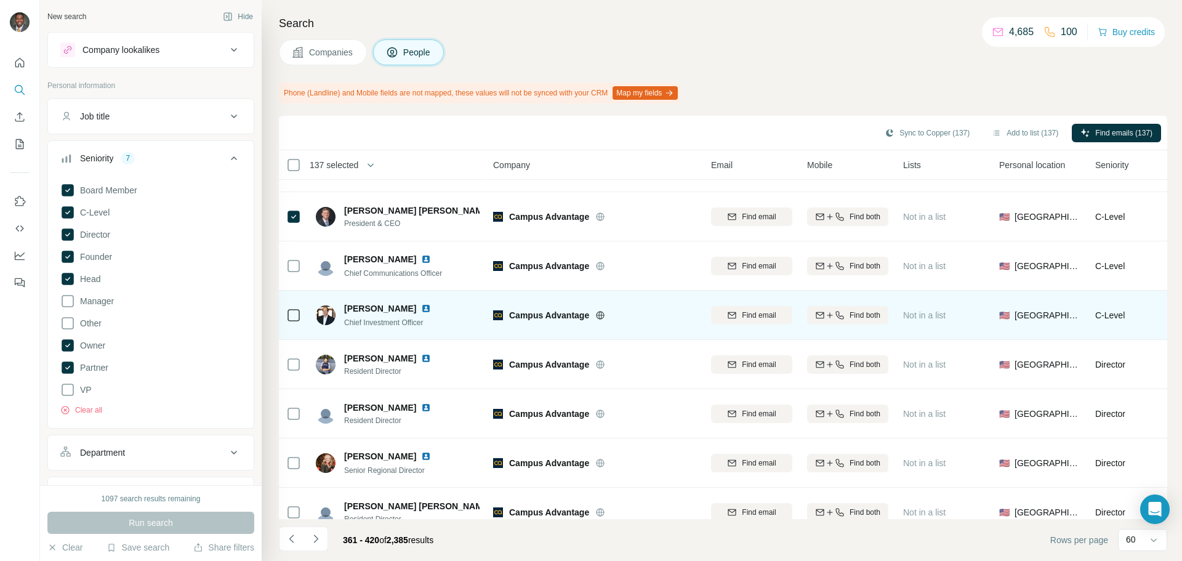
click at [301, 310] on div at bounding box center [293, 315] width 15 height 15
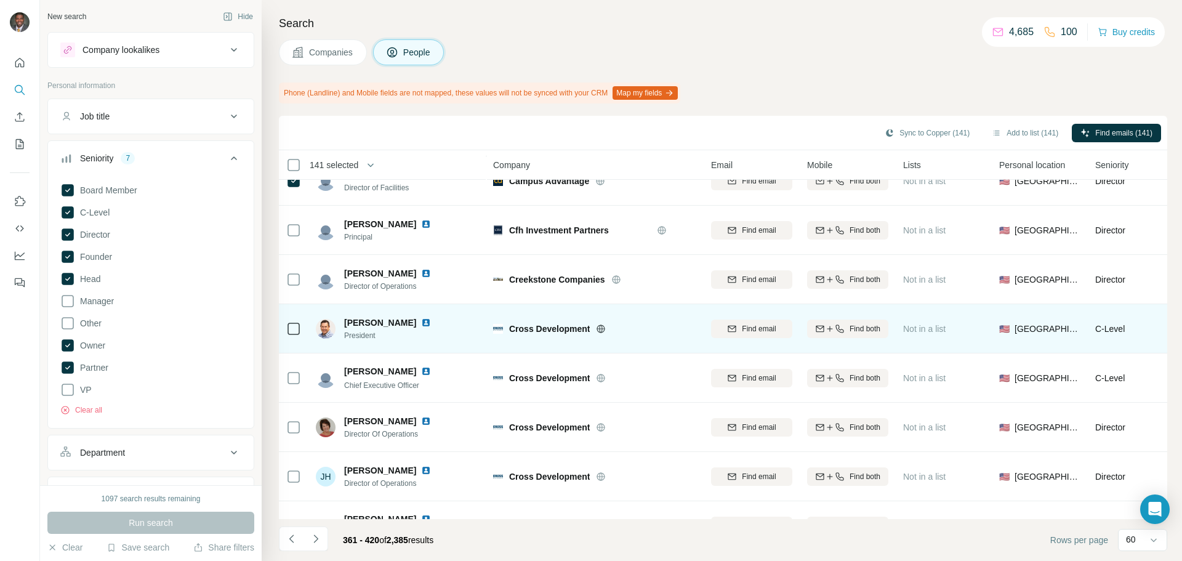
scroll to position [1909, 0]
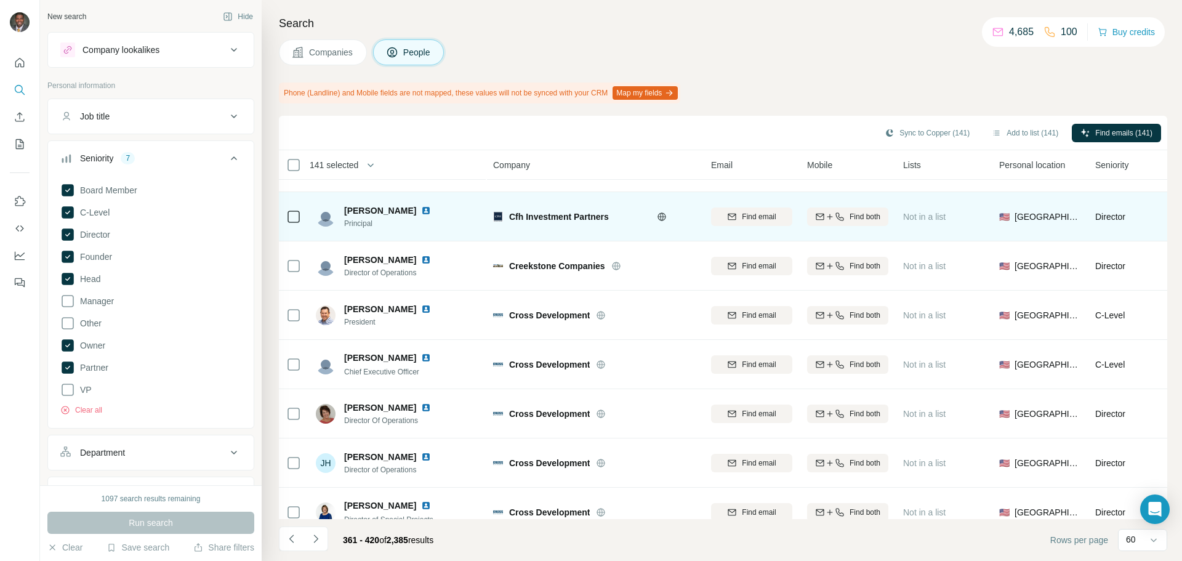
click at [296, 224] on icon at bounding box center [293, 216] width 15 height 15
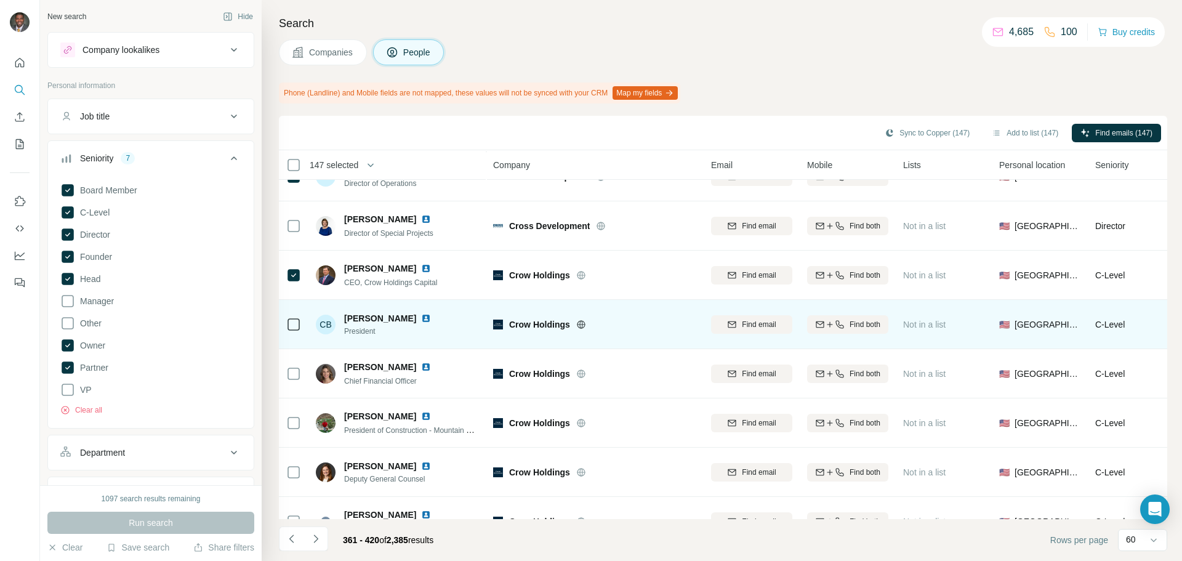
scroll to position [2217, 0]
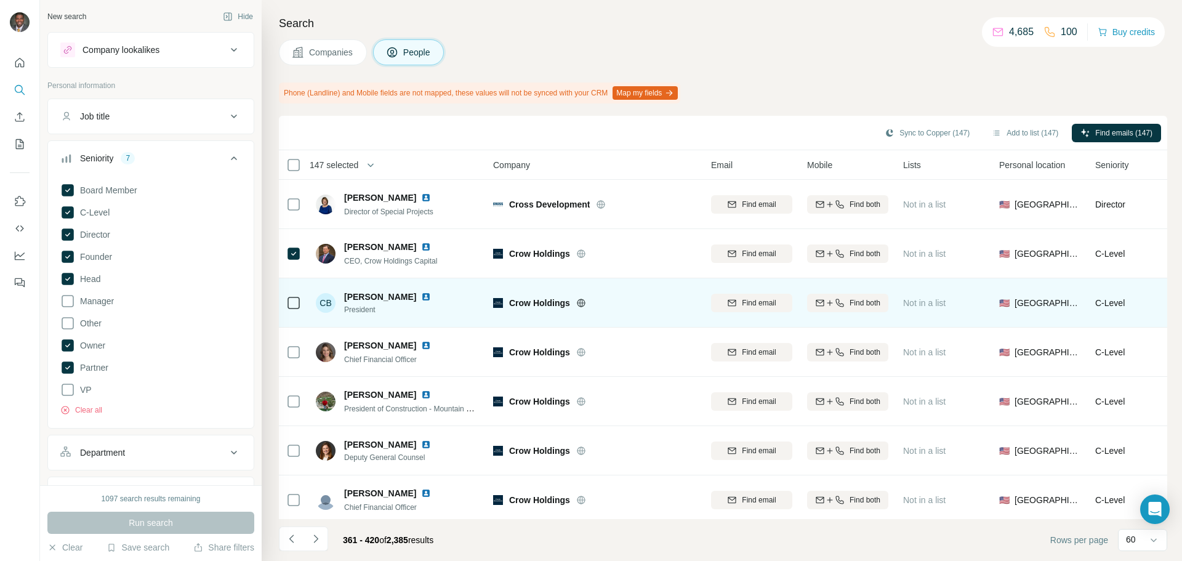
click at [291, 294] on div at bounding box center [293, 303] width 15 height 34
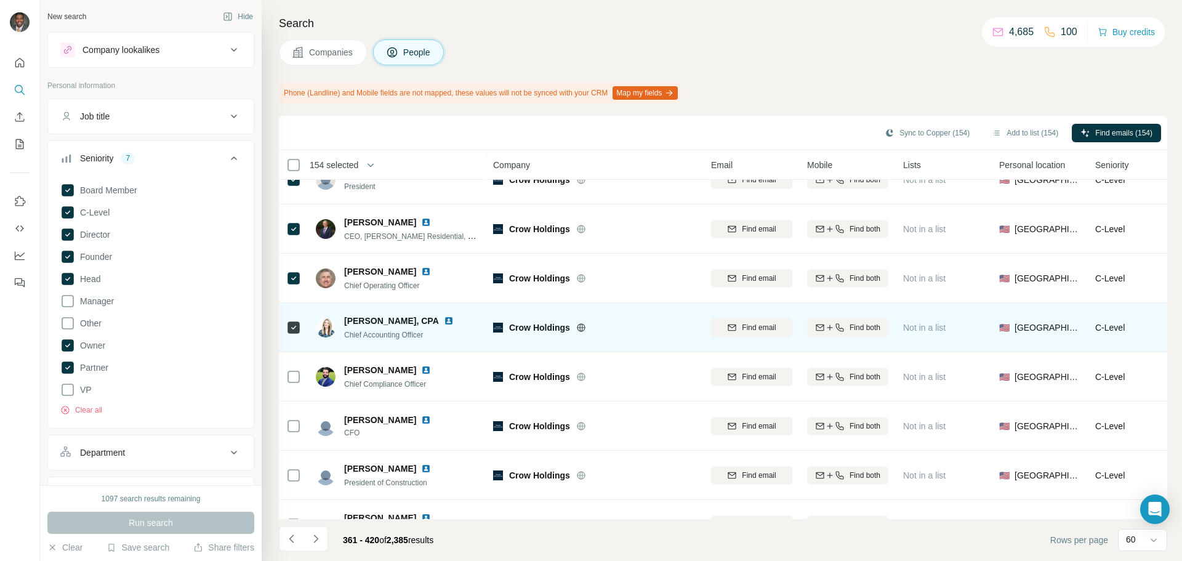
scroll to position [2623, 0]
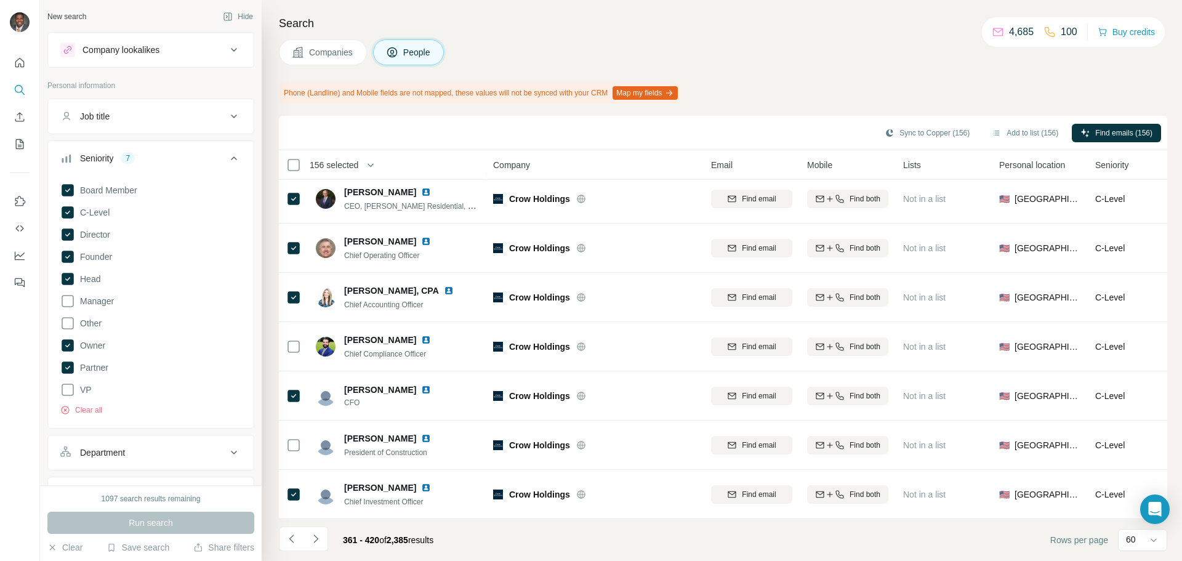
click at [314, 541] on icon "Navigate to next page" at bounding box center [316, 539] width 12 height 12
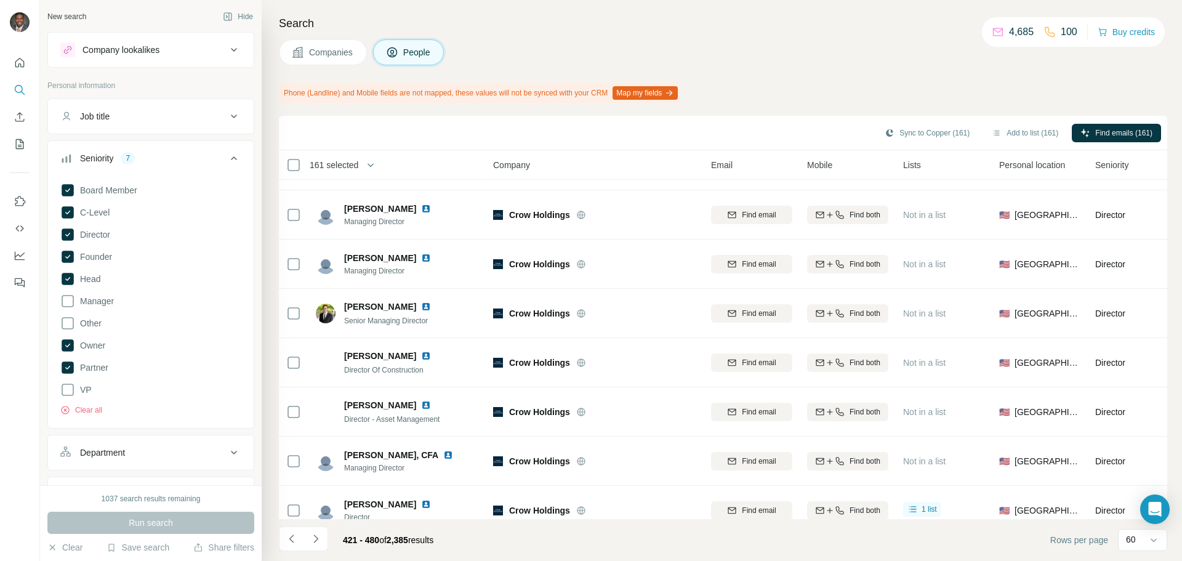
scroll to position [1971, 0]
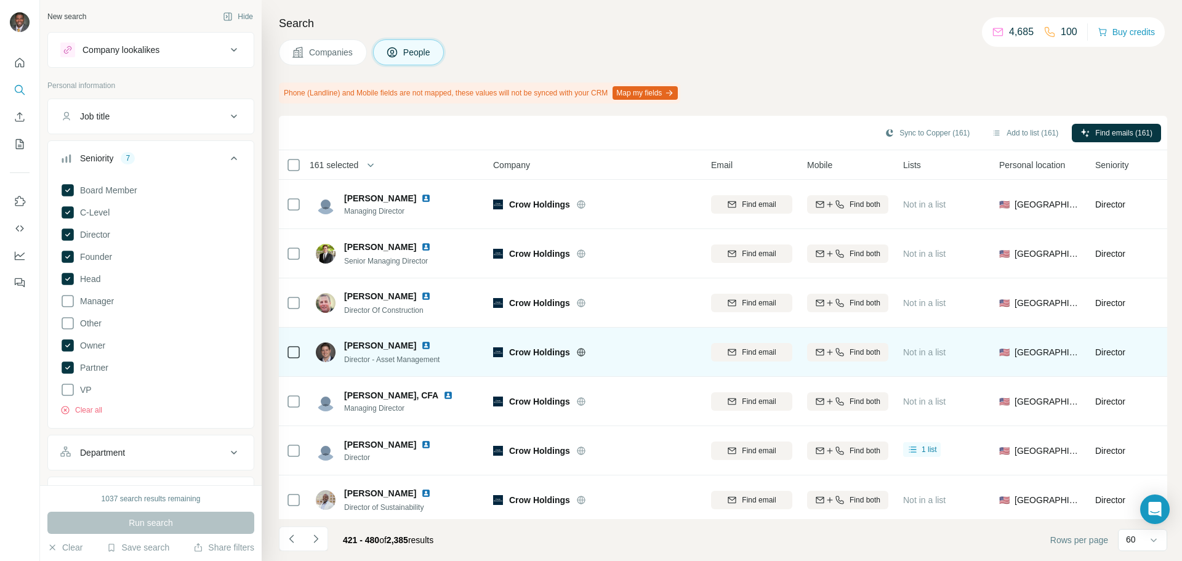
click at [300, 353] on icon at bounding box center [293, 352] width 15 height 15
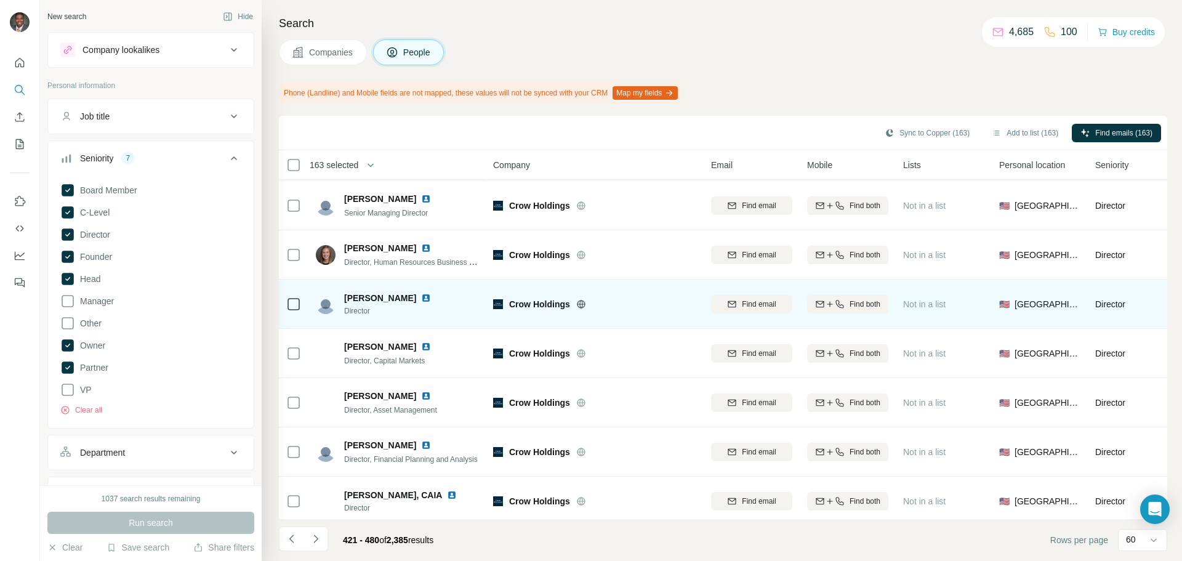
scroll to position [2623, 0]
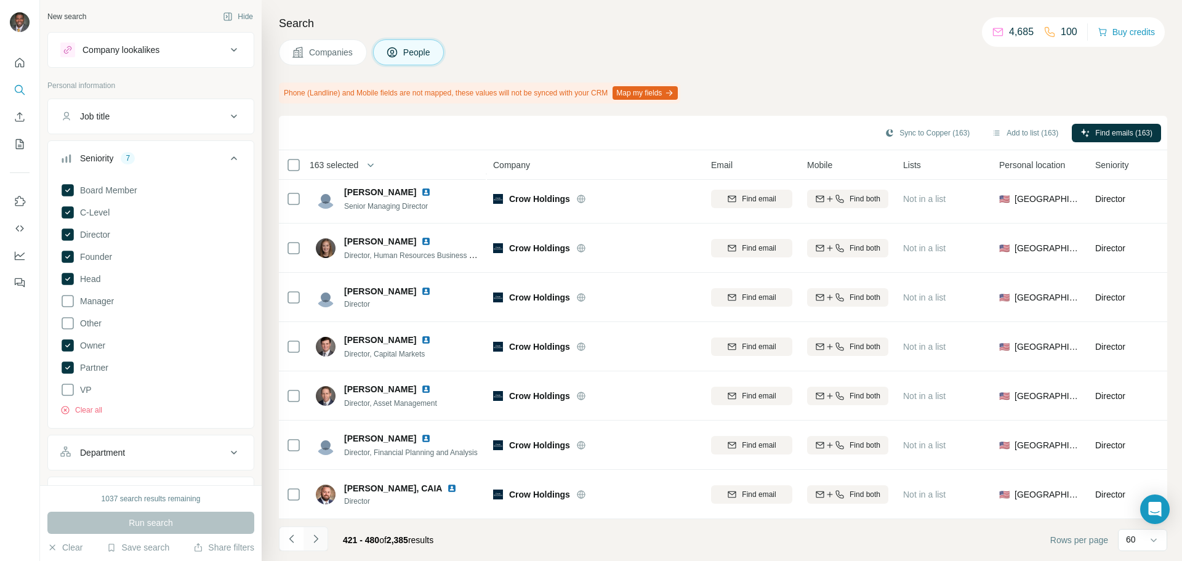
click at [316, 541] on icon "Navigate to next page" at bounding box center [316, 539] width 12 height 12
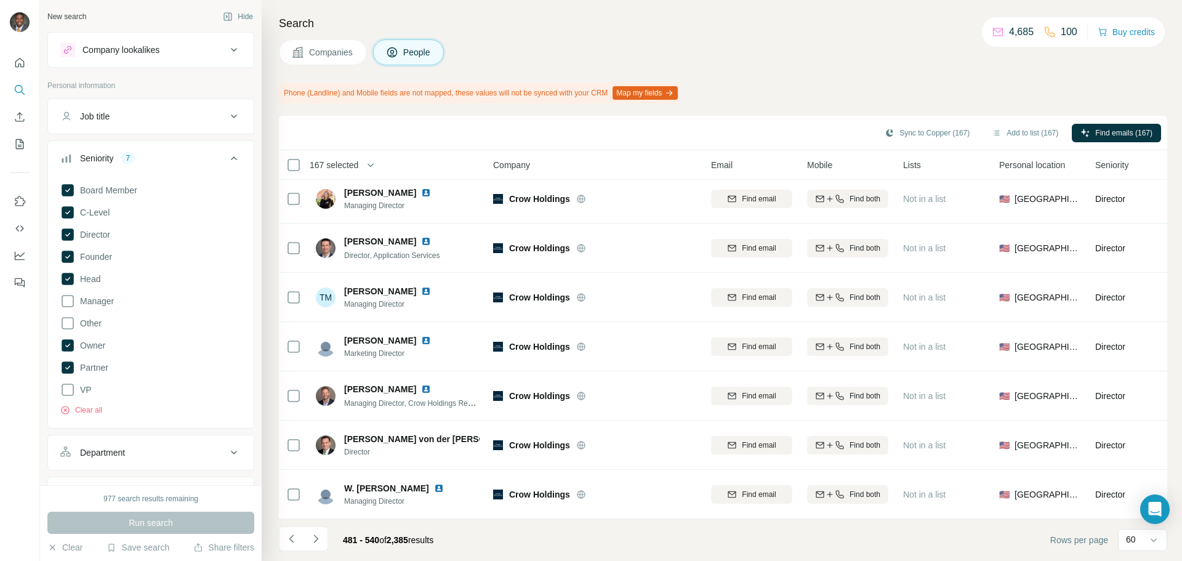
click at [316, 538] on icon "Navigate to next page" at bounding box center [316, 539] width 12 height 12
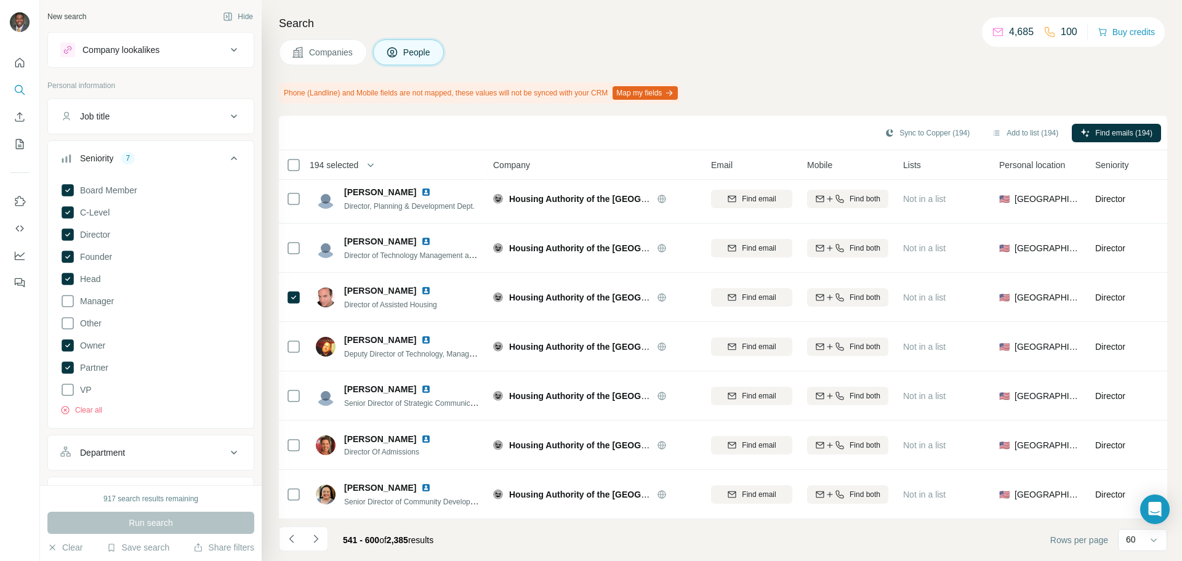
click at [315, 532] on button "Navigate to next page" at bounding box center [316, 539] width 25 height 25
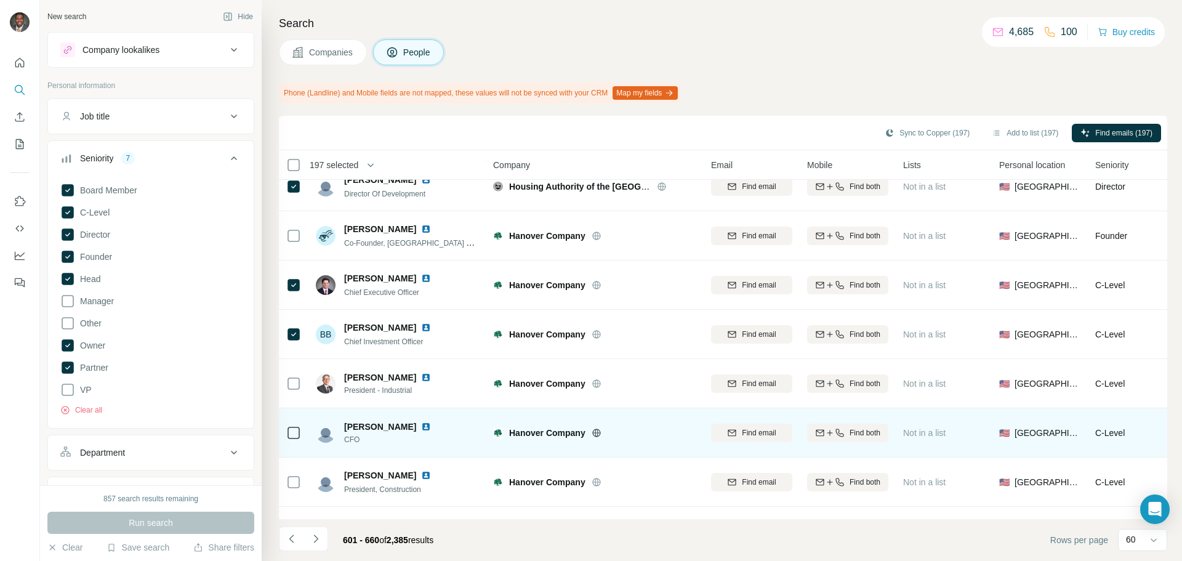
scroll to position [185, 0]
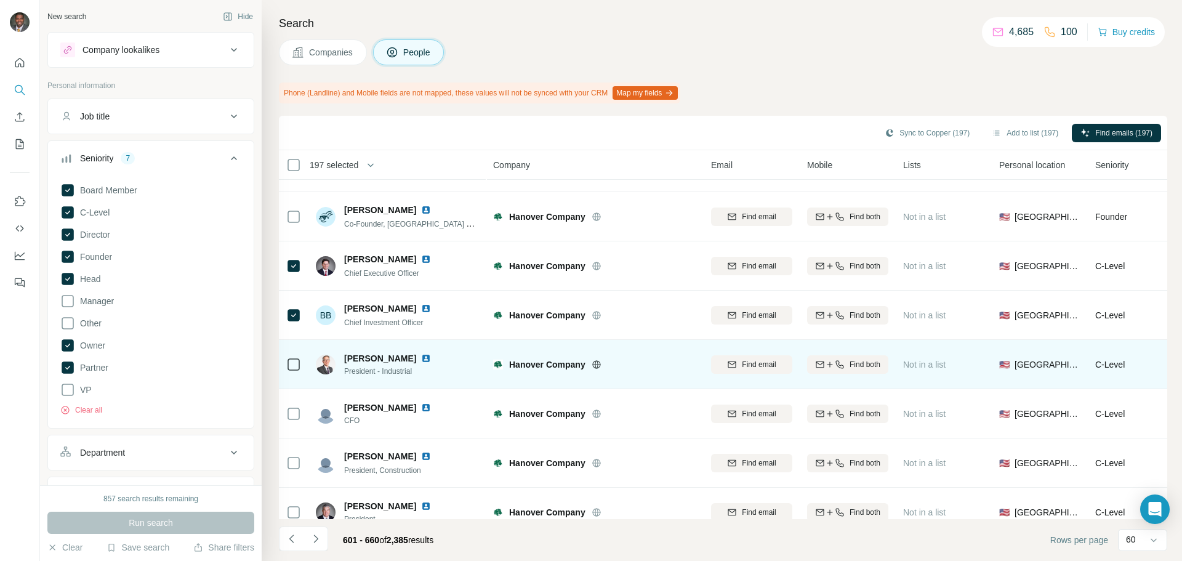
click at [287, 353] on div at bounding box center [293, 364] width 15 height 34
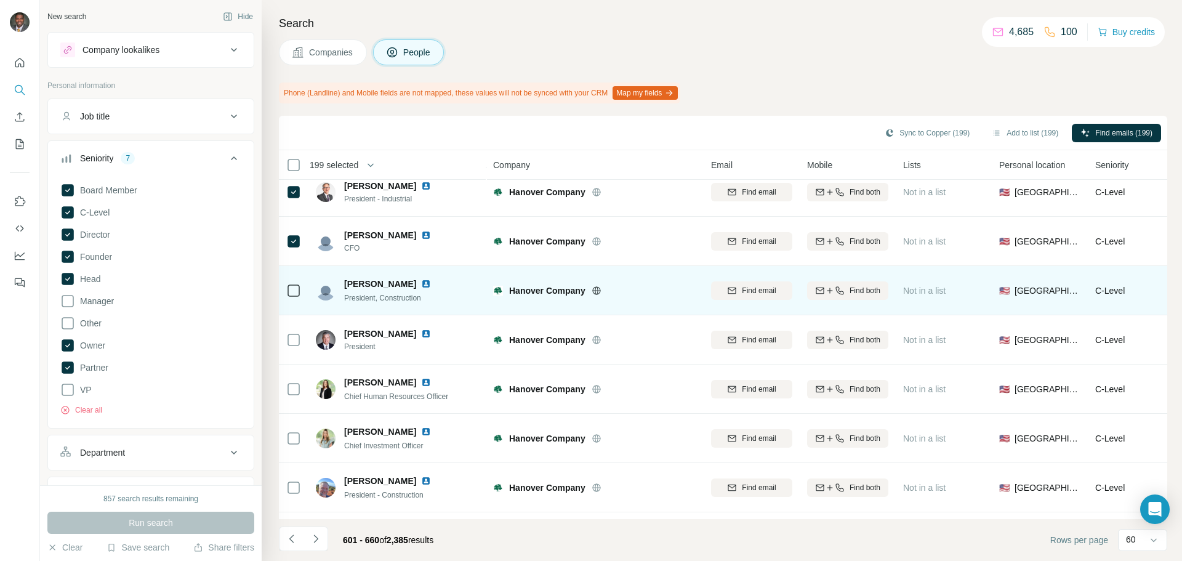
scroll to position [431, 0]
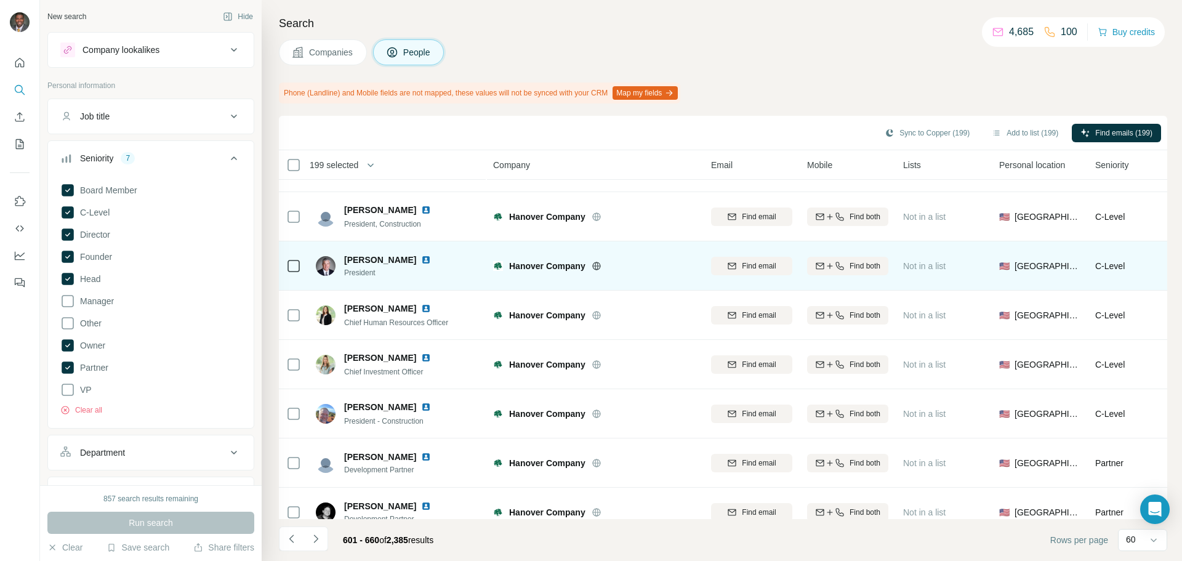
click at [289, 272] on div at bounding box center [293, 266] width 15 height 15
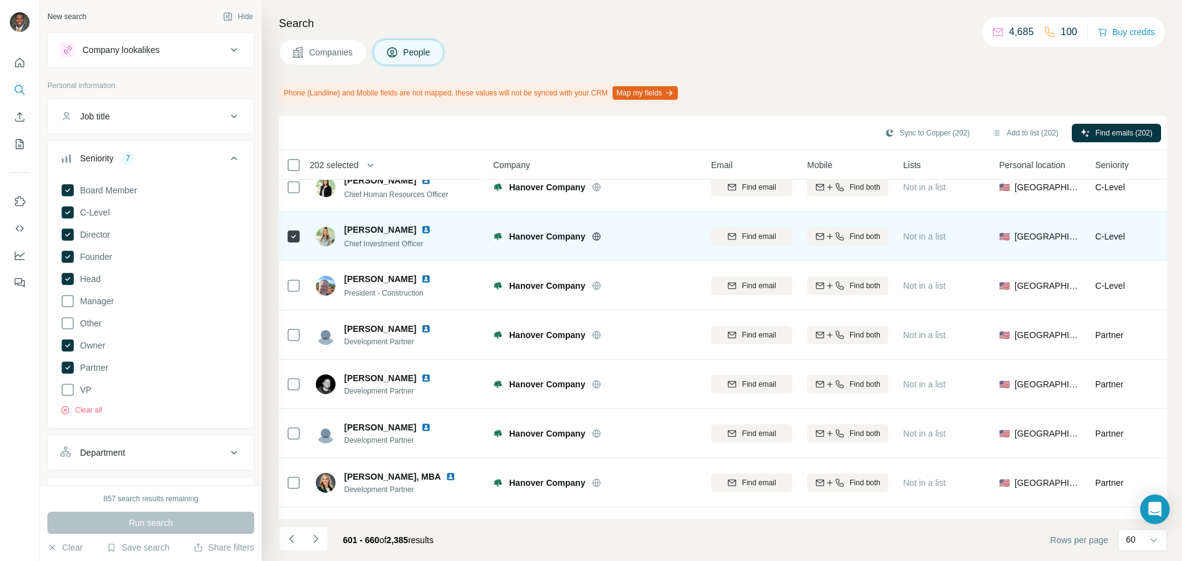
scroll to position [554, 0]
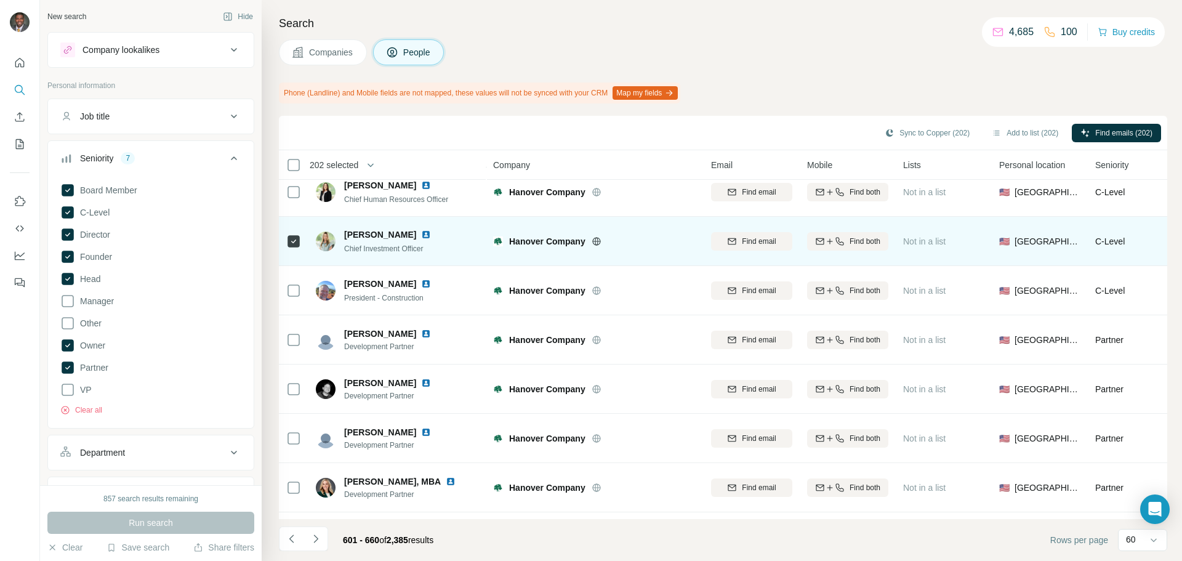
click at [295, 235] on div at bounding box center [293, 241] width 15 height 15
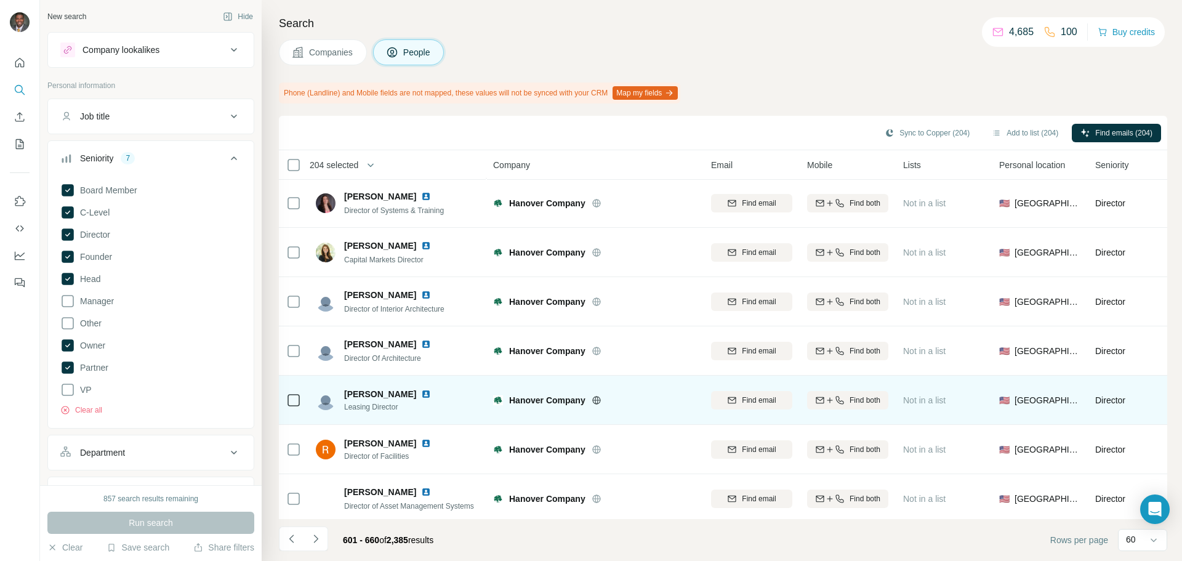
scroll to position [2623, 0]
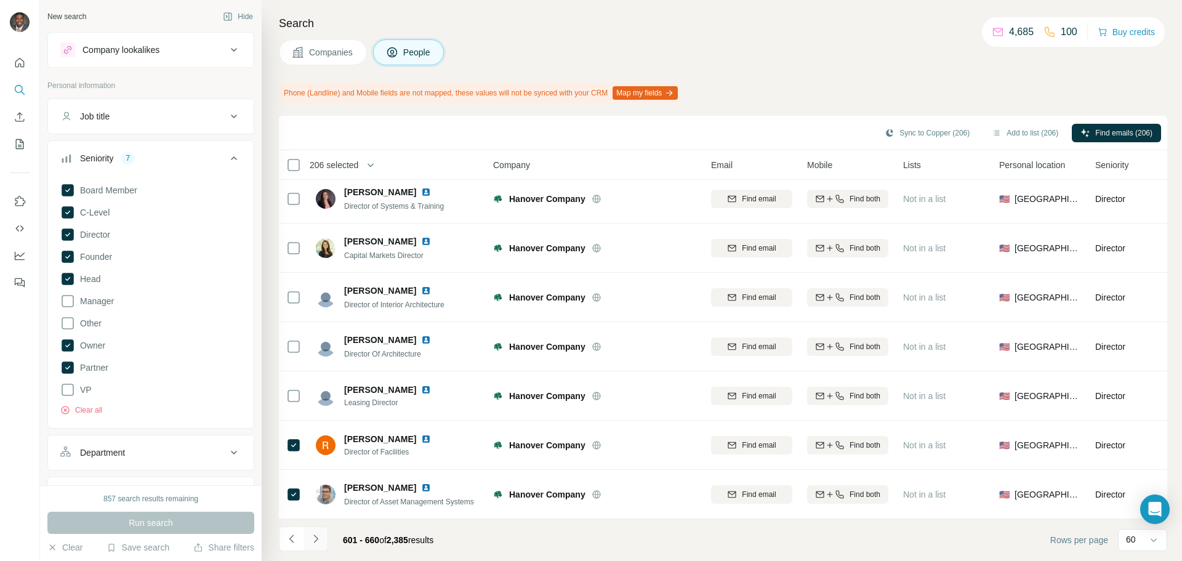
click at [319, 540] on icon "Navigate to next page" at bounding box center [316, 539] width 12 height 12
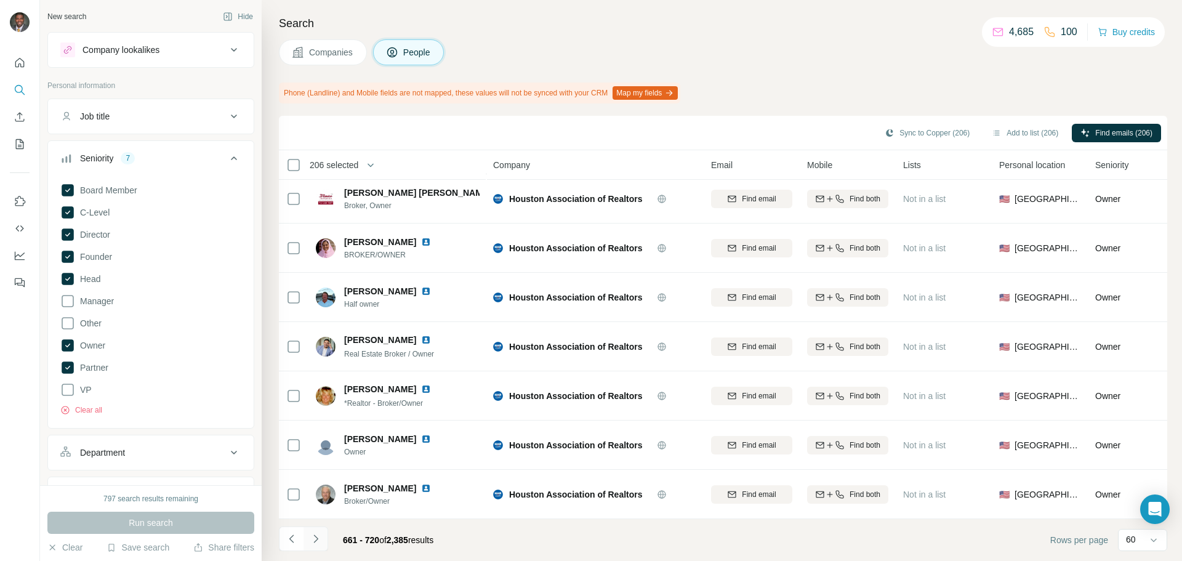
click at [313, 539] on icon "Navigate to next page" at bounding box center [316, 539] width 12 height 12
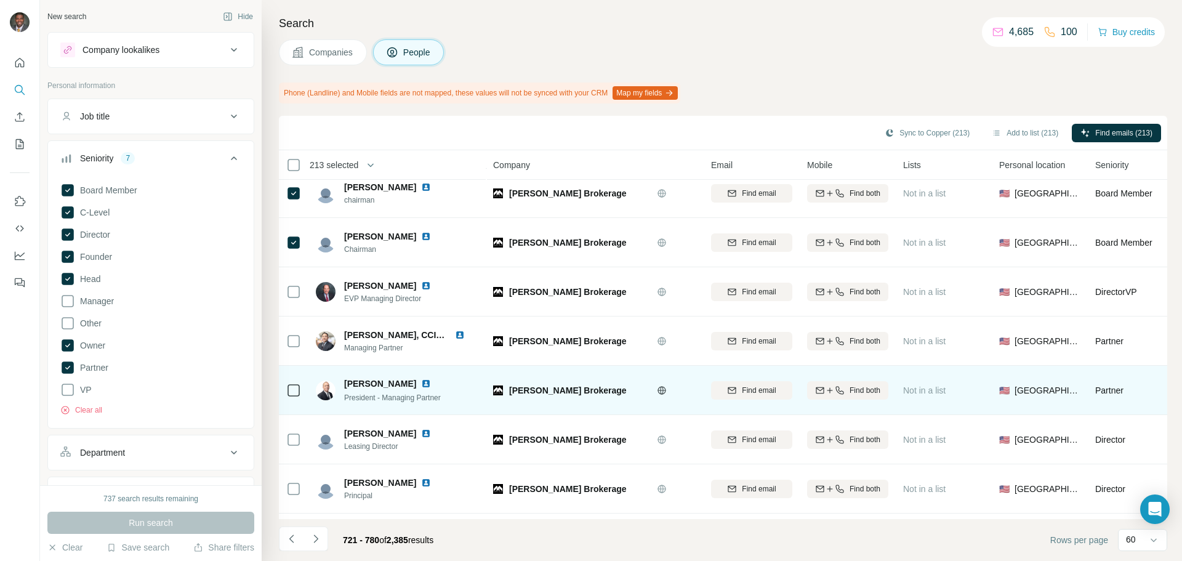
scroll to position [554, 0]
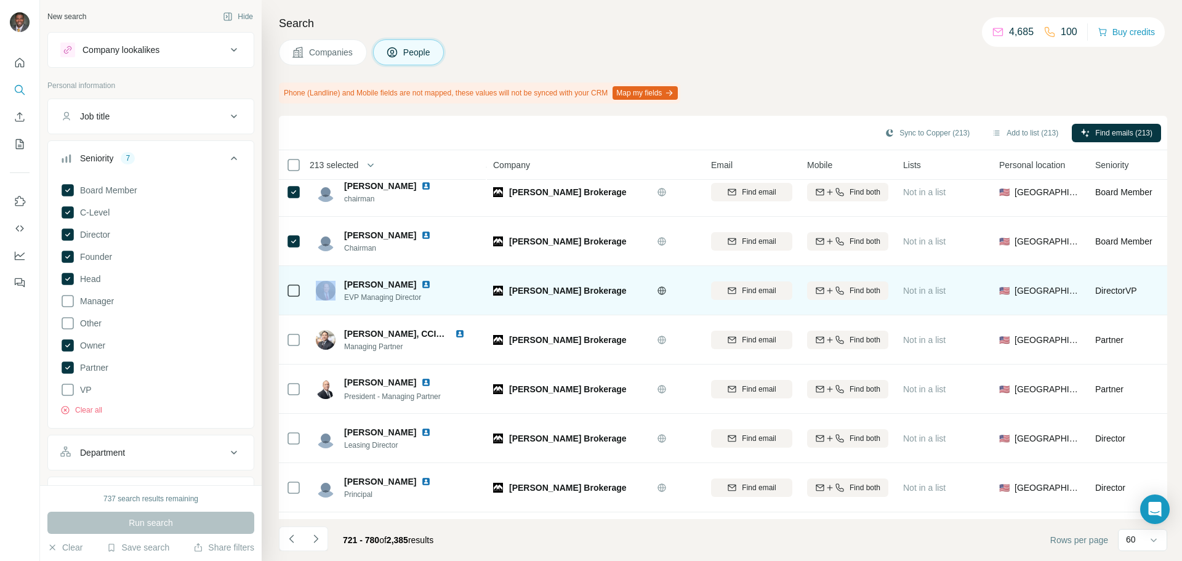
click at [291, 294] on div at bounding box center [293, 290] width 15 height 15
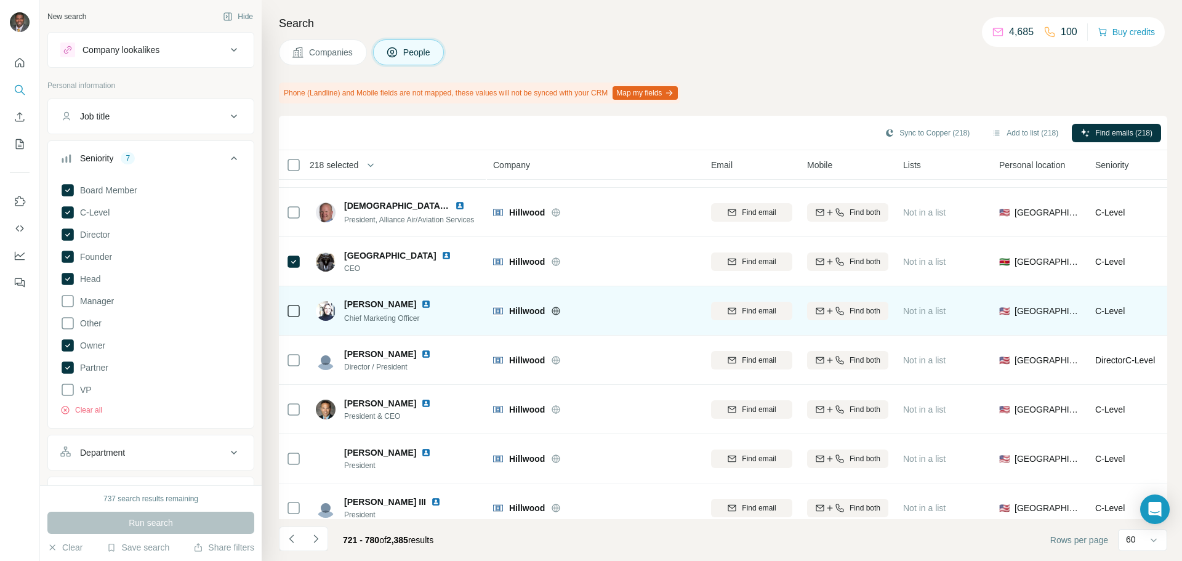
scroll to position [1232, 0]
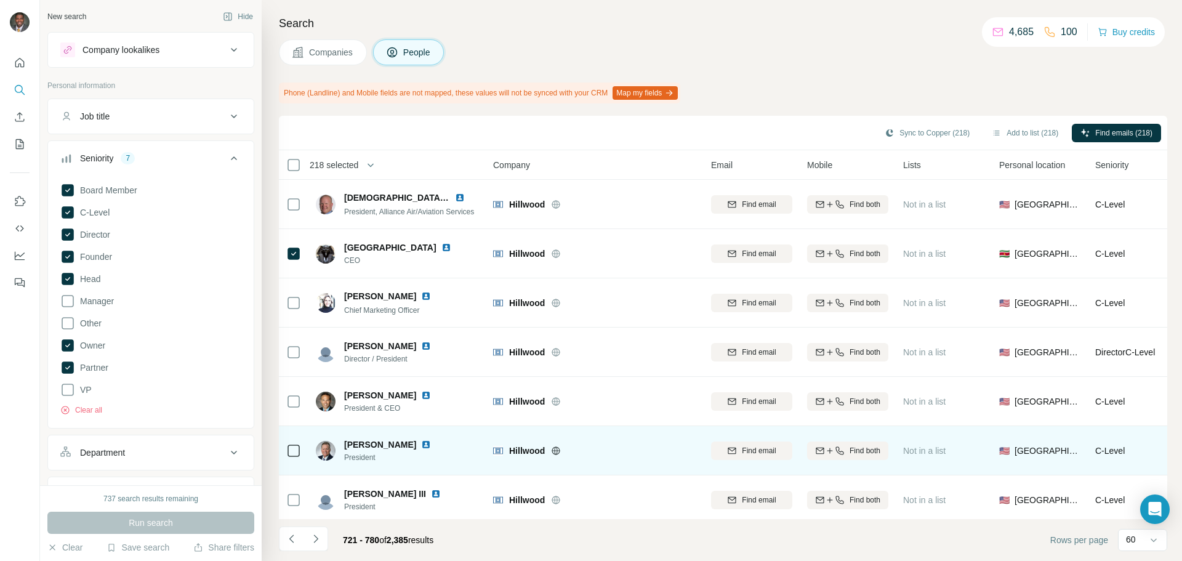
click at [353, 438] on div "Mike Berry President" at bounding box center [398, 451] width 164 height 34
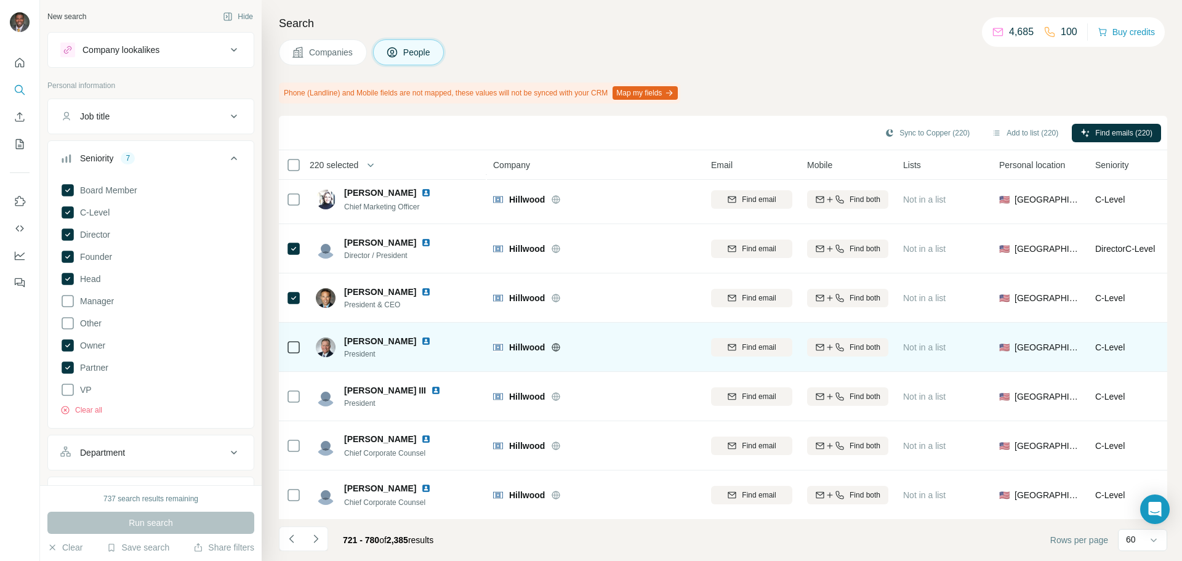
scroll to position [1355, 0]
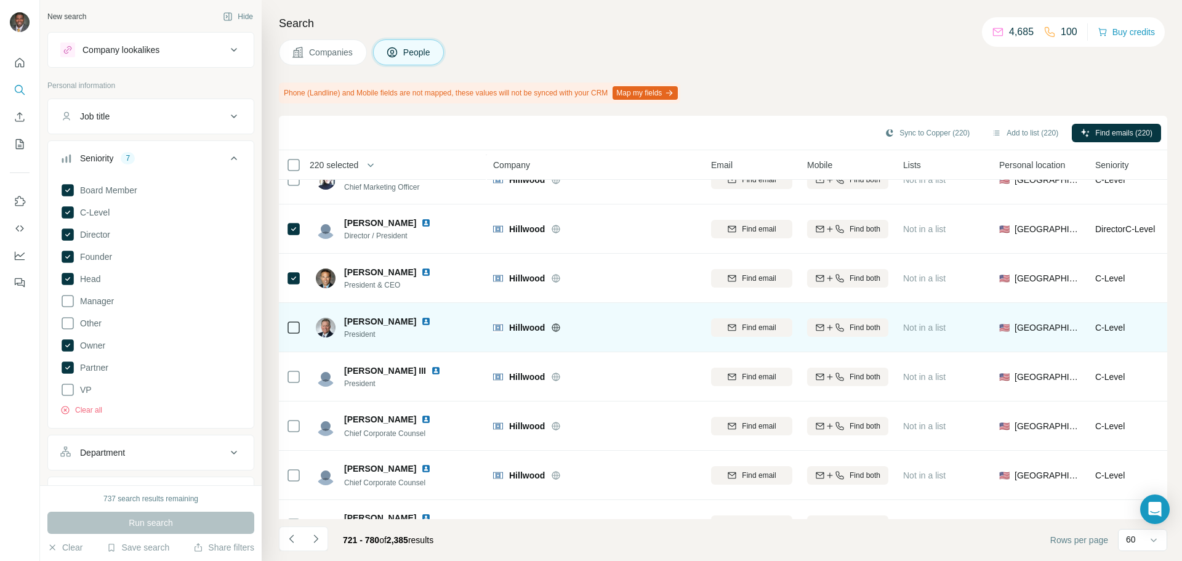
click at [297, 328] on td at bounding box center [294, 327] width 30 height 49
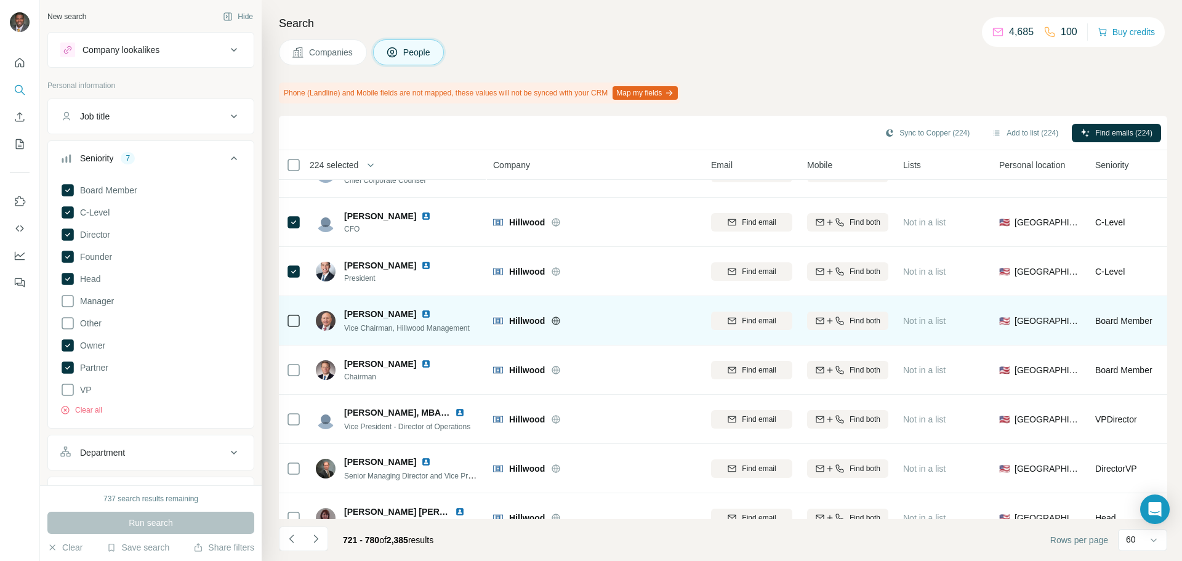
scroll to position [1724, 0]
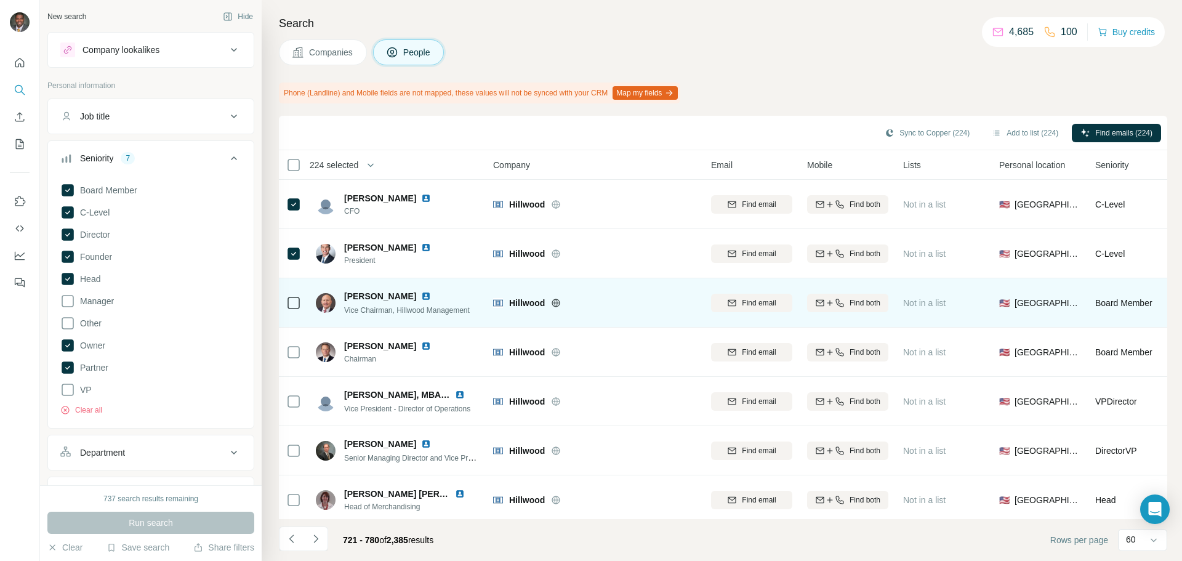
click at [293, 309] on icon at bounding box center [293, 303] width 15 height 15
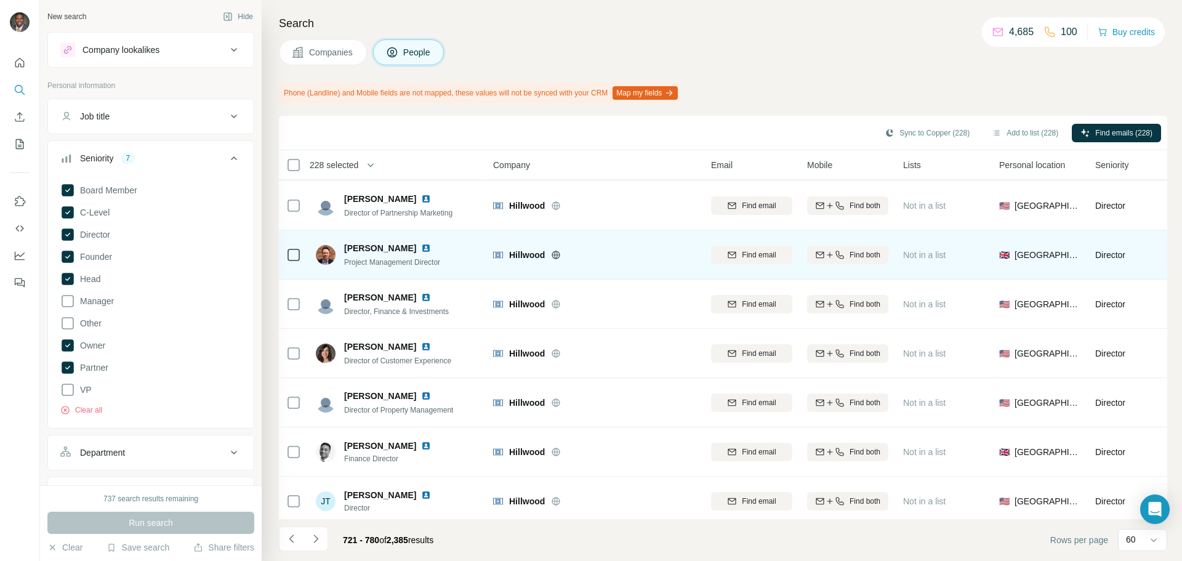
scroll to position [2623, 0]
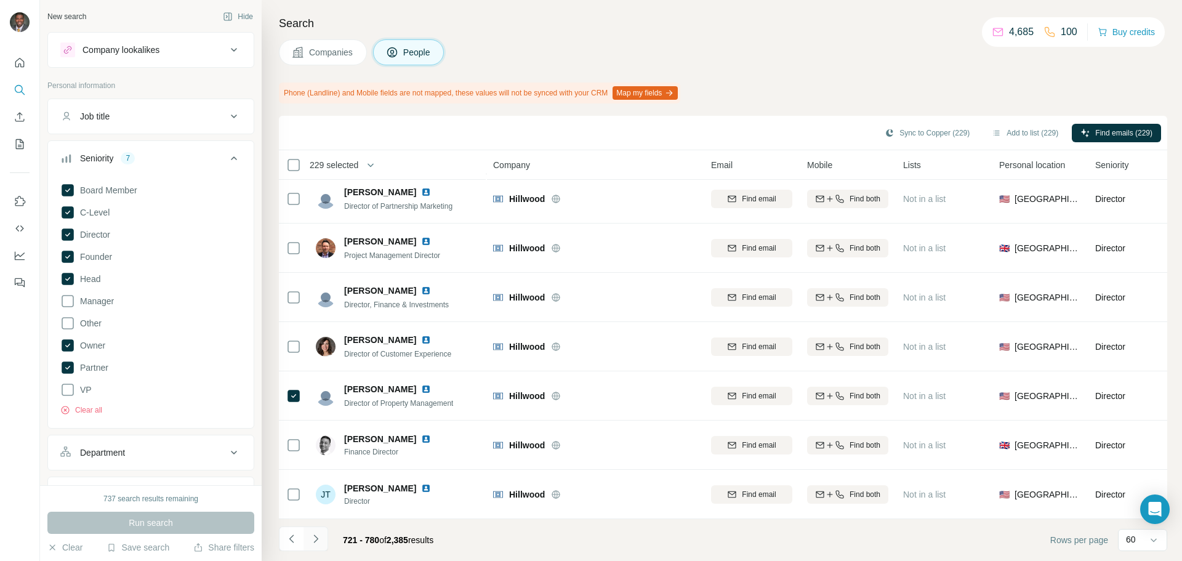
click at [312, 538] on icon "Navigate to next page" at bounding box center [316, 539] width 12 height 12
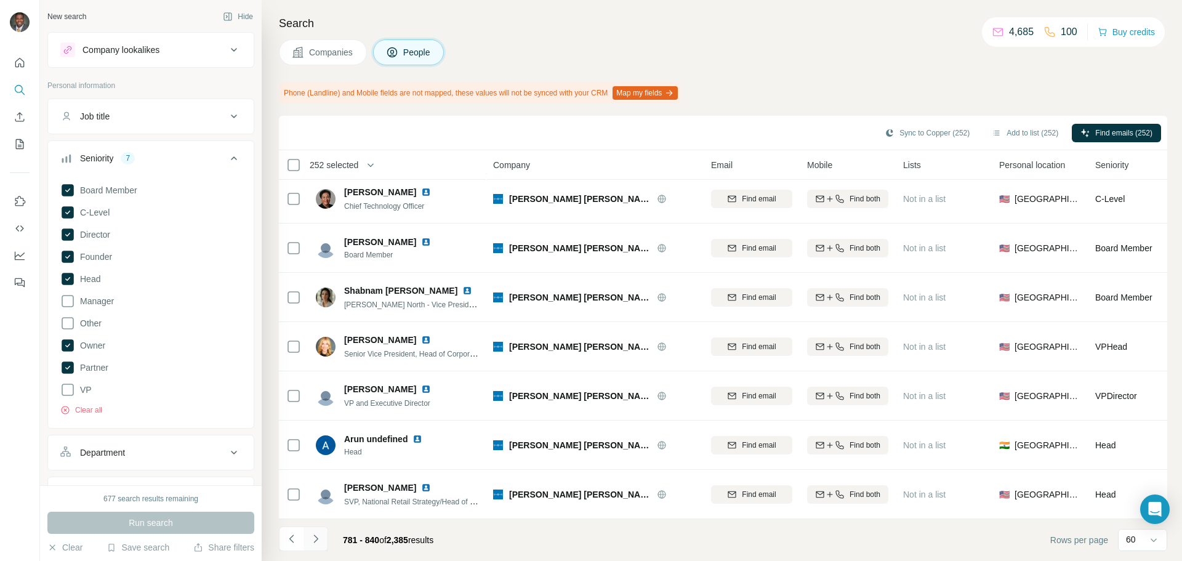
click at [314, 535] on icon "Navigate to next page" at bounding box center [315, 539] width 4 height 8
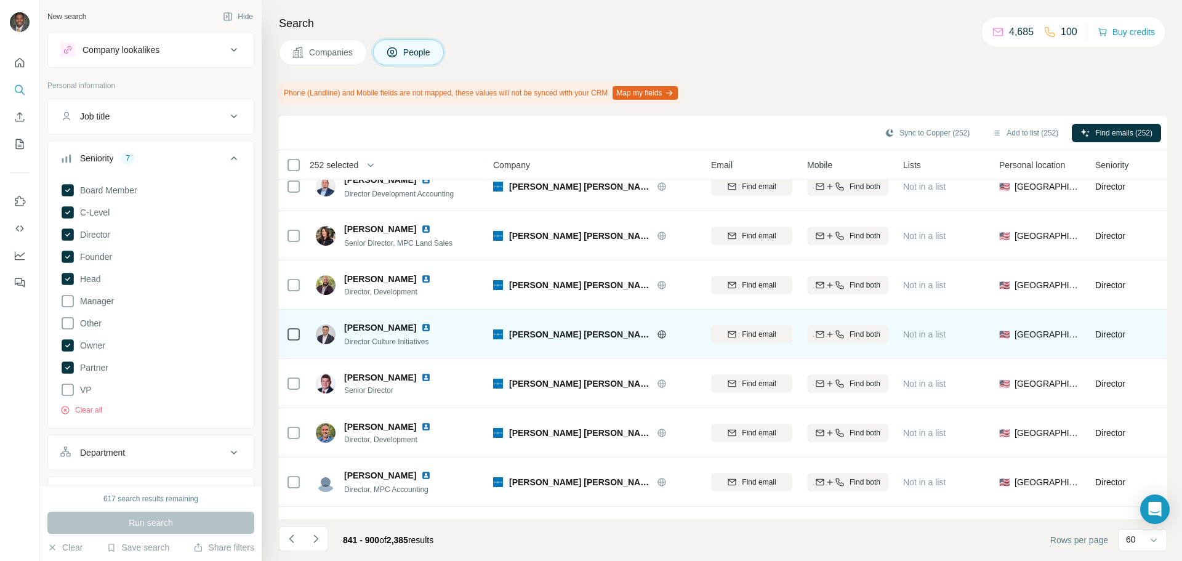
scroll to position [677, 0]
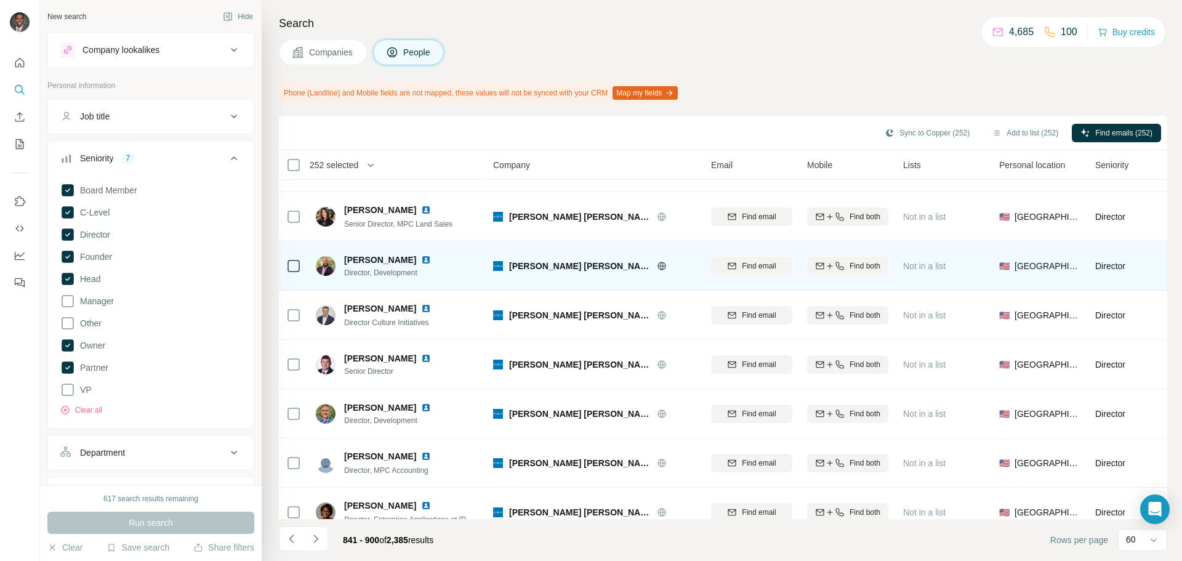
click at [285, 269] on td at bounding box center [294, 265] width 30 height 49
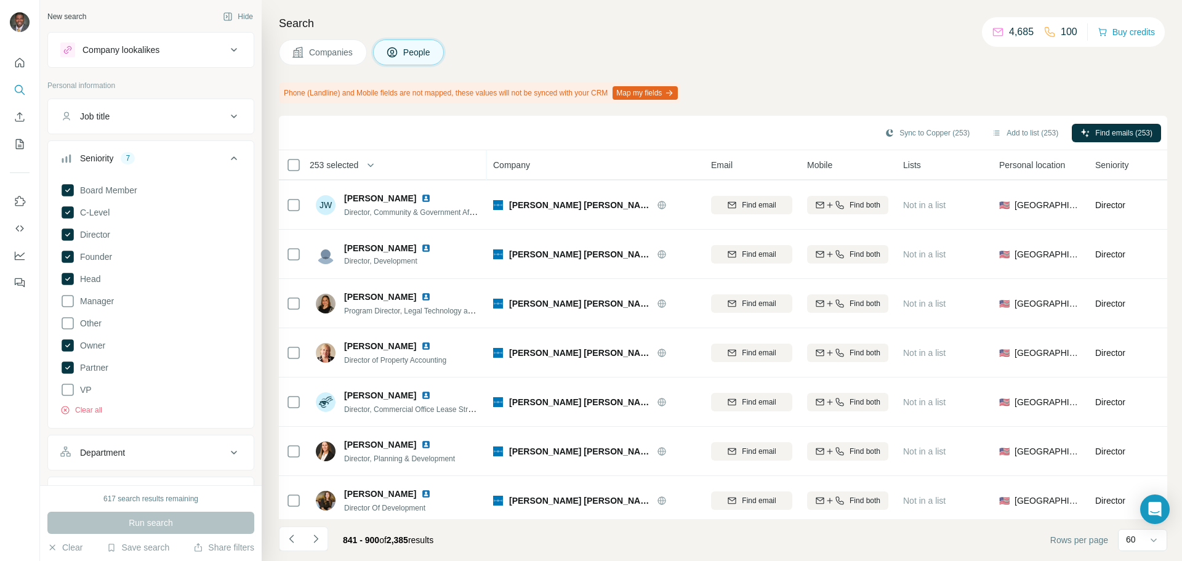
scroll to position [2525, 0]
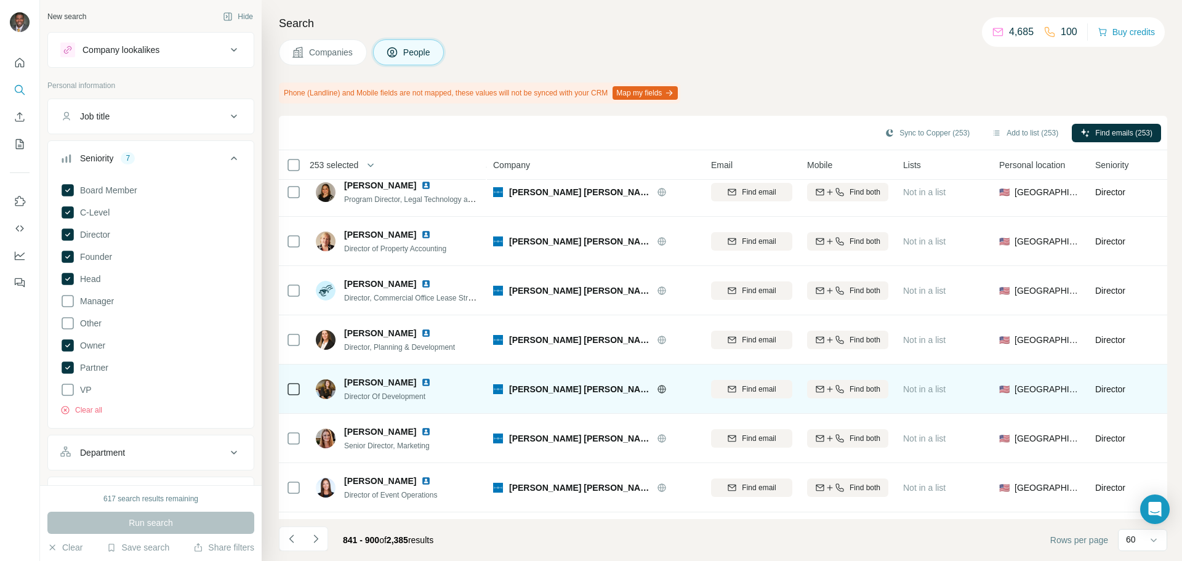
drag, startPoint x: 302, startPoint y: 390, endPoint x: 318, endPoint y: 393, distance: 16.9
click at [304, 390] on td at bounding box center [294, 389] width 30 height 49
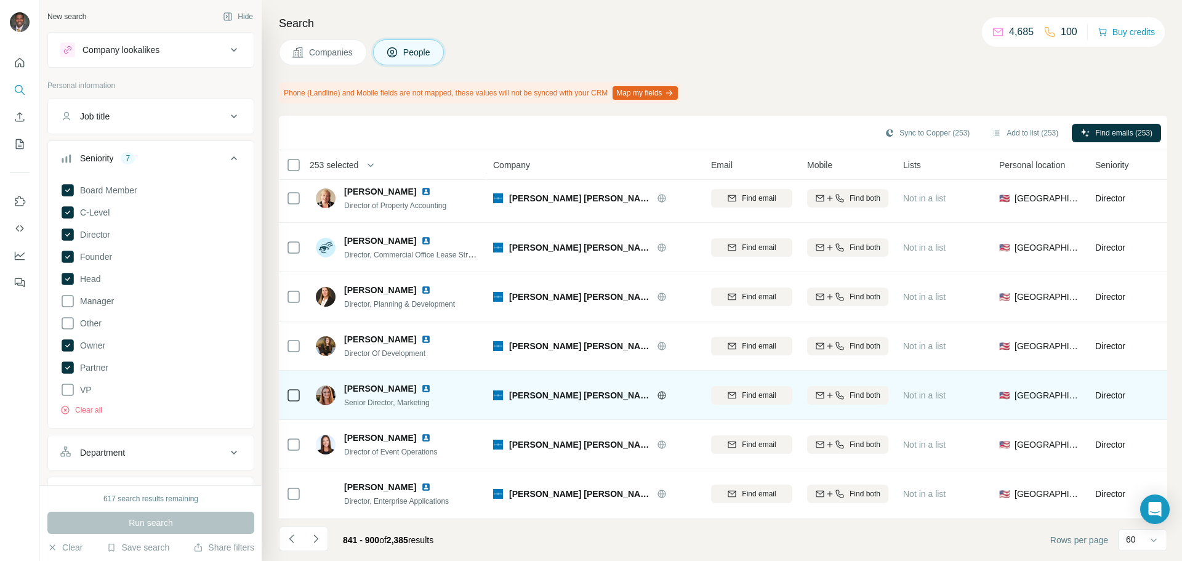
scroll to position [2623, 0]
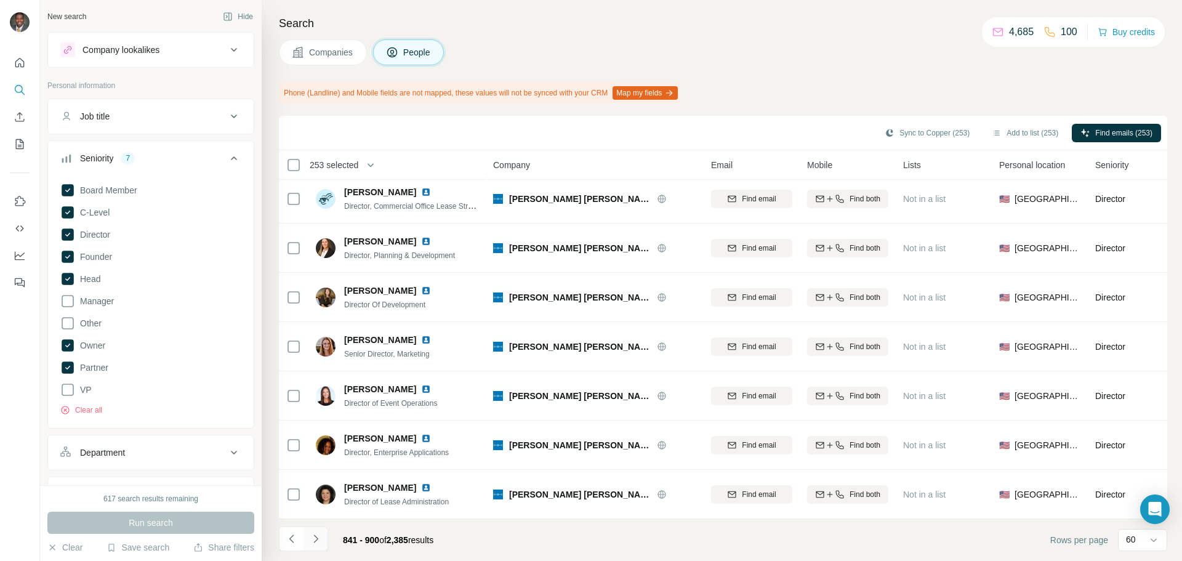
click at [320, 540] on icon "Navigate to next page" at bounding box center [316, 539] width 12 height 12
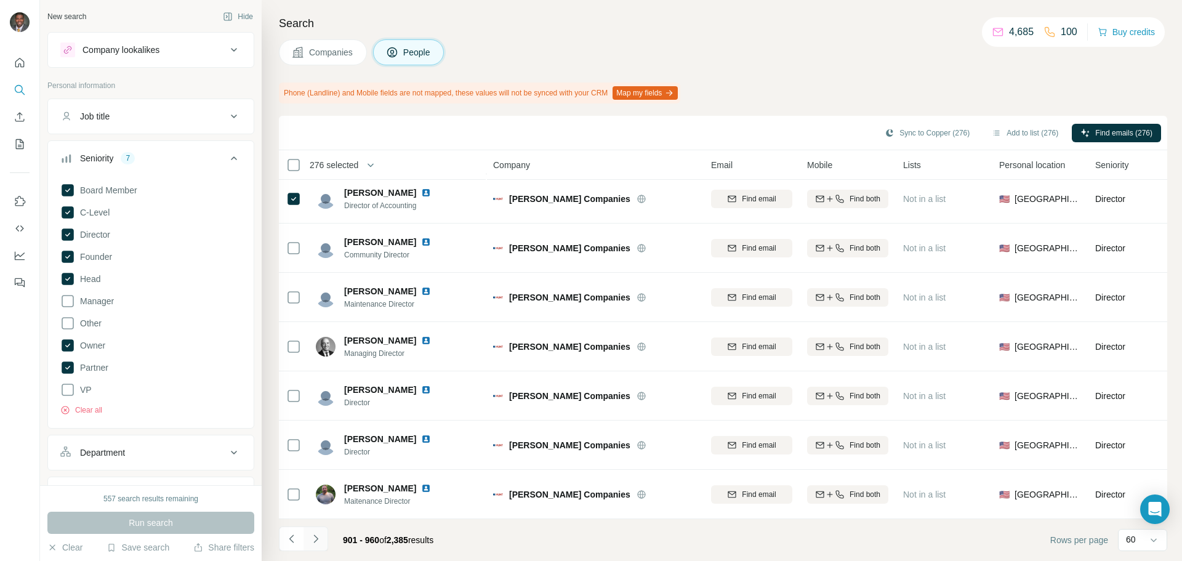
click at [319, 536] on icon "Navigate to next page" at bounding box center [316, 539] width 12 height 12
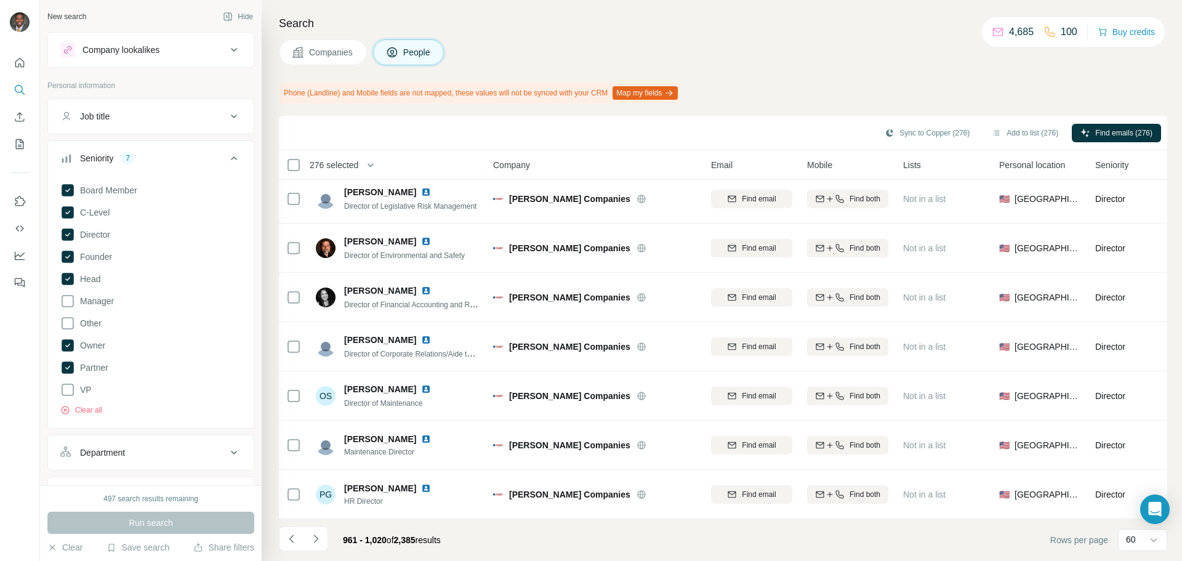
click at [588, 42] on div "Companies People" at bounding box center [723, 52] width 889 height 26
click at [317, 538] on icon "Navigate to next page" at bounding box center [315, 539] width 4 height 8
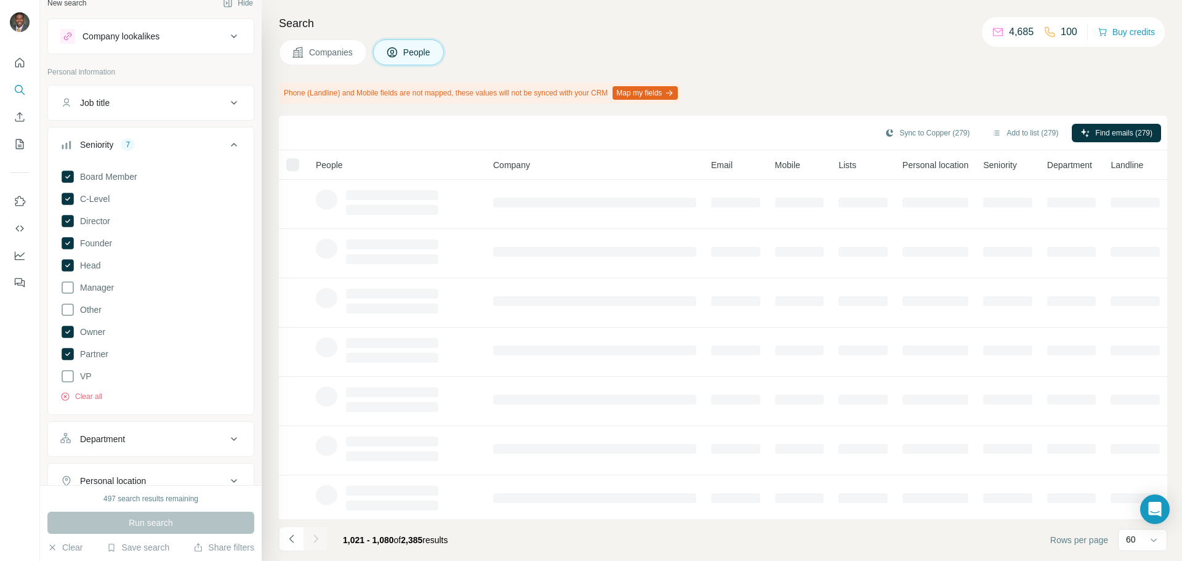
scroll to position [0, 0]
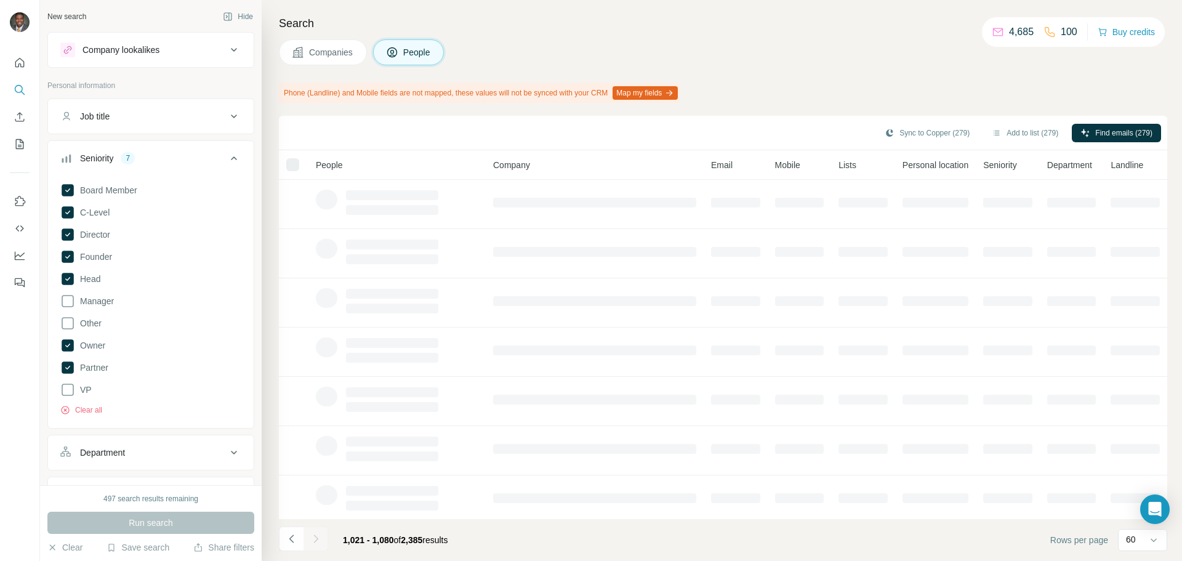
click at [725, 143] on div "Sync to Copper (279) Add to list (279) Find emails (279)" at bounding box center [723, 133] width 876 height 22
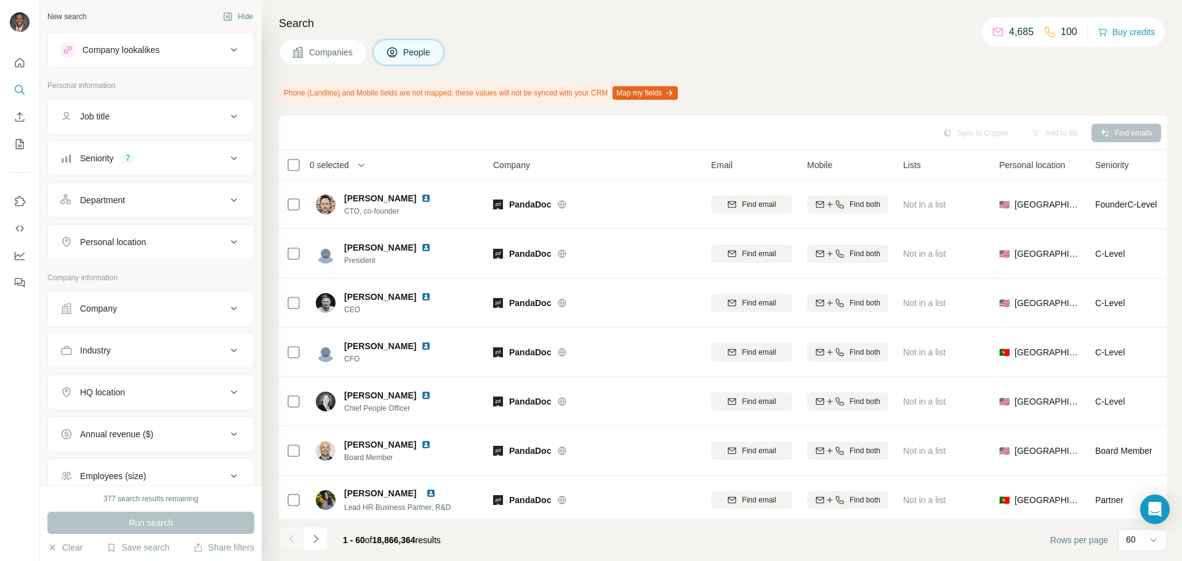
click at [185, 304] on div "Company" at bounding box center [143, 308] width 166 height 12
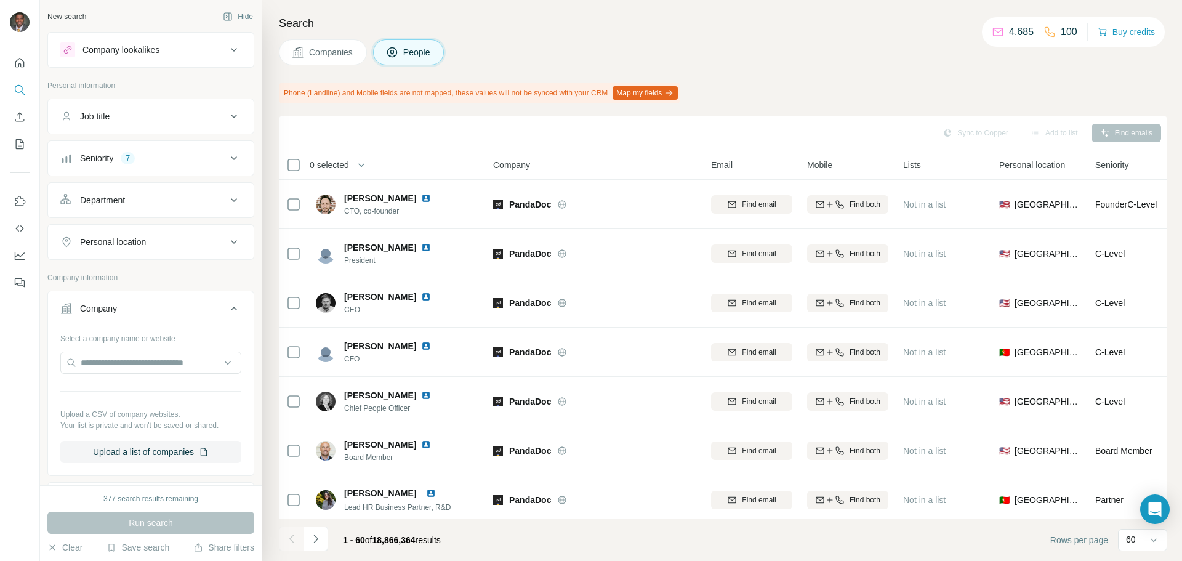
click at [185, 304] on div "Company" at bounding box center [143, 308] width 166 height 12
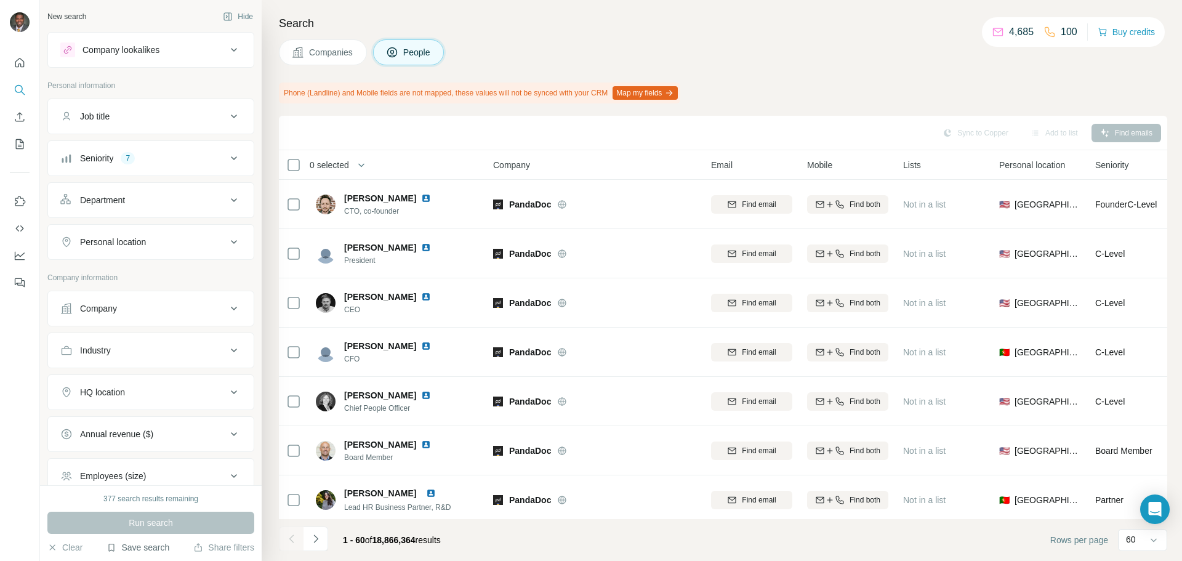
click at [132, 542] on button "Save search" at bounding box center [138, 547] width 63 height 12
click at [158, 533] on div "View my saved searches" at bounding box center [173, 526] width 130 height 25
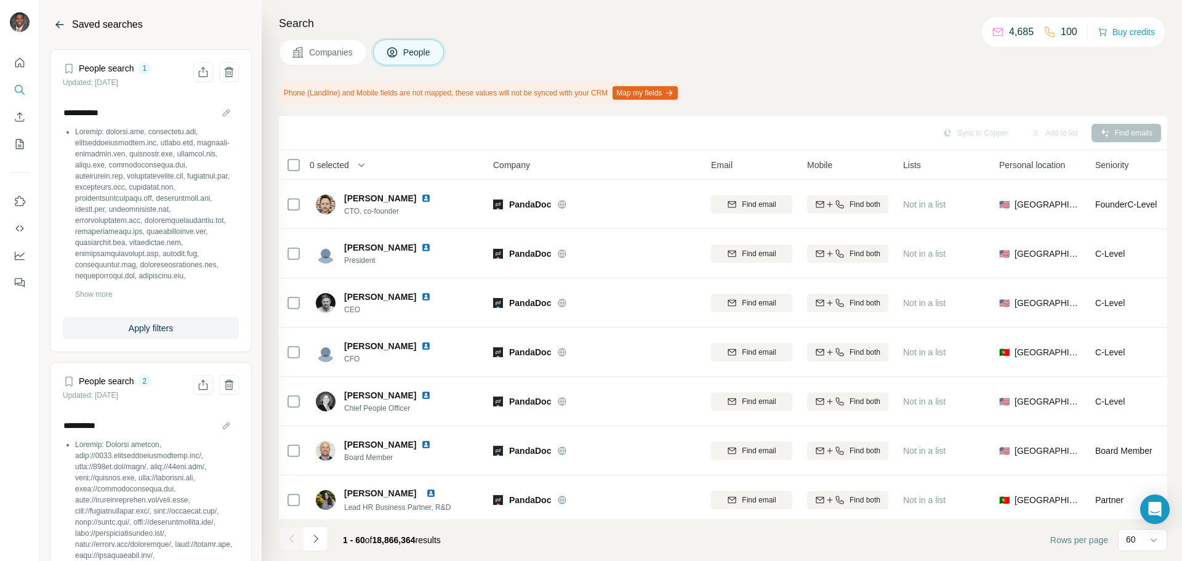
click at [53, 23] on button "Back" at bounding box center [60, 25] width 20 height 20
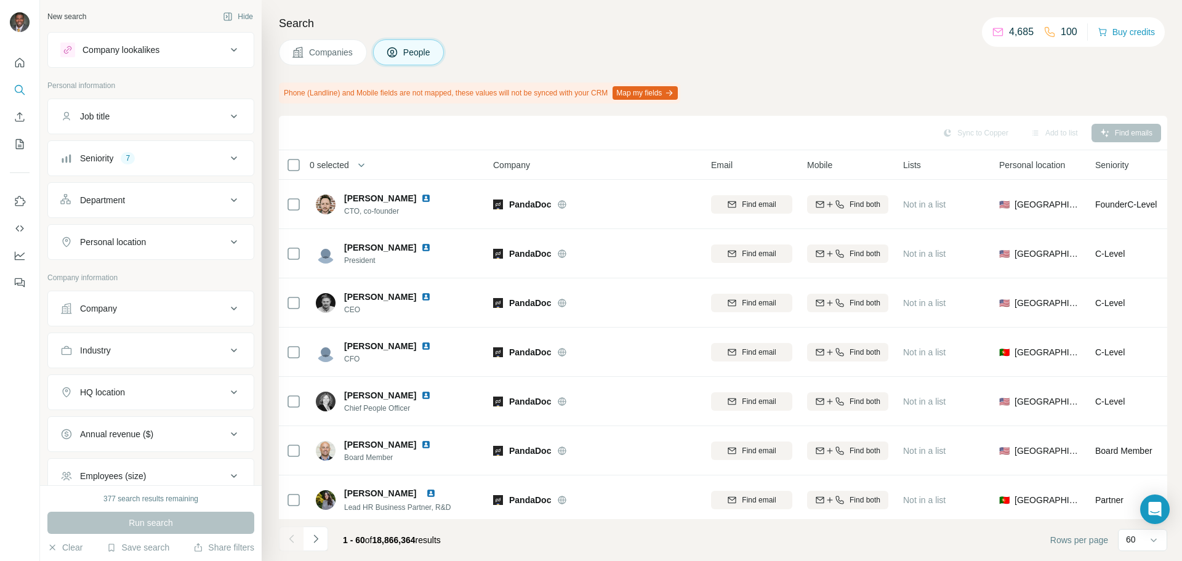
click at [348, 56] on span "Companies" at bounding box center [331, 52] width 45 height 12
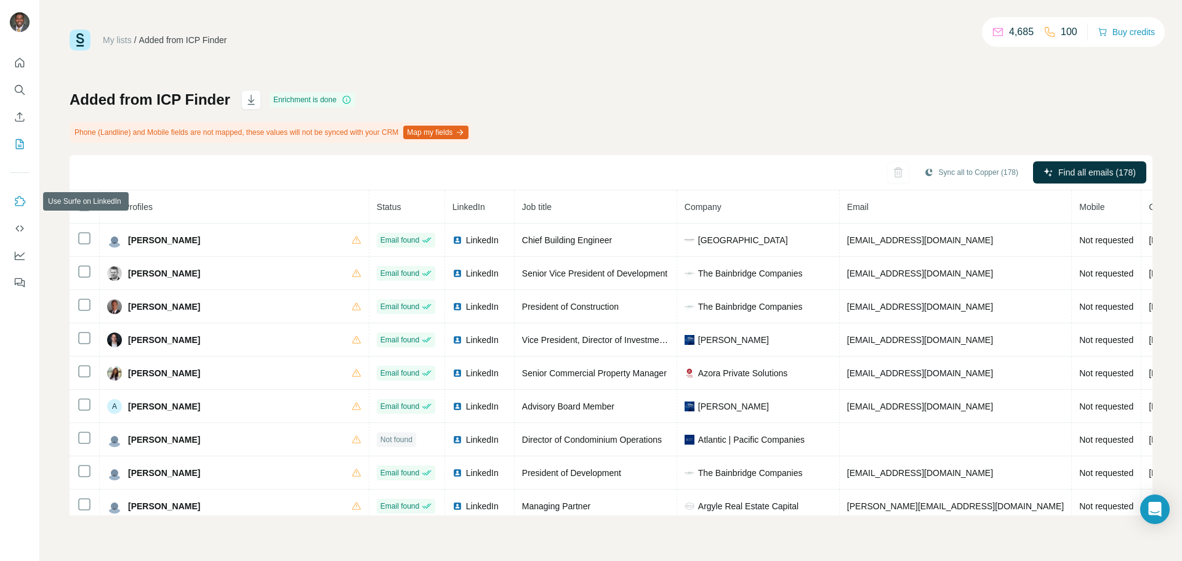
click at [23, 201] on icon "Use Surfe on LinkedIn" at bounding box center [20, 201] width 12 height 12
click at [22, 142] on icon "My lists" at bounding box center [21, 143] width 6 height 8
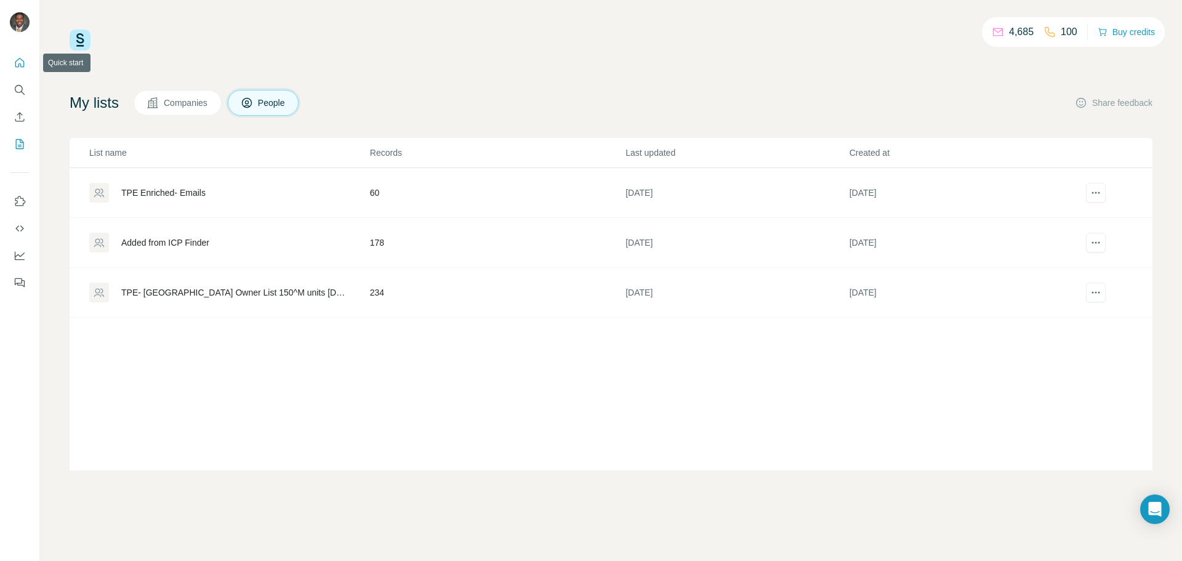
click at [25, 68] on icon "Quick start" at bounding box center [20, 63] width 12 height 12
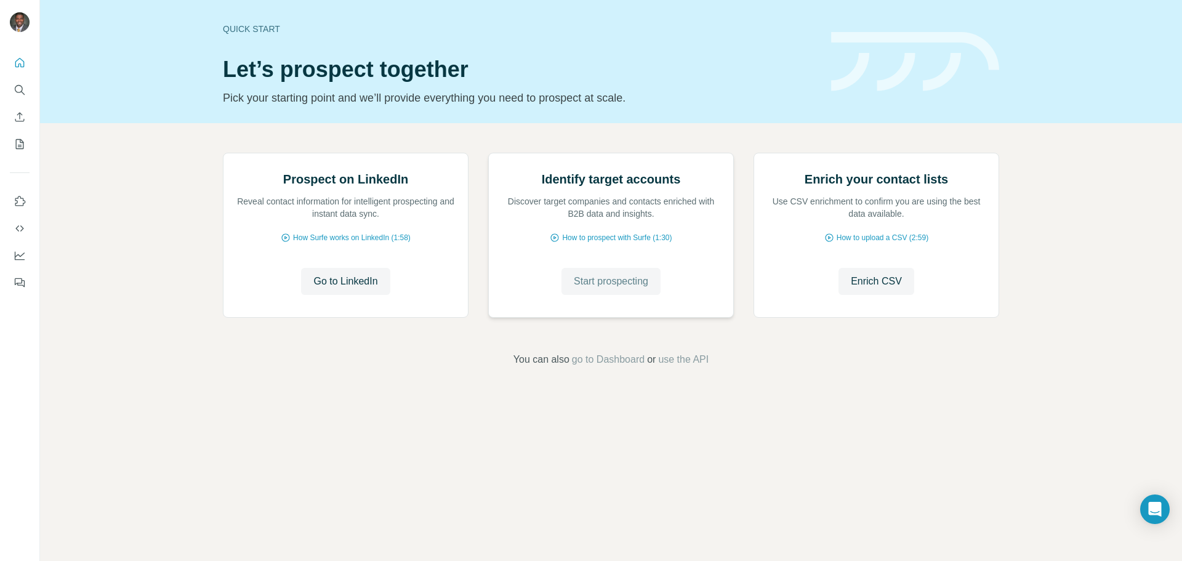
click at [597, 289] on span "Start prospecting" at bounding box center [611, 281] width 75 height 15
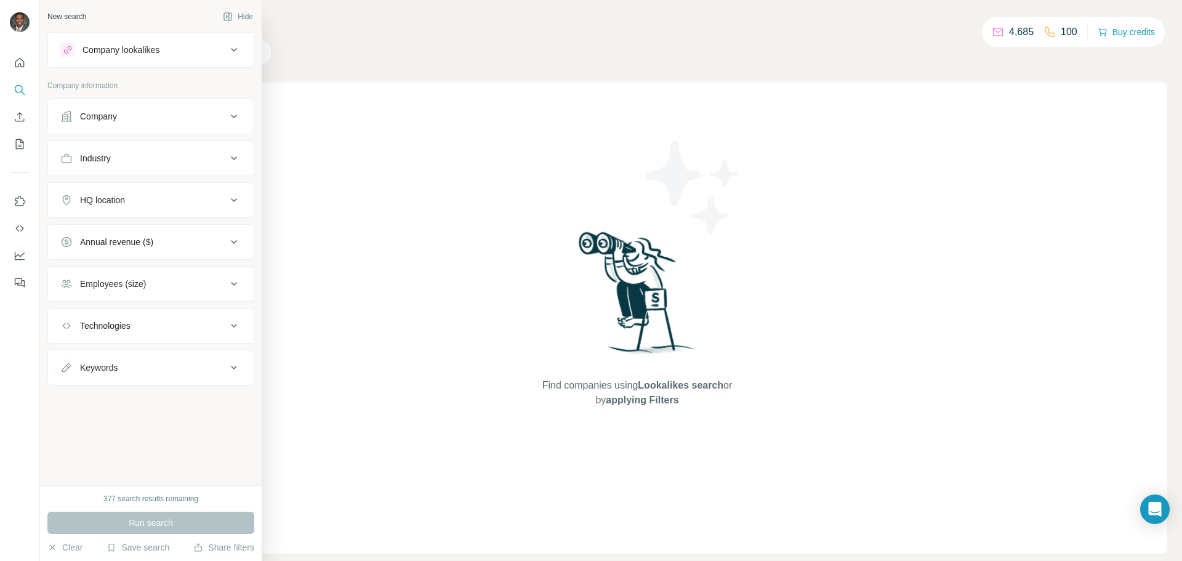
click at [111, 117] on div "Company" at bounding box center [98, 116] width 37 height 12
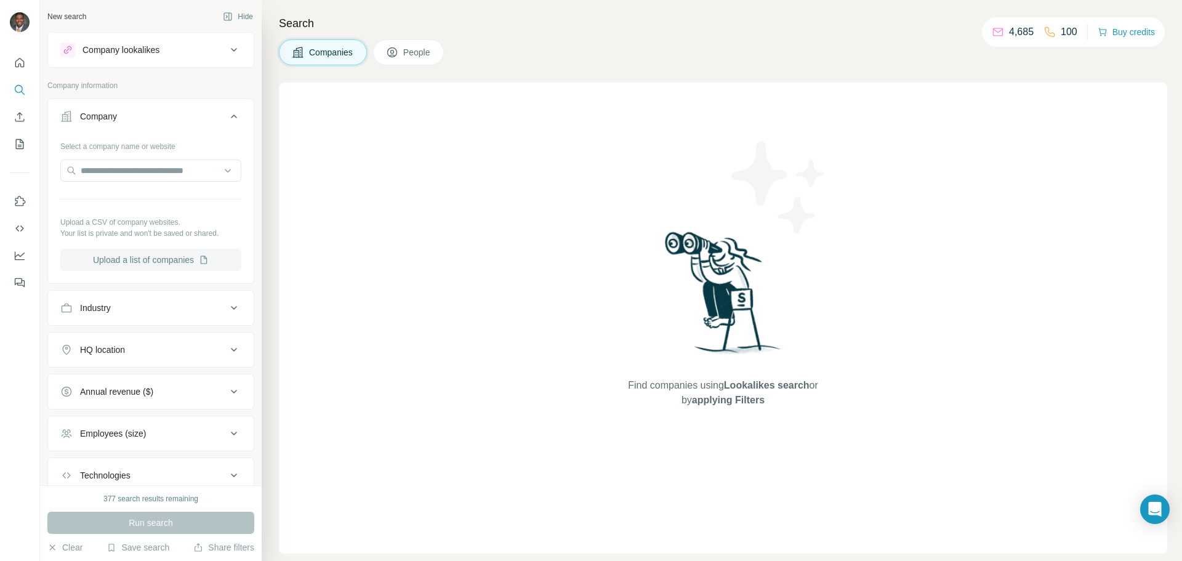
click at [140, 259] on button "Upload a list of companies" at bounding box center [150, 260] width 181 height 22
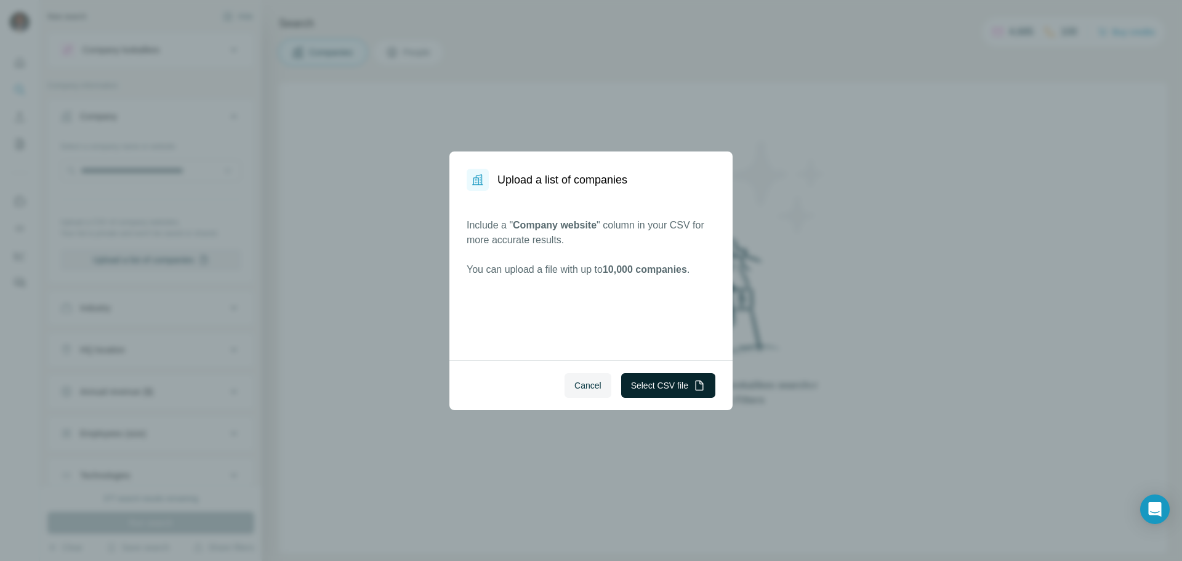
click at [692, 385] on button "Select CSV file" at bounding box center [668, 385] width 94 height 25
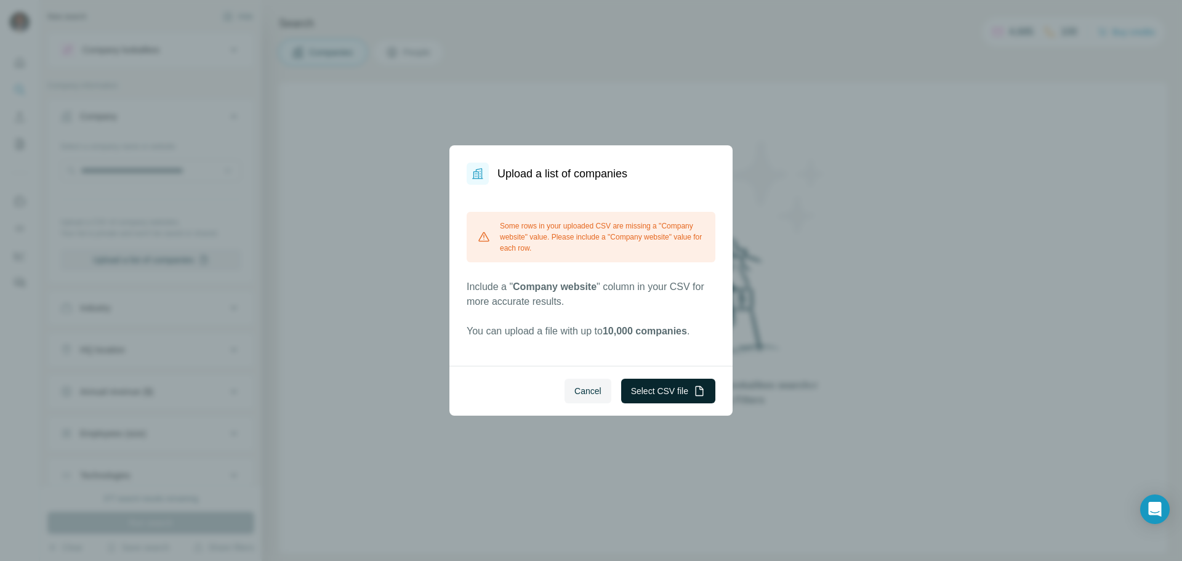
click at [656, 397] on button "Select CSV file" at bounding box center [668, 391] width 94 height 25
click at [683, 392] on button "Select CSV file" at bounding box center [668, 391] width 94 height 25
click at [647, 390] on button "Select CSV file" at bounding box center [668, 391] width 94 height 25
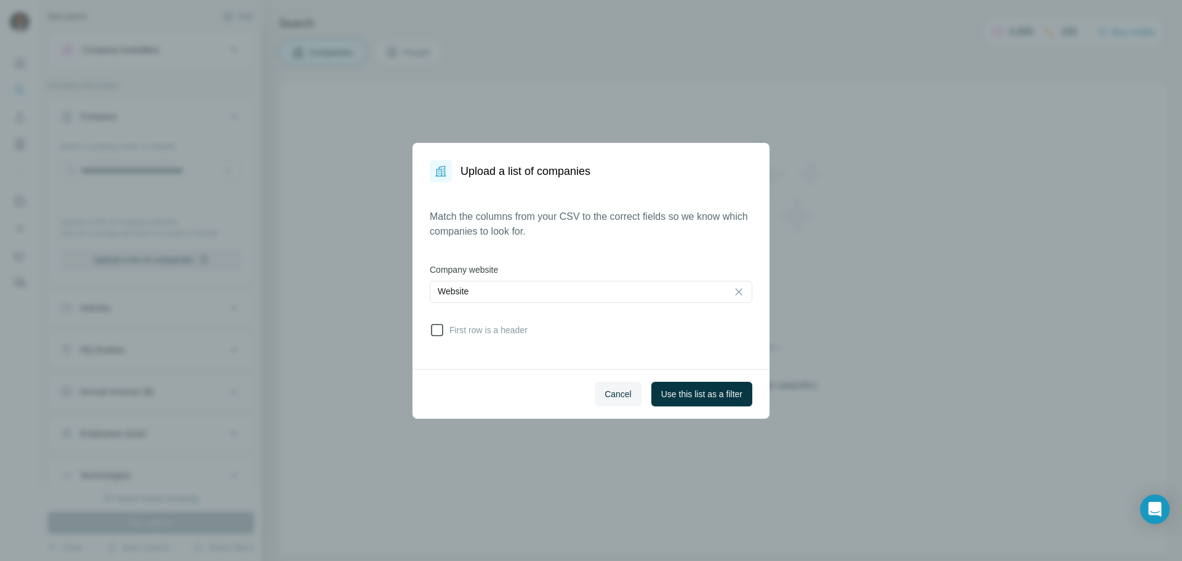
drag, startPoint x: 432, startPoint y: 327, endPoint x: 438, endPoint y: 328, distance: 6.3
click at [433, 327] on icon at bounding box center [437, 330] width 15 height 15
click at [674, 397] on span "Use this list as a filter" at bounding box center [701, 394] width 81 height 12
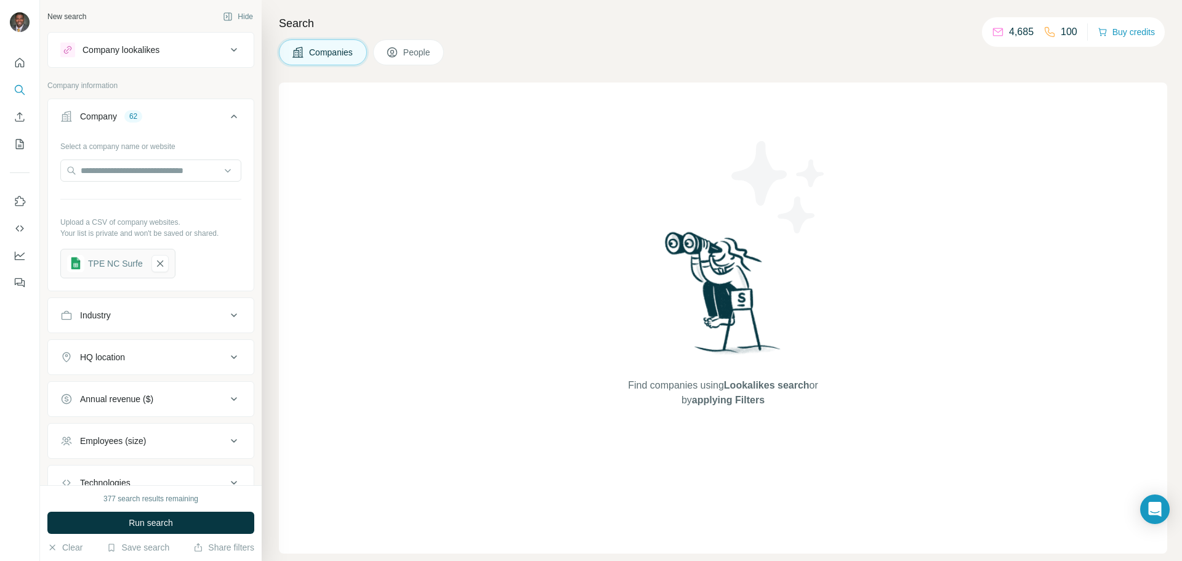
click at [403, 56] on button "People" at bounding box center [408, 52] width 71 height 26
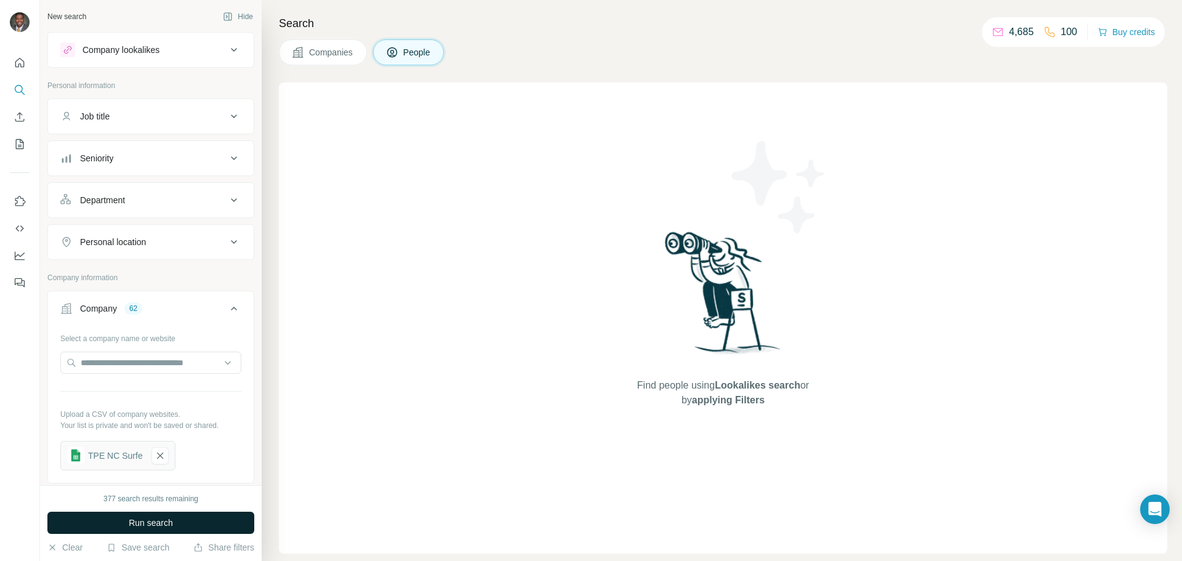
click at [180, 527] on button "Run search" at bounding box center [150, 523] width 207 height 22
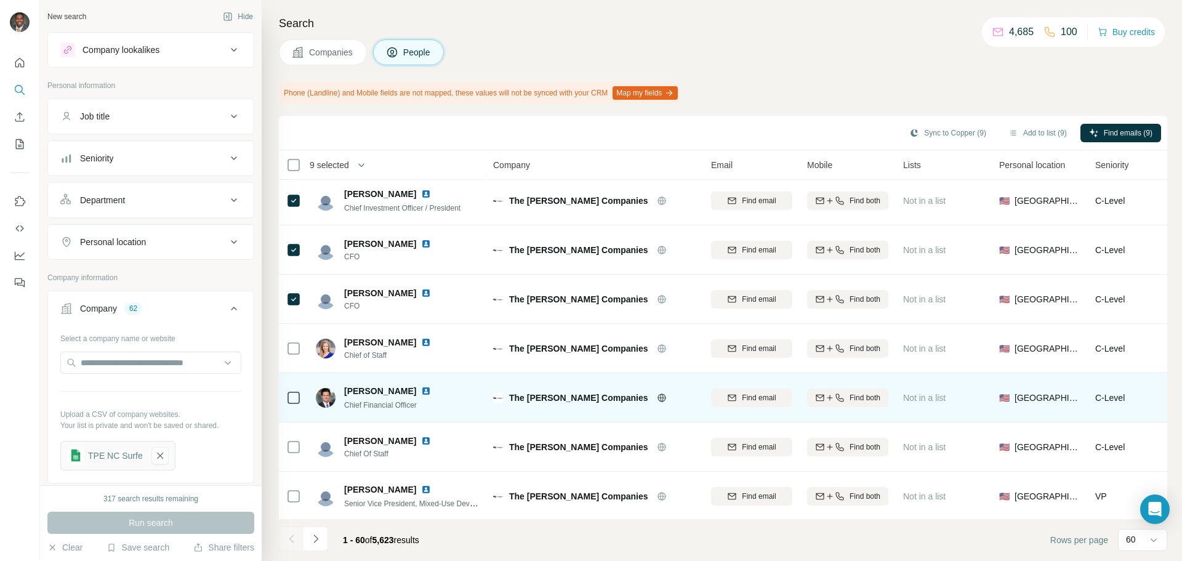
scroll to position [1601, 0]
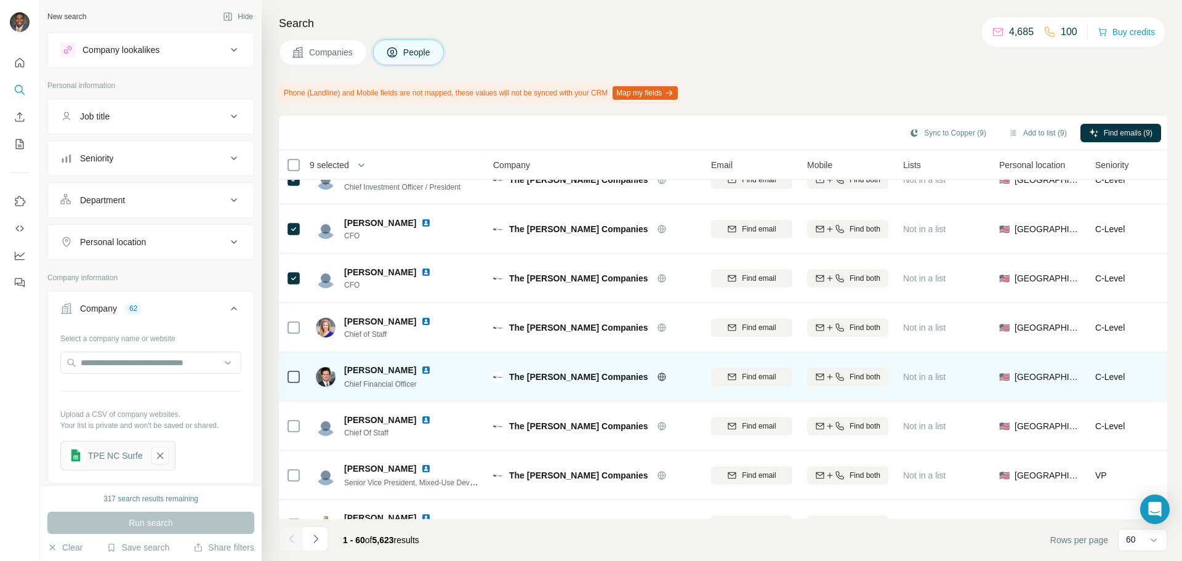
click at [301, 376] on td at bounding box center [294, 376] width 30 height 49
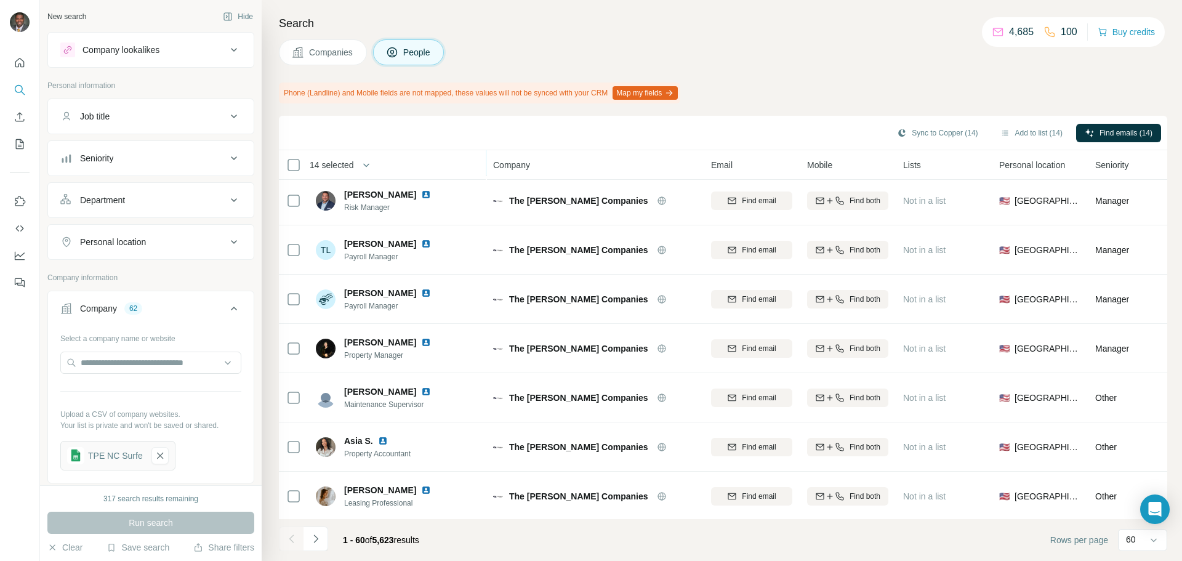
scroll to position [2623, 0]
click at [310, 535] on icon "Navigate to next page" at bounding box center [316, 539] width 12 height 12
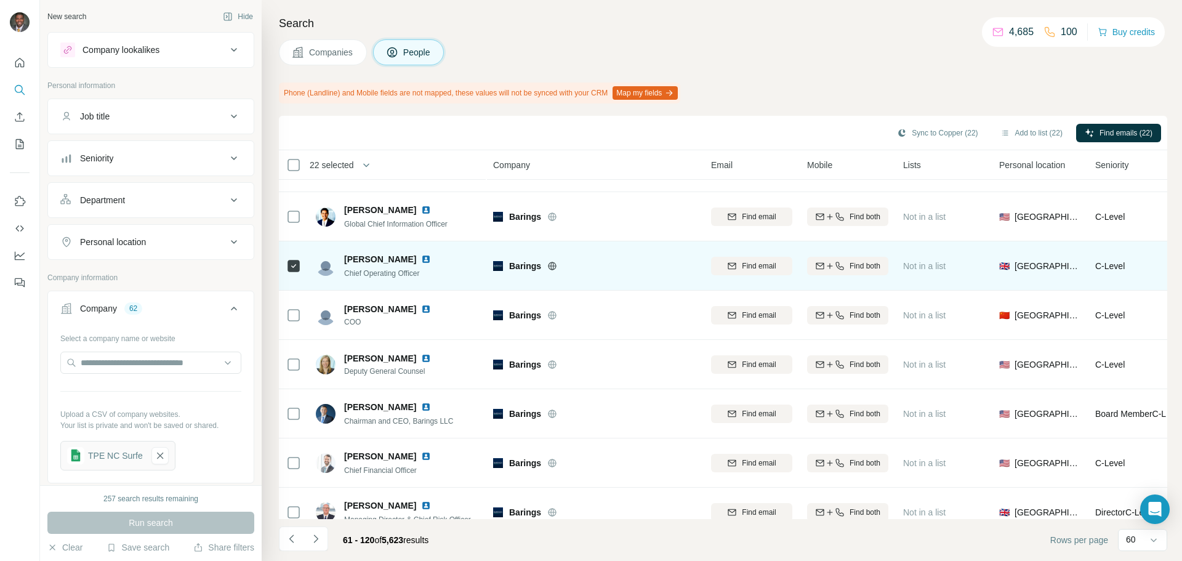
scroll to position [2463, 0]
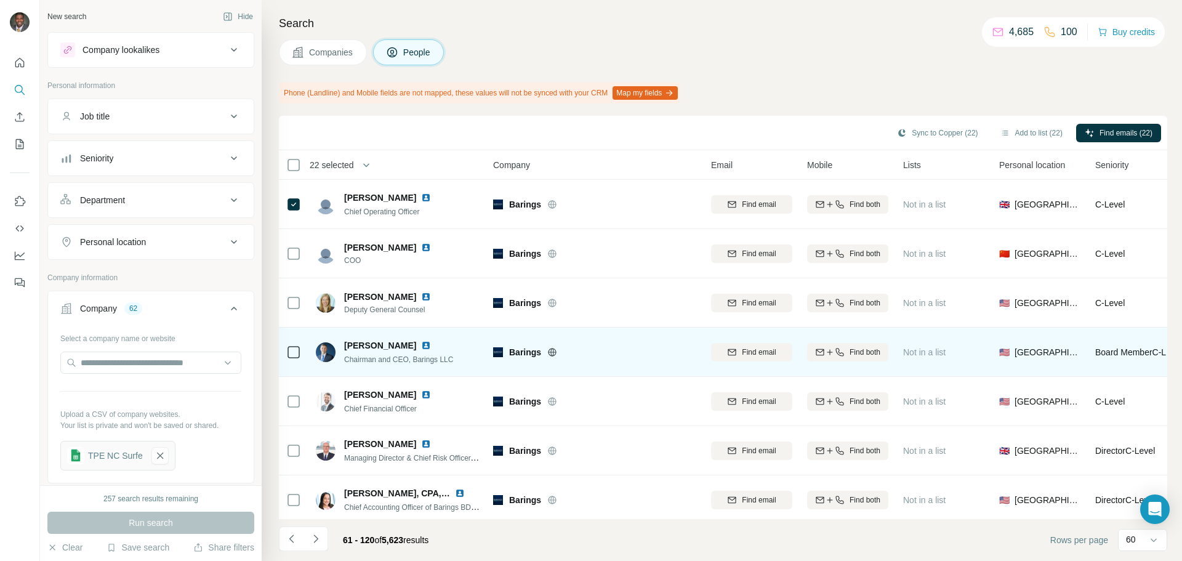
click at [287, 350] on icon at bounding box center [293, 352] width 15 height 15
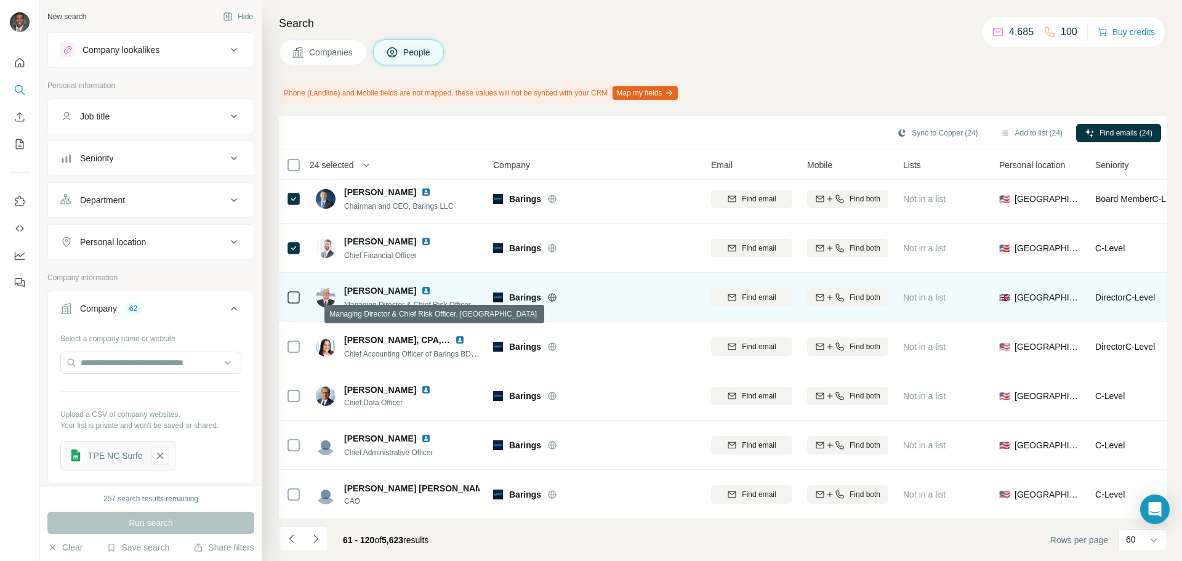
scroll to position [2623, 0]
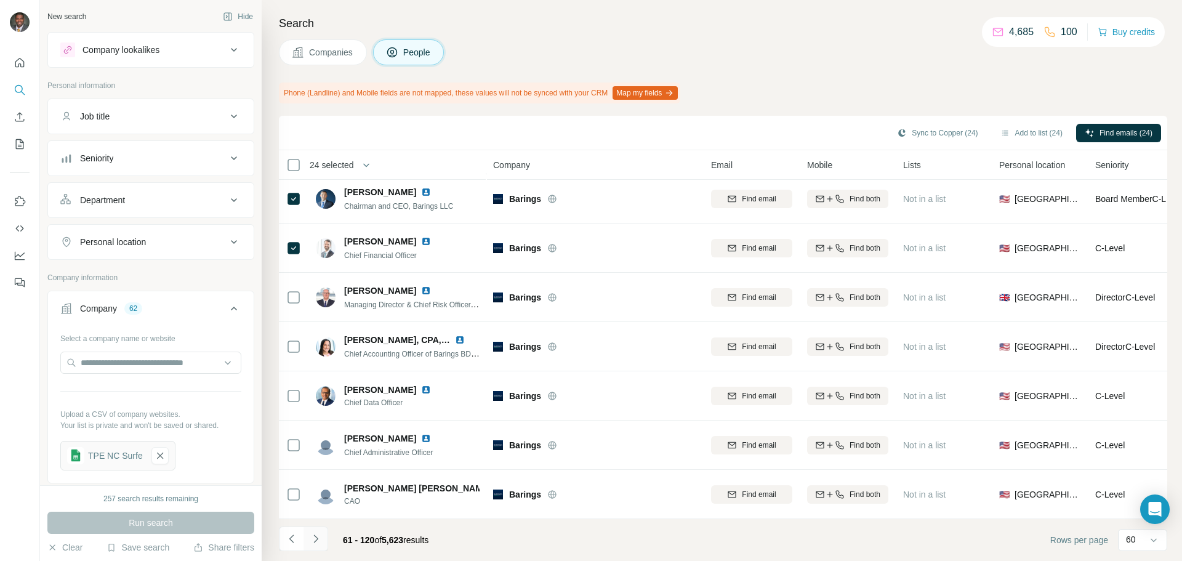
click at [317, 544] on icon "Navigate to next page" at bounding box center [316, 539] width 12 height 12
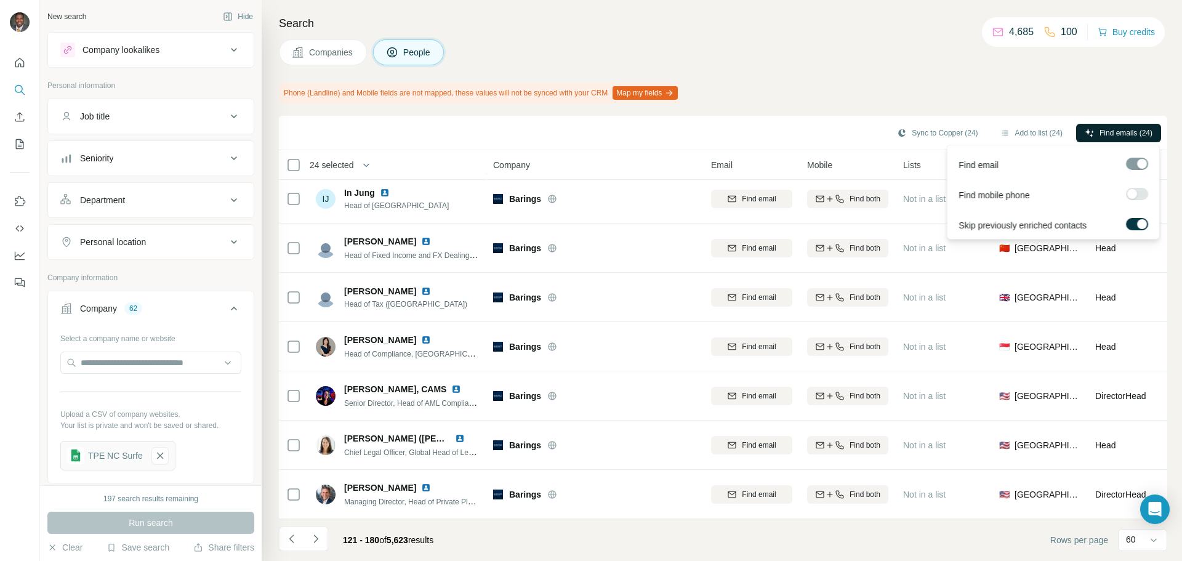
click at [1114, 135] on span "Find emails (24)" at bounding box center [1126, 132] width 53 height 11
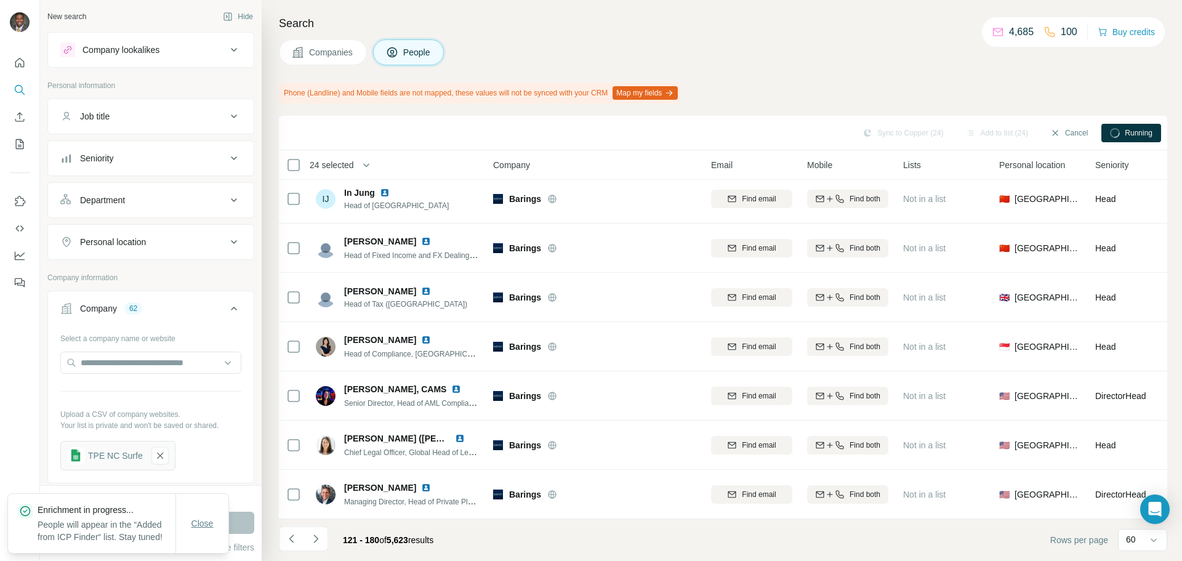
click at [197, 517] on span "Close" at bounding box center [203, 523] width 22 height 12
click at [337, 49] on span "Companies" at bounding box center [331, 52] width 45 height 12
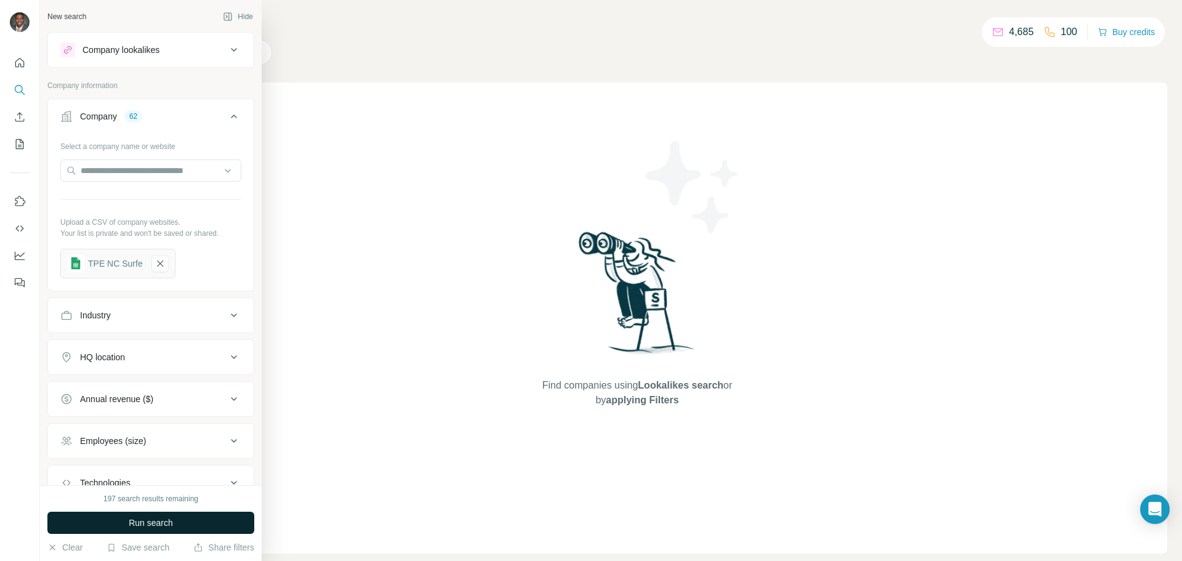
click at [214, 530] on button "Run search" at bounding box center [150, 523] width 207 height 22
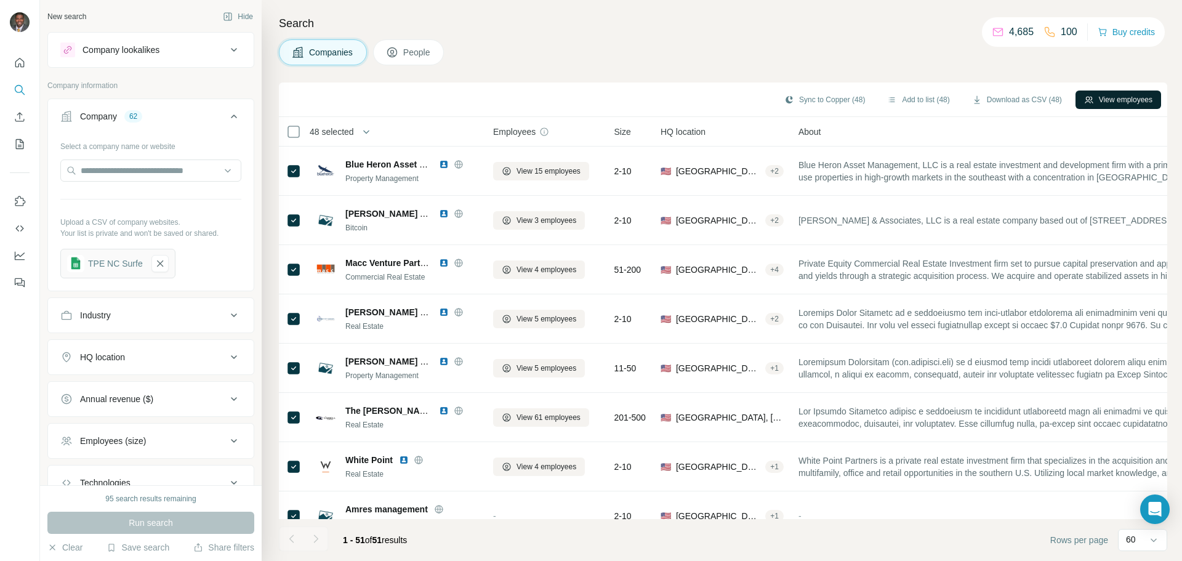
click at [1113, 106] on button "View employees" at bounding box center [1119, 100] width 86 height 18
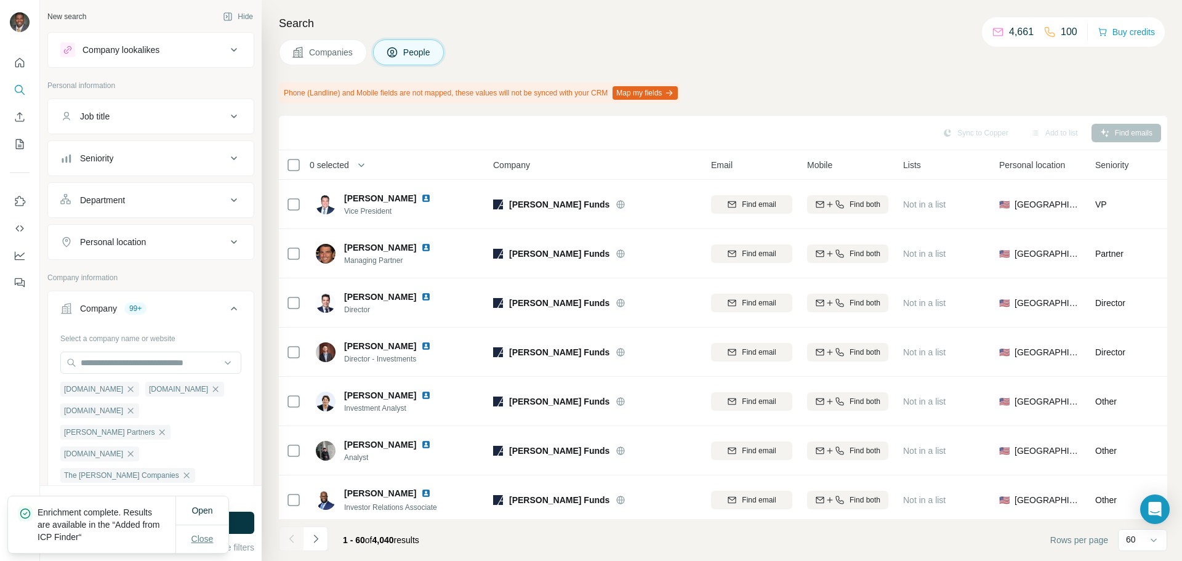
click at [195, 539] on span "Close" at bounding box center [203, 539] width 22 height 12
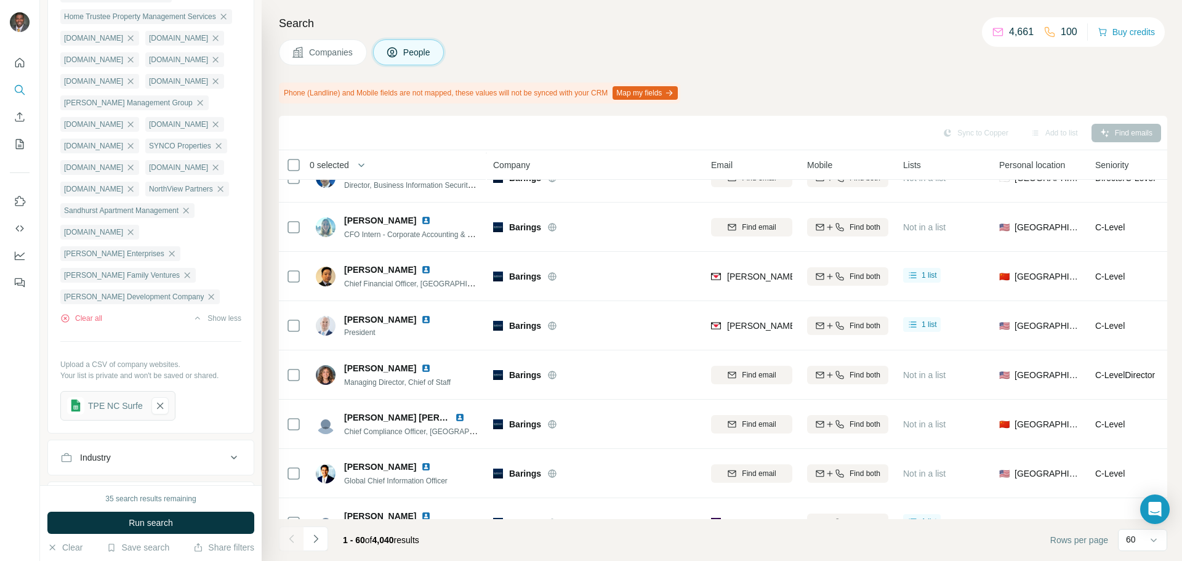
scroll to position [283, 0]
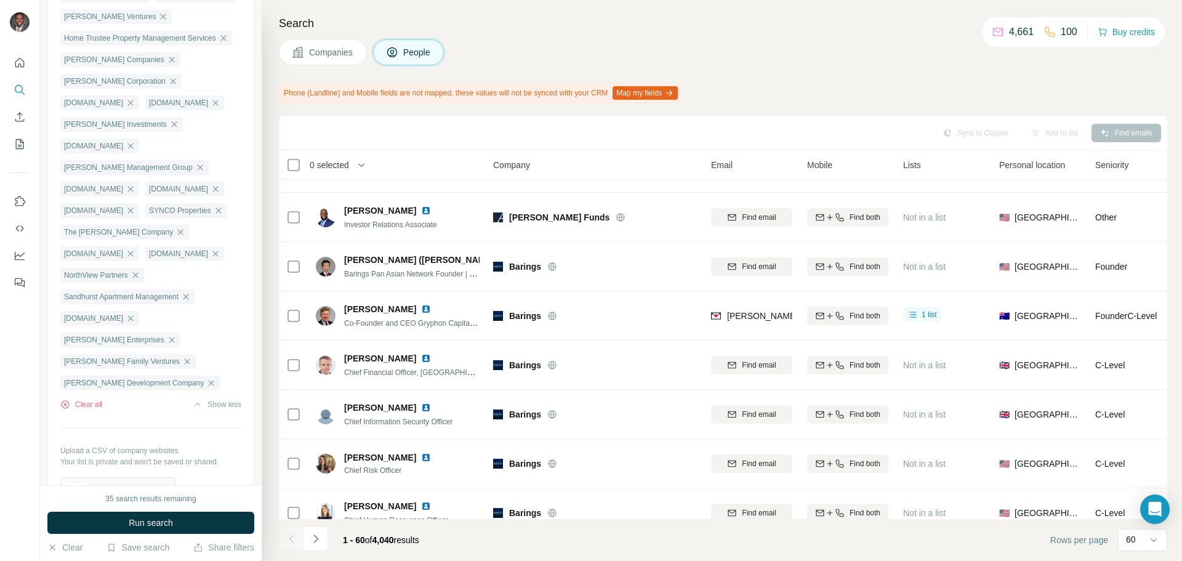
click at [350, 59] on button "Companies" at bounding box center [323, 52] width 88 height 26
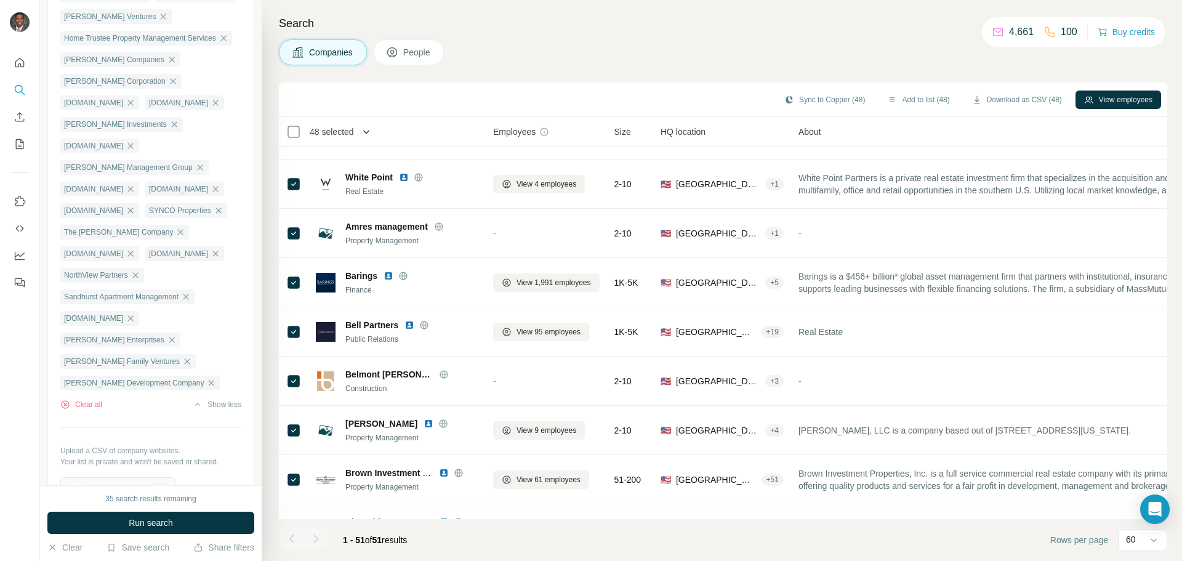
scroll to position [0, 0]
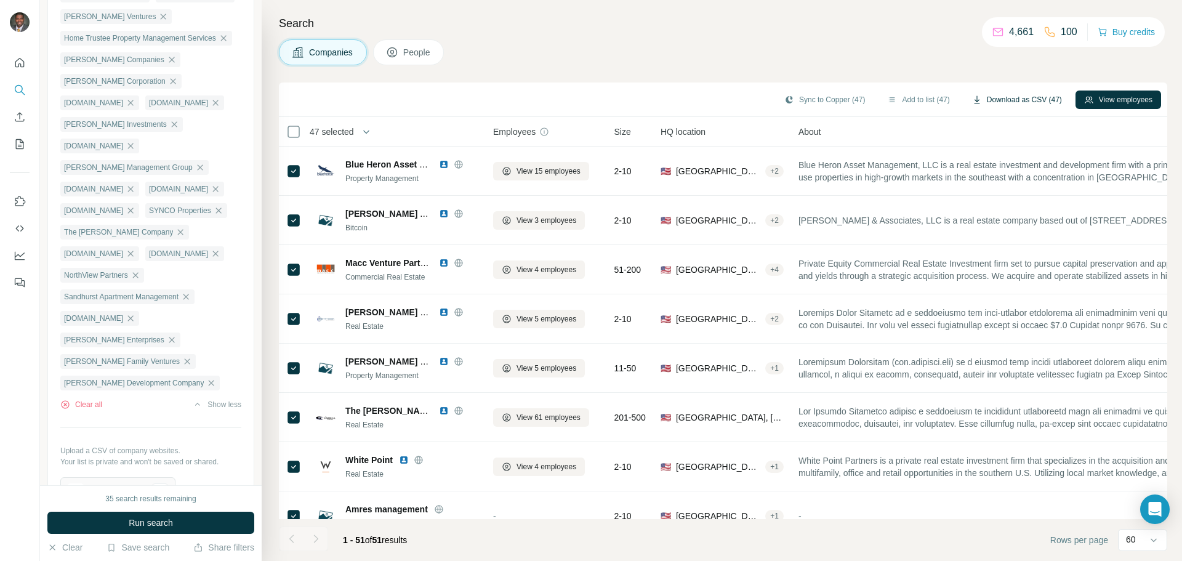
click at [1002, 102] on button "Download as CSV (47)" at bounding box center [1017, 100] width 107 height 18
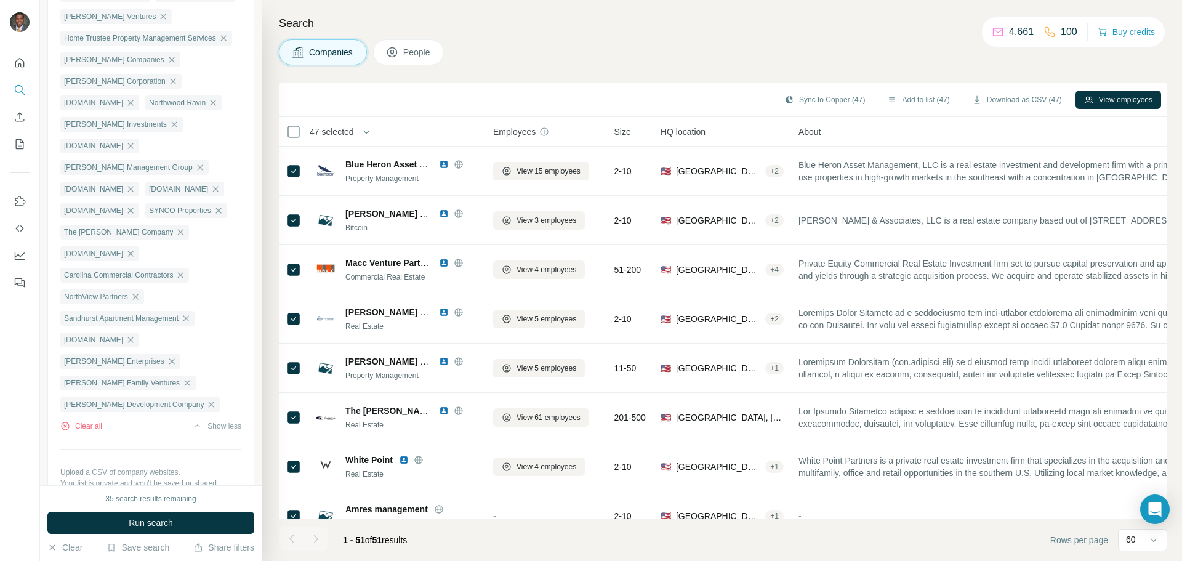
click at [629, 129] on span "Size" at bounding box center [623, 132] width 17 height 12
